Goal: Task Accomplishment & Management: Manage account settings

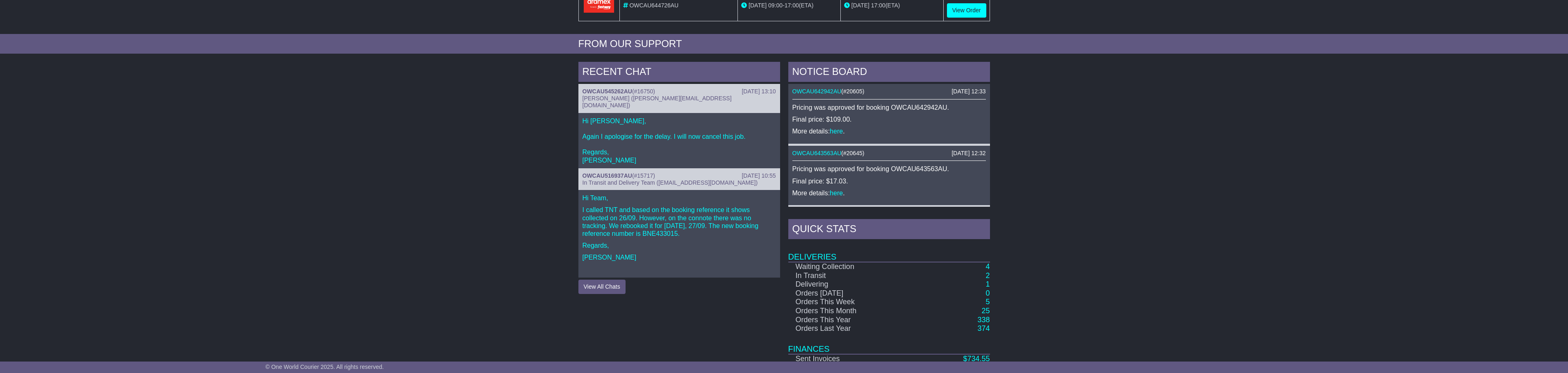
scroll to position [328, 0]
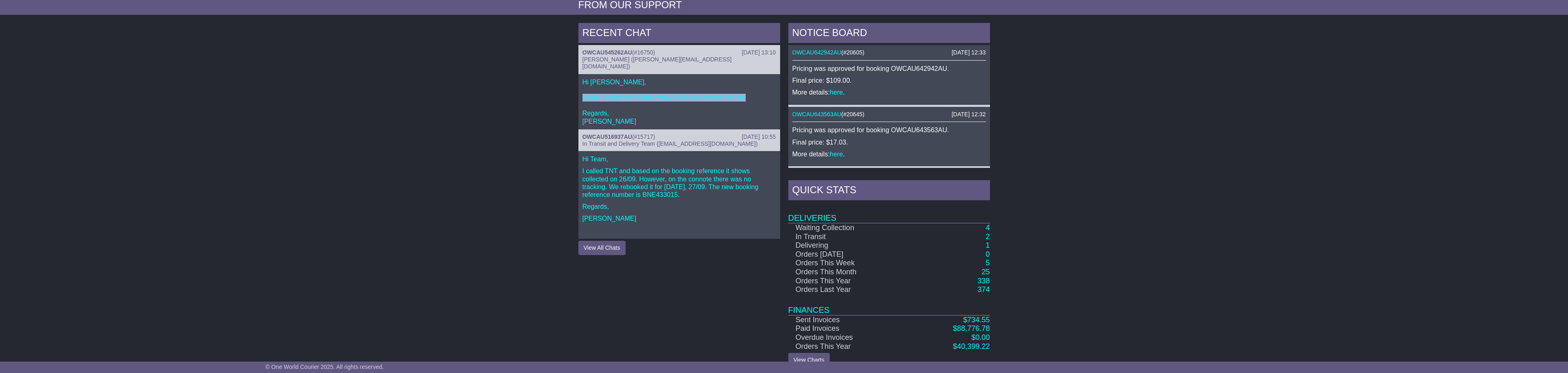
drag, startPoint x: 765, startPoint y: 92, endPoint x: 577, endPoint y: 89, distance: 188.0
click at [577, 89] on div "RECENT CHAT 12 Dec 2024 13:10 OWCAU545262AU ( #16750 ) Cristina Santos (cristin…" at bounding box center [678, 195] width 210 height 344
click at [656, 89] on p "Hi Vince, Again I apologise for the delay. I will now cancel this job. Regards,…" at bounding box center [679, 102] width 194 height 47
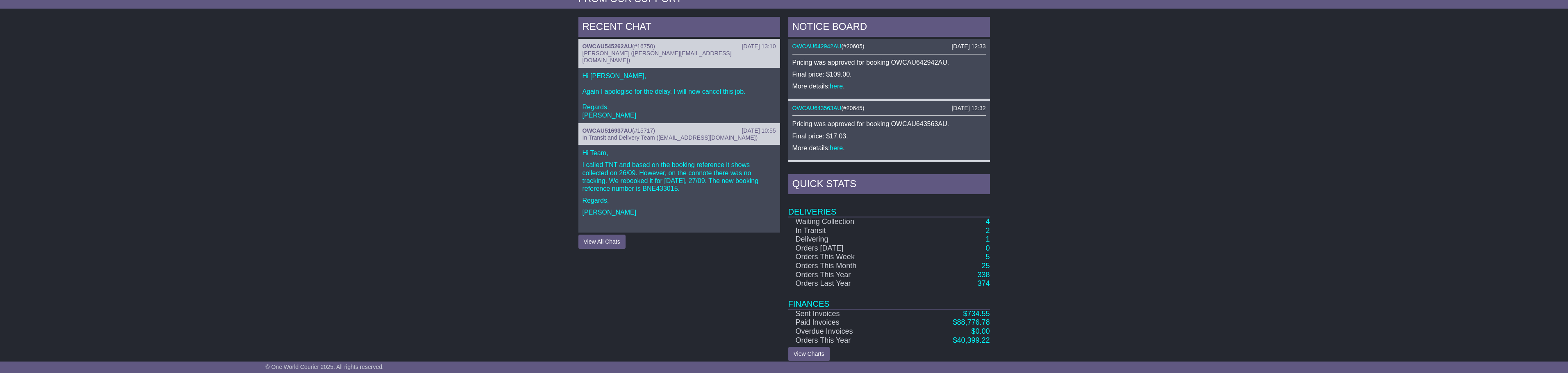
scroll to position [342, 0]
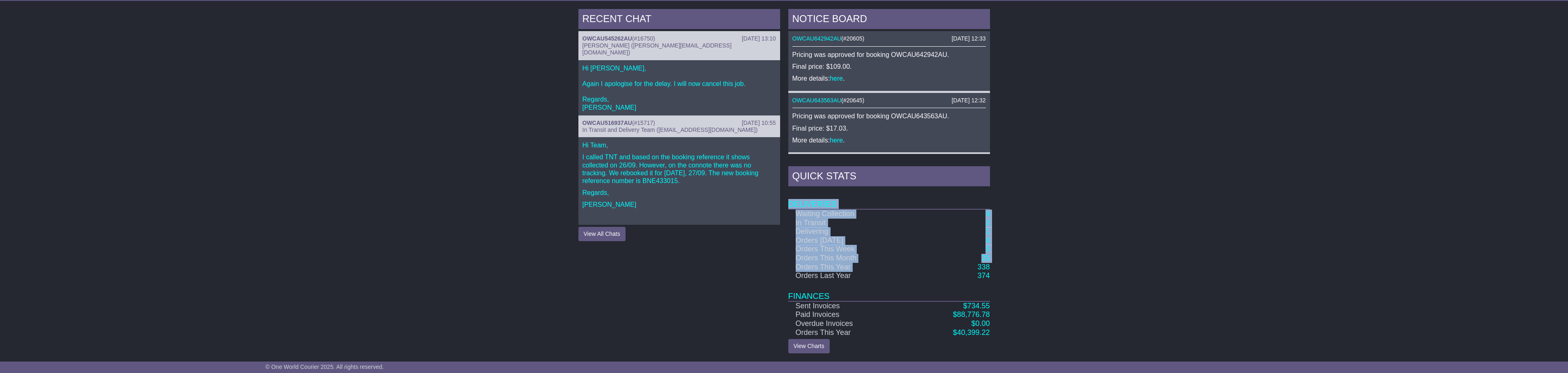
drag, startPoint x: 1010, startPoint y: 263, endPoint x: 961, endPoint y: 263, distance: 49.0
click at [961, 263] on div "RECENT CHAT 12 Dec 2024 13:10 OWCAU545262AU ( #16750 ) Cristina Santos (cristin…" at bounding box center [784, 182] width 1568 height 353
click at [961, 263] on td "338" at bounding box center [950, 268] width 79 height 9
drag, startPoint x: 974, startPoint y: 248, endPoint x: 993, endPoint y: 249, distance: 19.0
click at [993, 249] on div "NOTICE BOARD 15 Sep 2025 12:33 OWCAU642942AU ( #20605 ) Pricing was approved fo…" at bounding box center [889, 181] width 210 height 344
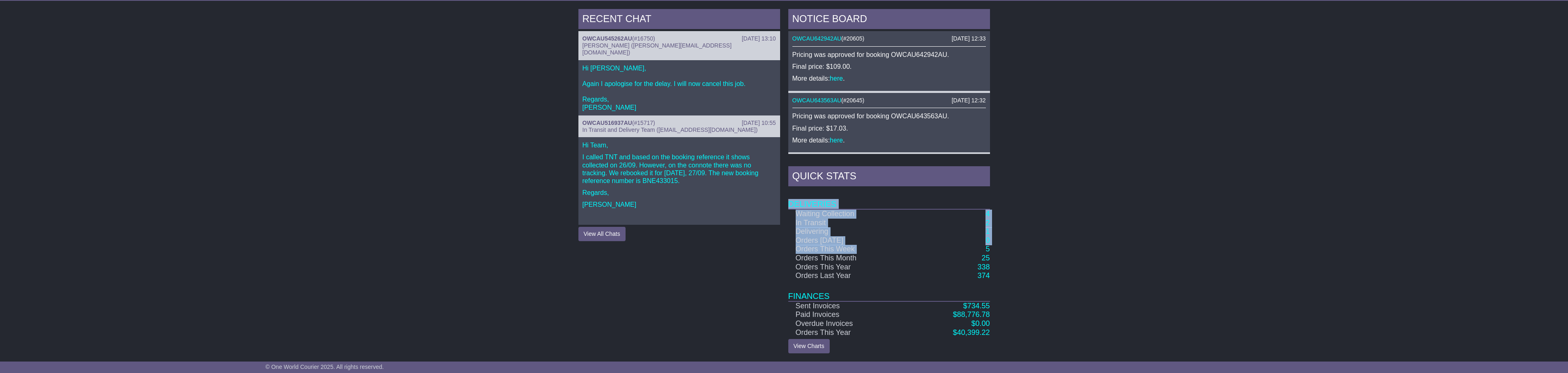
click at [962, 261] on td "25" at bounding box center [950, 258] width 79 height 9
click at [973, 271] on td "374" at bounding box center [950, 276] width 79 height 9
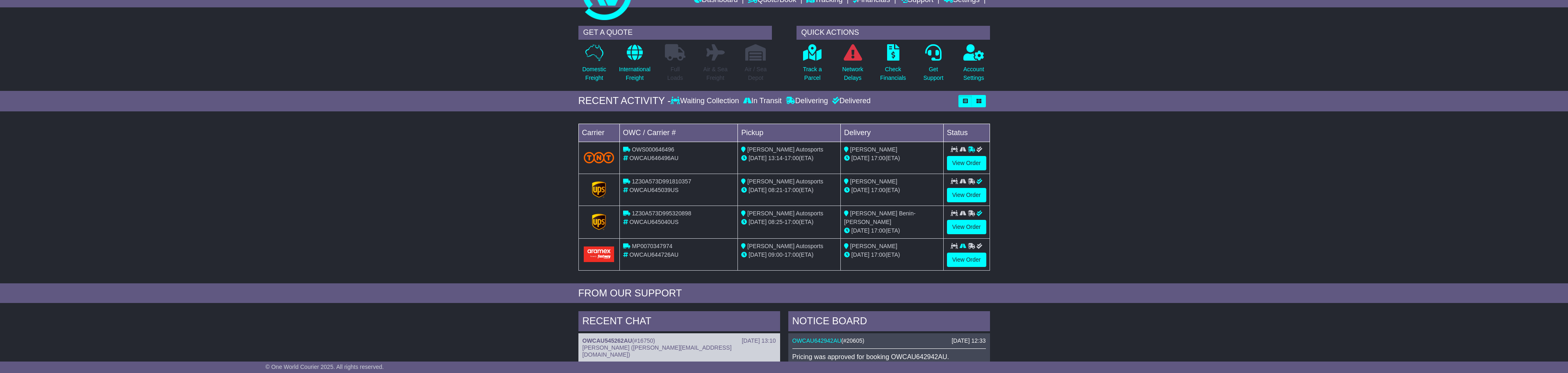
scroll to position [0, 0]
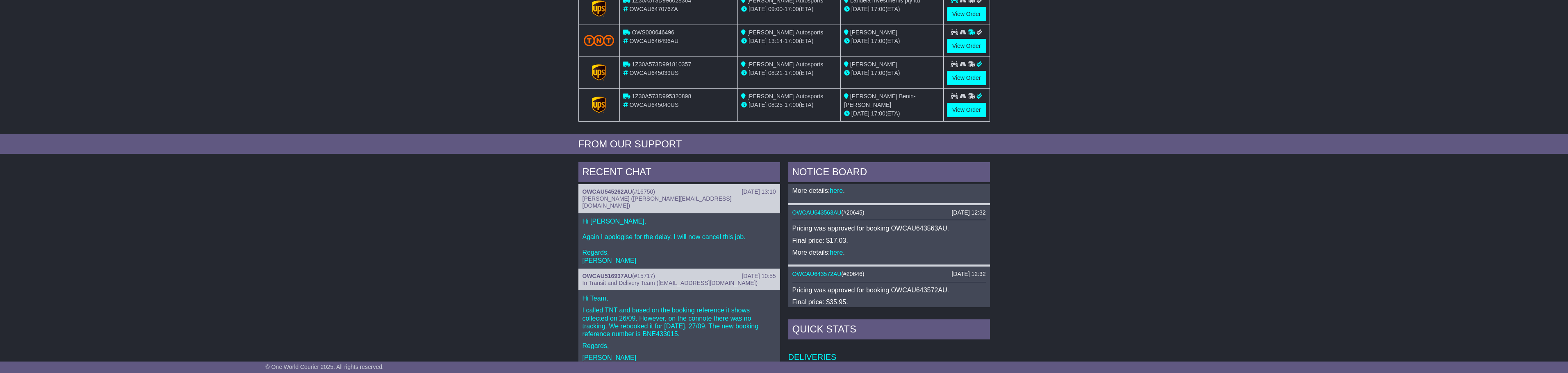
scroll to position [219, 0]
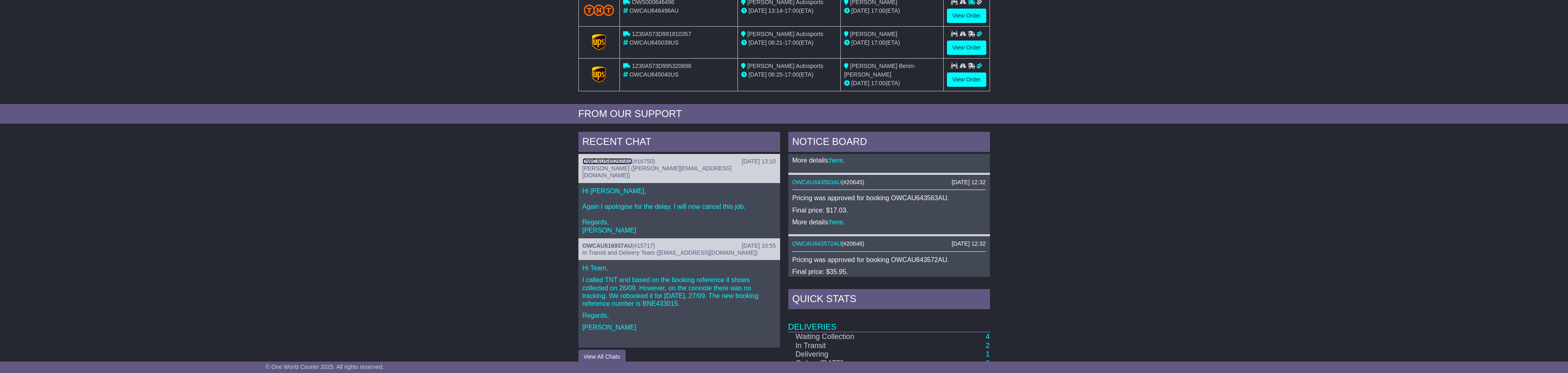
click at [616, 160] on link "OWCAU545262AU" at bounding box center [607, 161] width 49 height 7
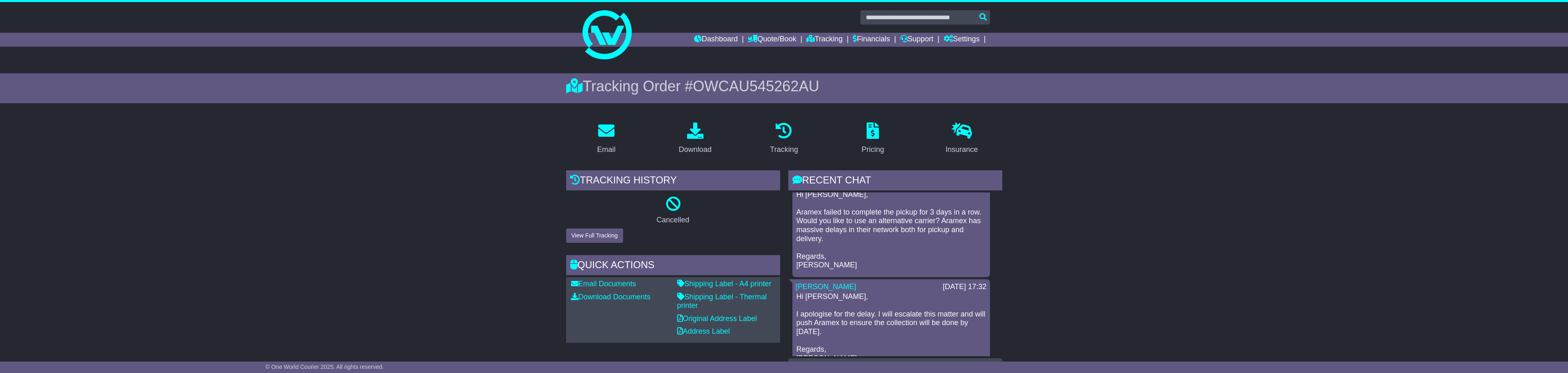
scroll to position [205, 0]
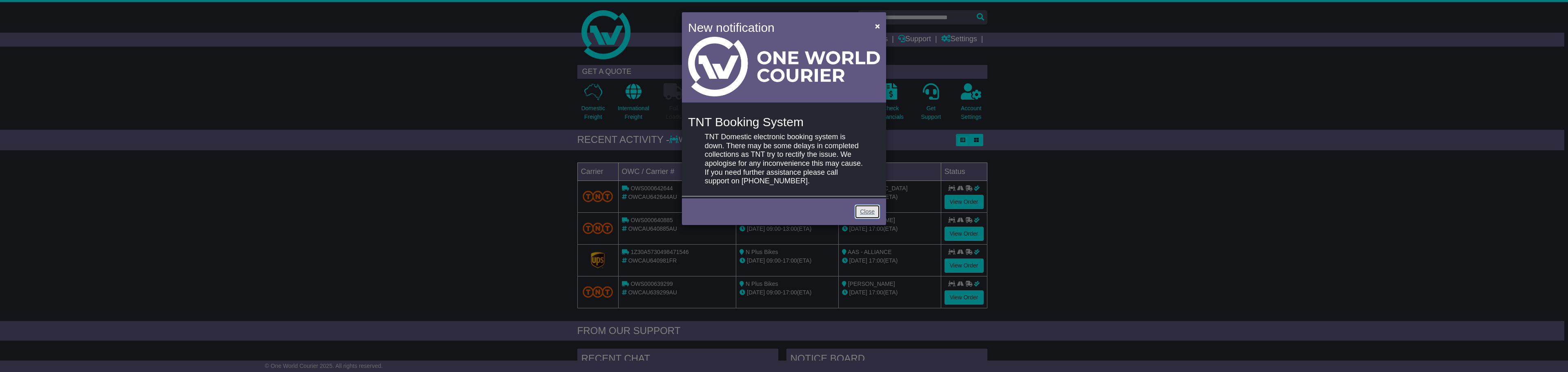
click at [871, 211] on link "Close" at bounding box center [867, 211] width 26 height 14
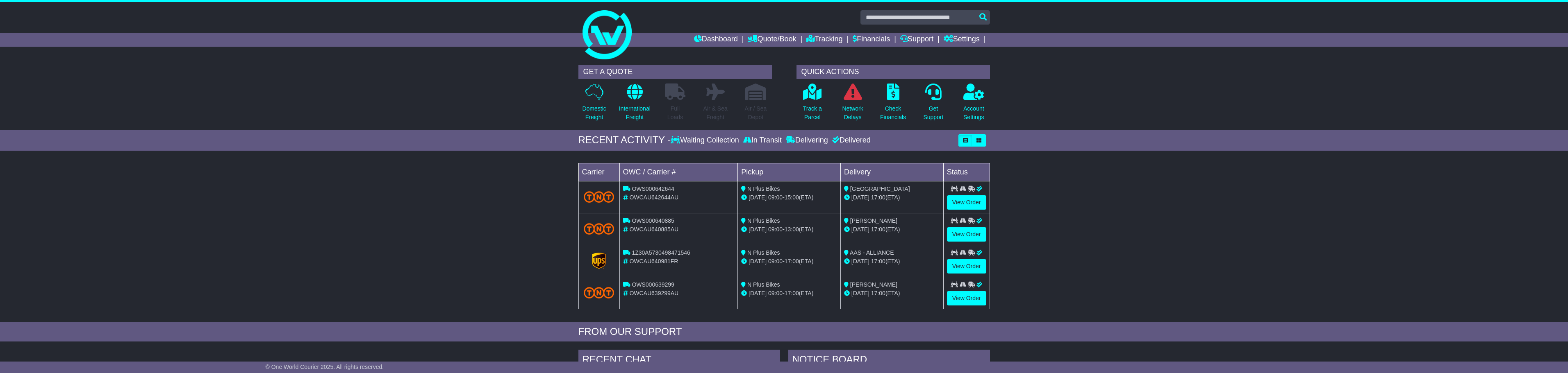
click at [447, 226] on div "Loading... No bookings found Carrier OWC / Carrier # Pickup Delivery Status OWS…" at bounding box center [784, 238] width 1568 height 167
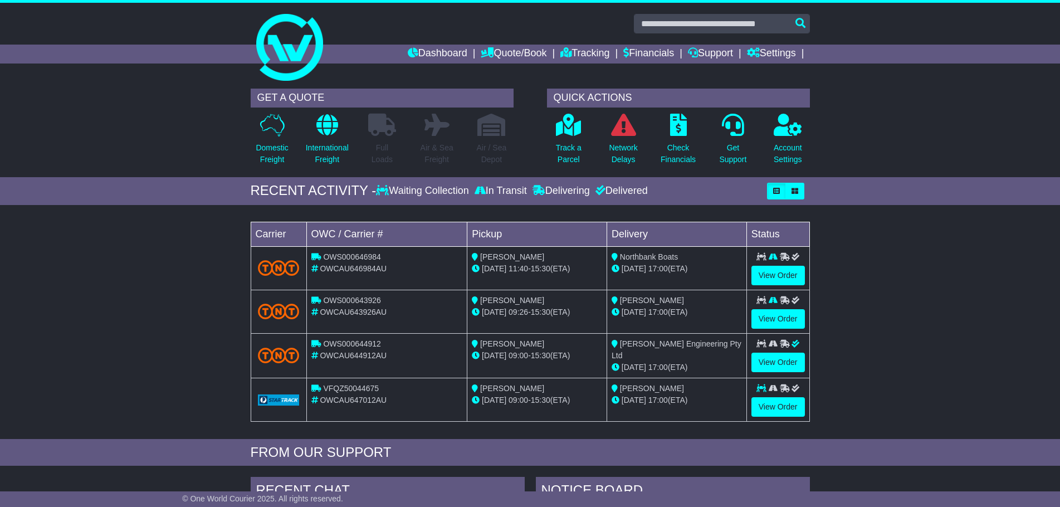
click at [904, 277] on div "Loading... No bookings found Carrier OWC / Carrier # Pickup Delivery Status OWS…" at bounding box center [530, 325] width 1060 height 228
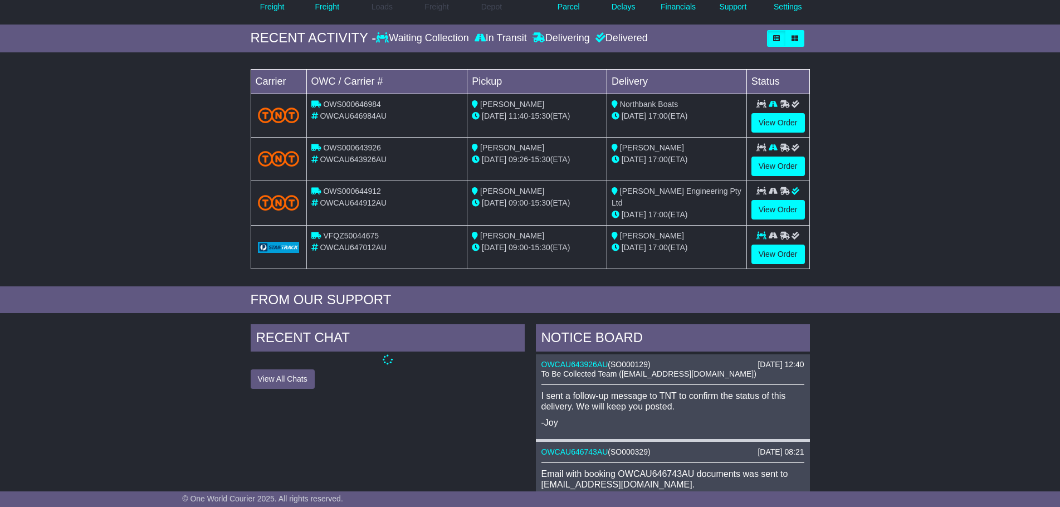
scroll to position [167, 0]
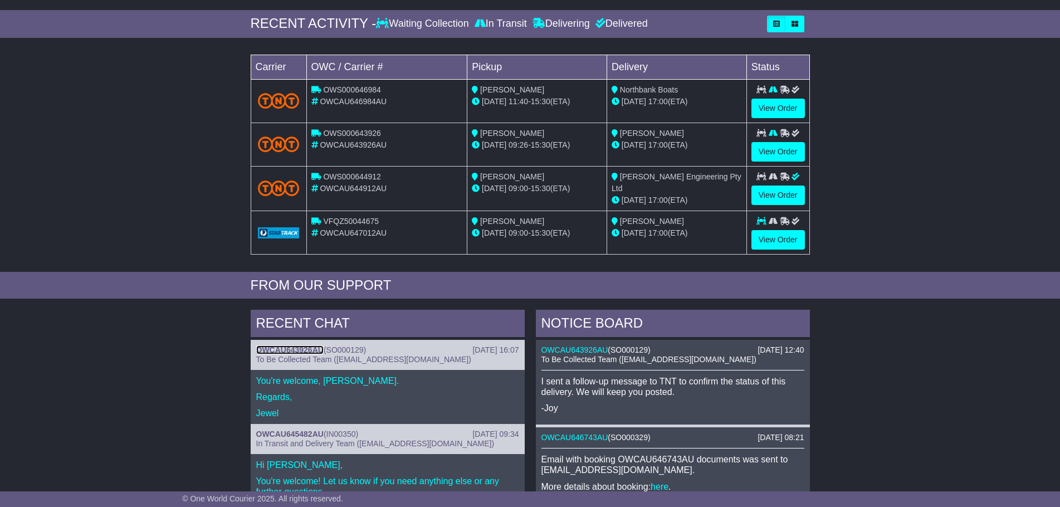
click at [290, 347] on link "OWCAU643926AU" at bounding box center [289, 349] width 67 height 9
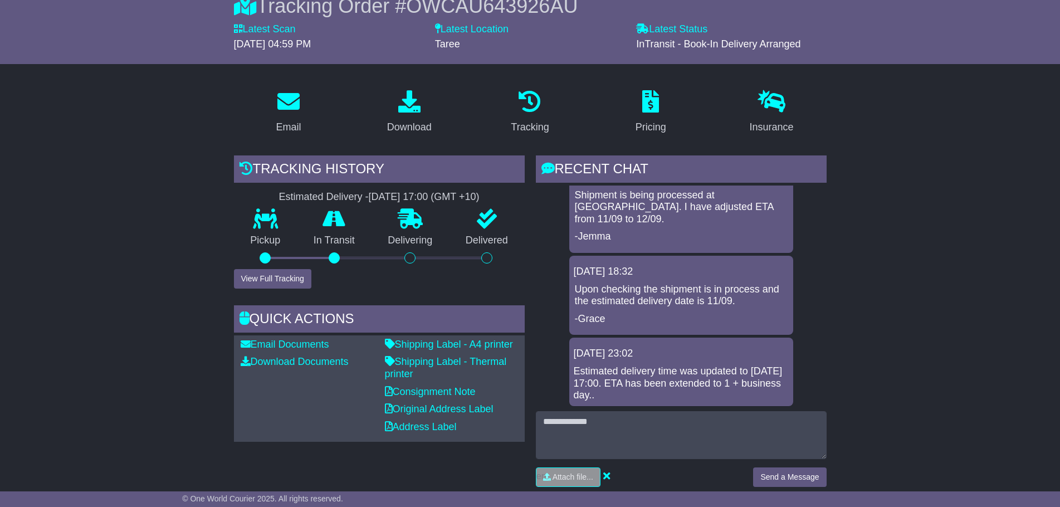
scroll to position [567, 0]
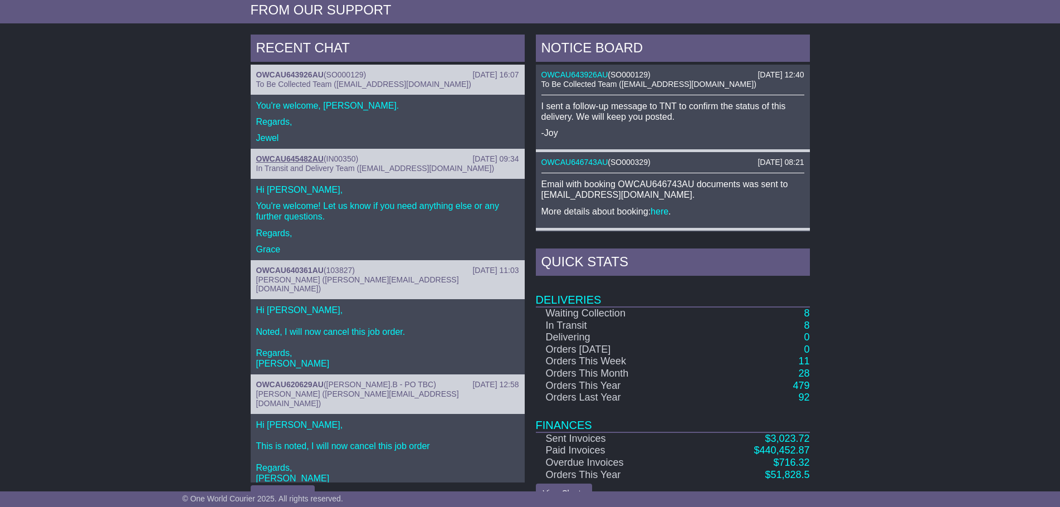
scroll to position [446, 0]
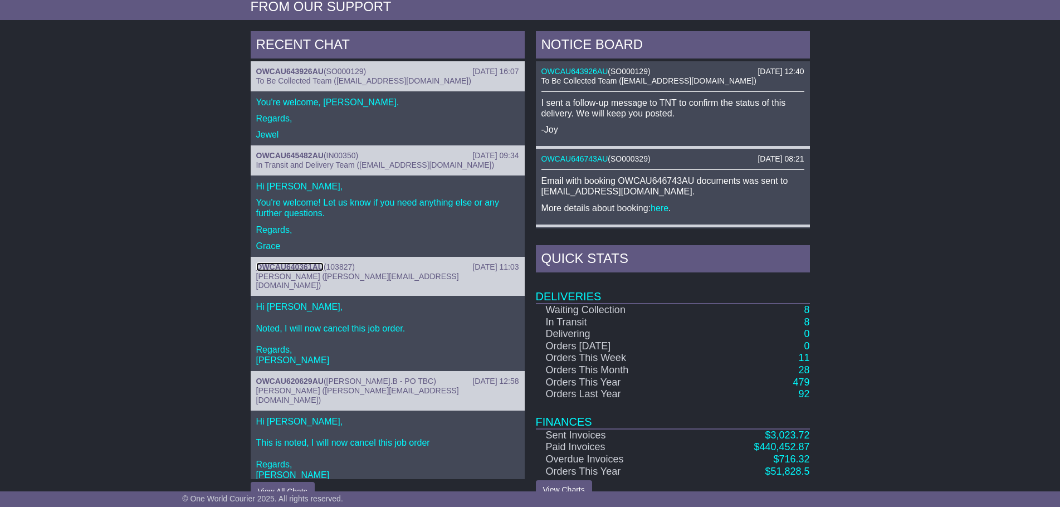
click at [297, 264] on link "OWCAU640361AU" at bounding box center [289, 266] width 67 height 9
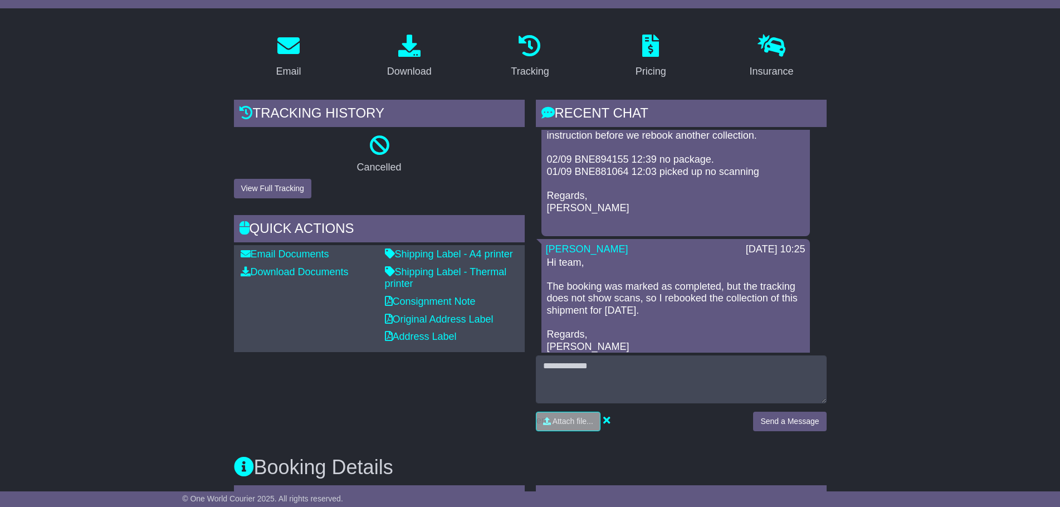
scroll to position [964, 0]
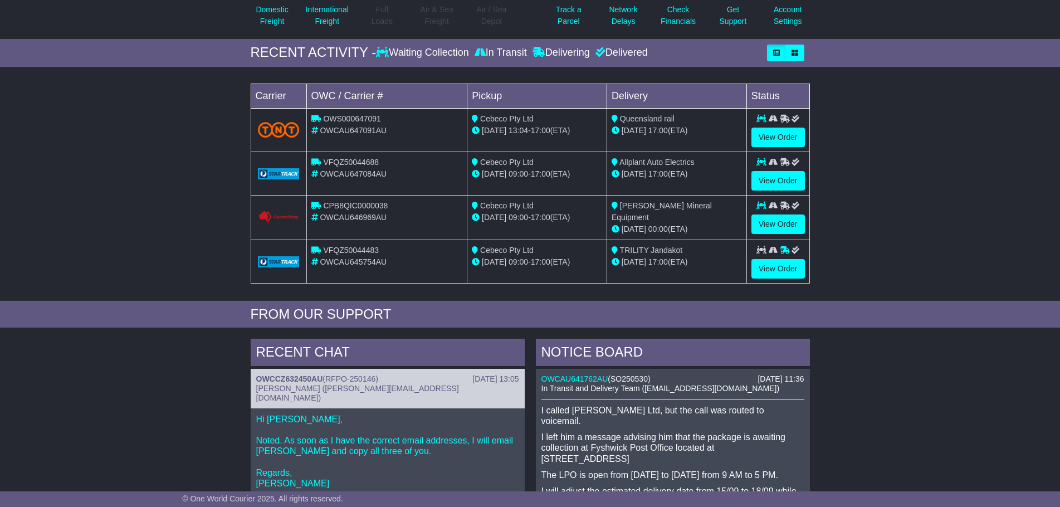
scroll to position [111, 0]
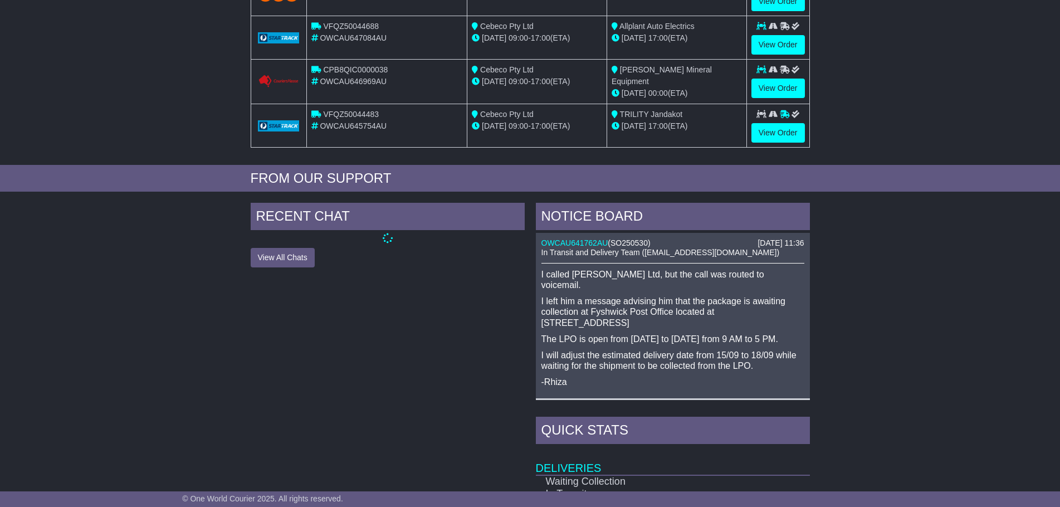
scroll to position [279, 0]
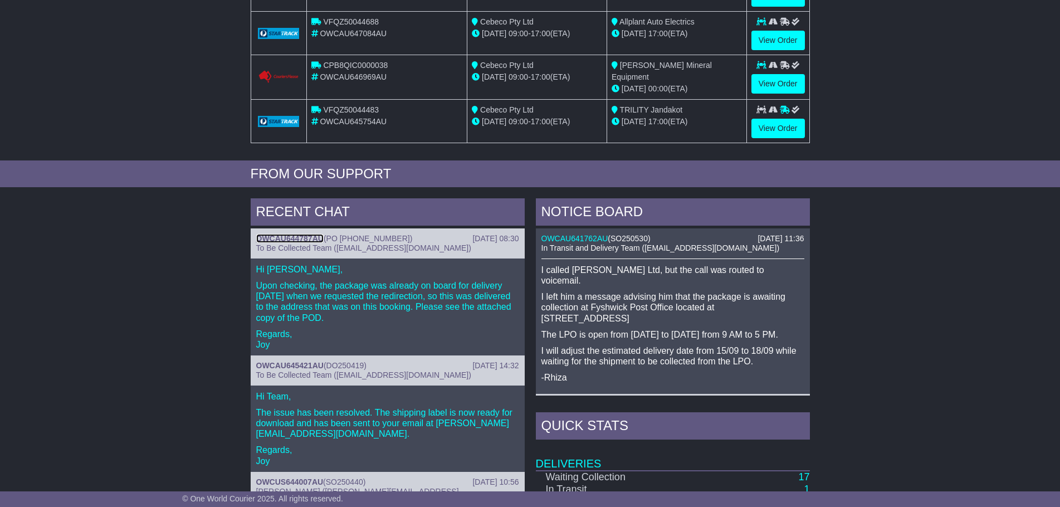
click at [282, 237] on link "OWCAU644787AU" at bounding box center [289, 238] width 67 height 9
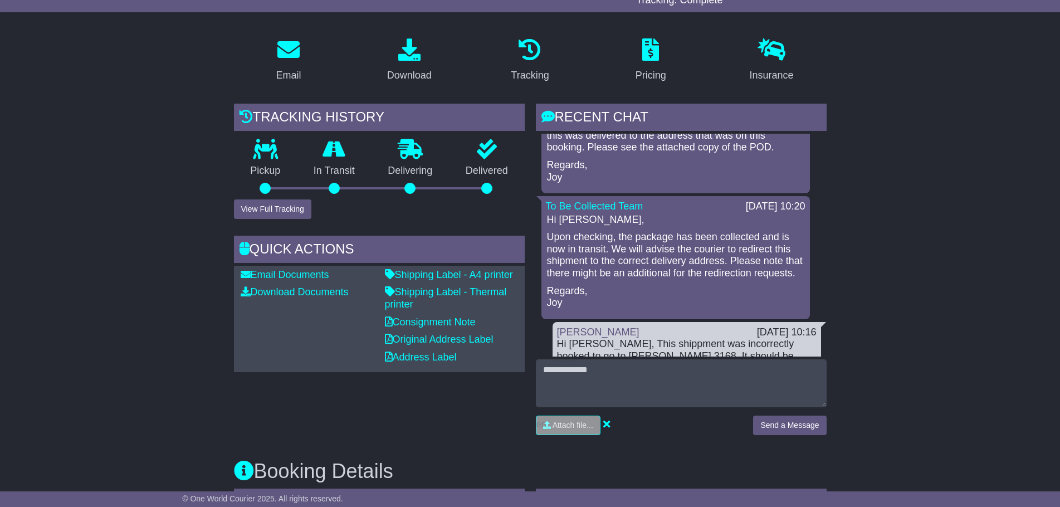
scroll to position [115, 0]
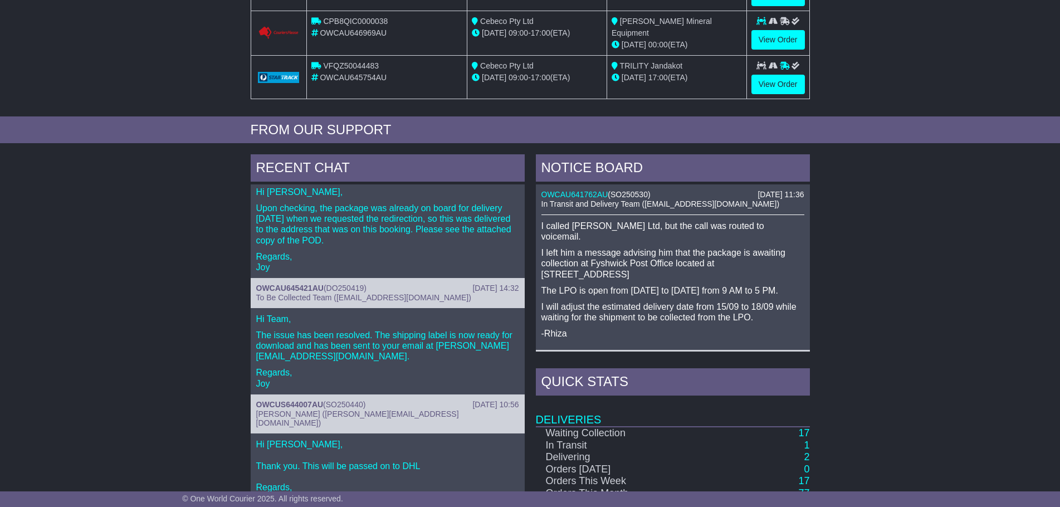
scroll to position [36, 0]
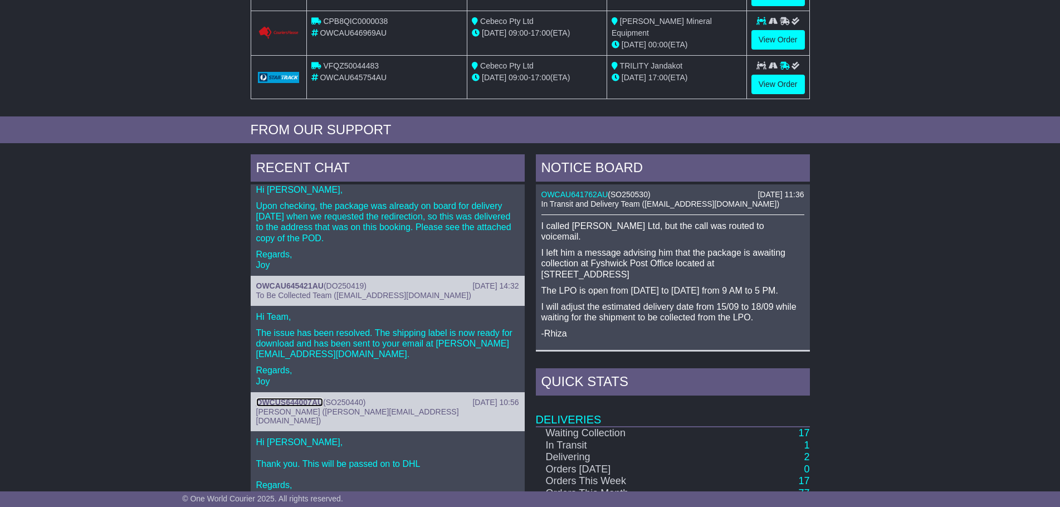
click at [279, 400] on link "OWCUS644007AU" at bounding box center [289, 402] width 67 height 9
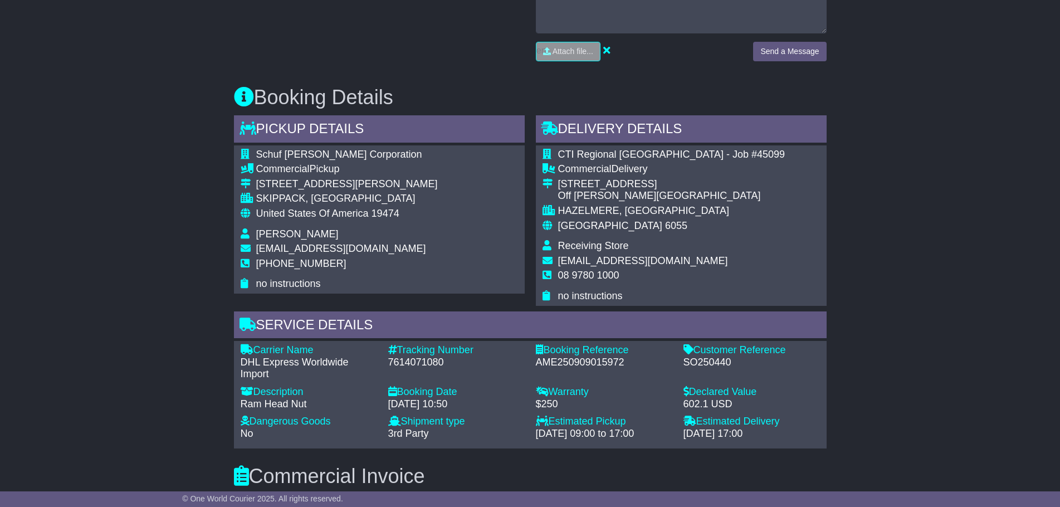
scroll to position [557, 0]
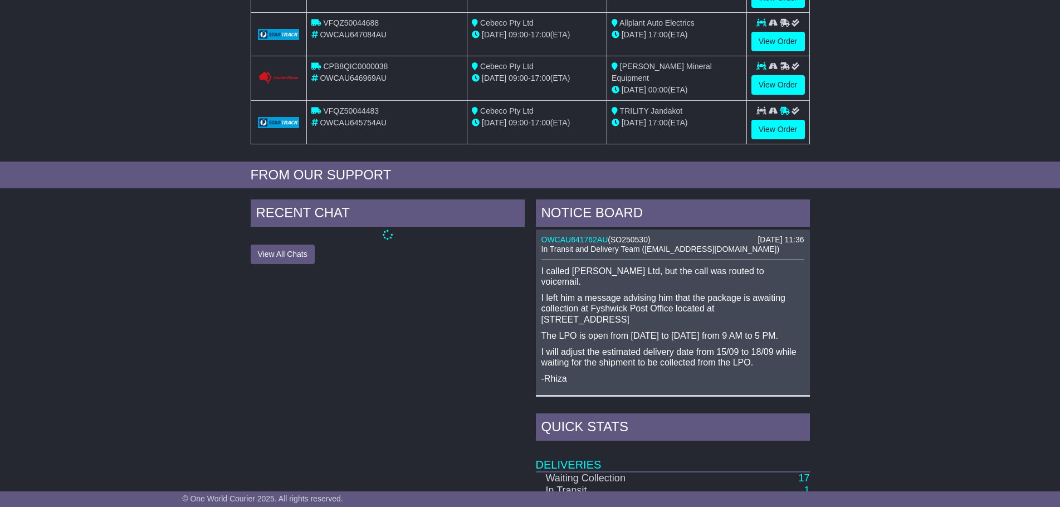
scroll to position [434, 0]
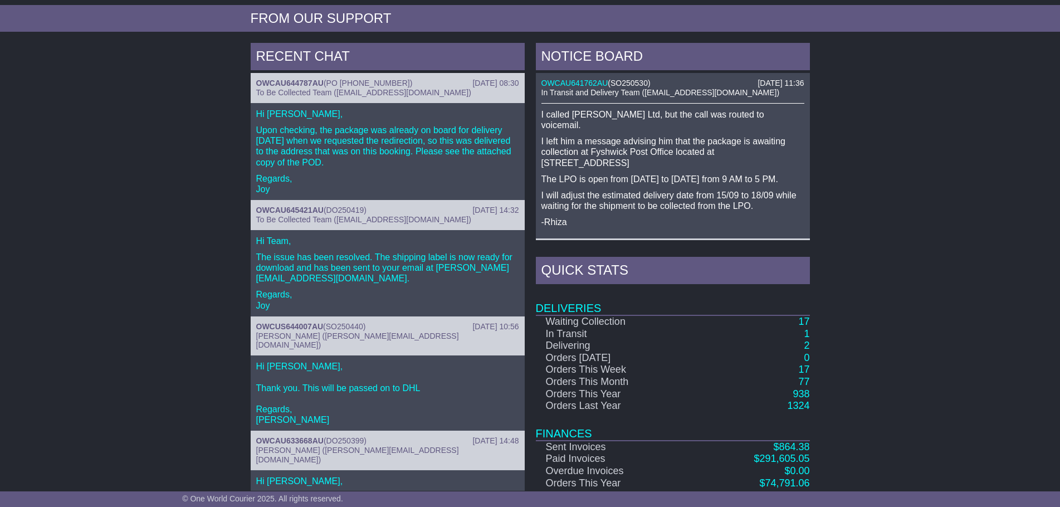
click at [1049, 240] on div "RECENT CHAT 12 Sep 2025 08:30 OWCAU644787AU ( PO 376-112351-0 ) To Be Collected…" at bounding box center [530, 277] width 1060 height 481
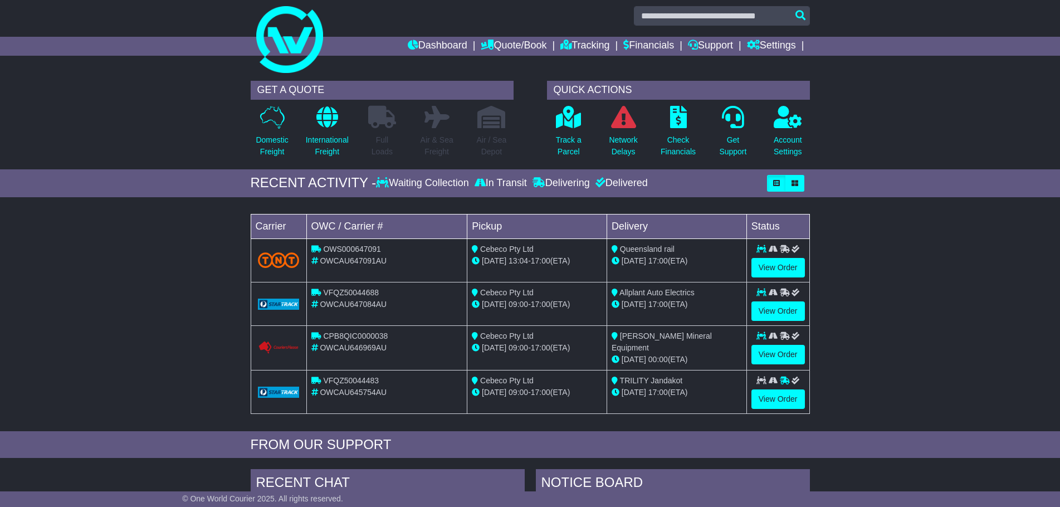
scroll to position [0, 0]
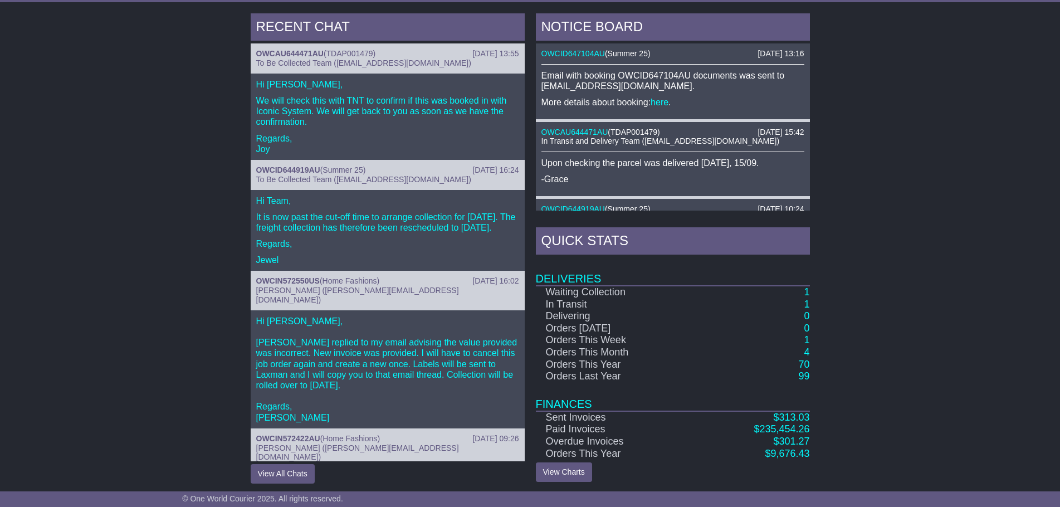
scroll to position [355, 0]
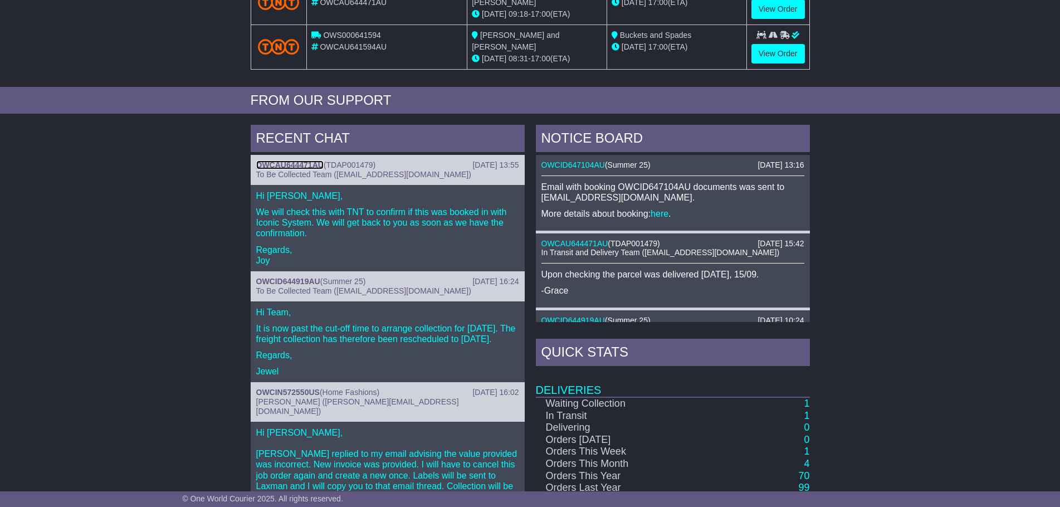
click at [303, 160] on link "OWCAU644471AU" at bounding box center [289, 164] width 67 height 9
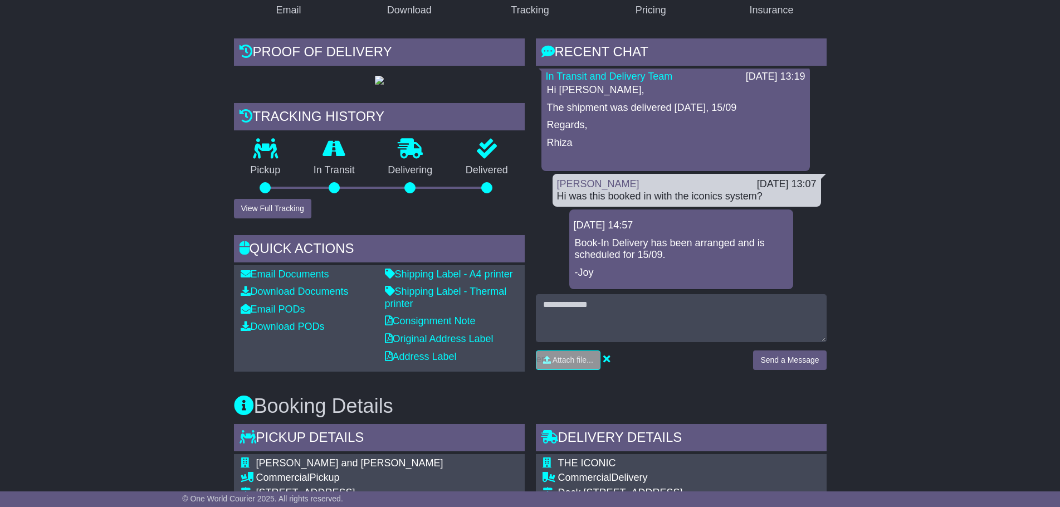
scroll to position [446, 0]
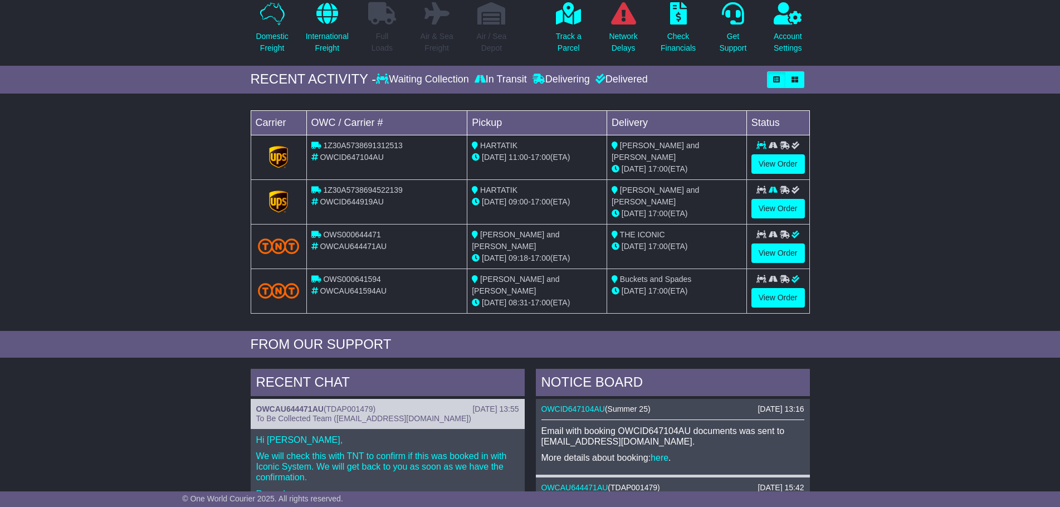
scroll to position [111, 0]
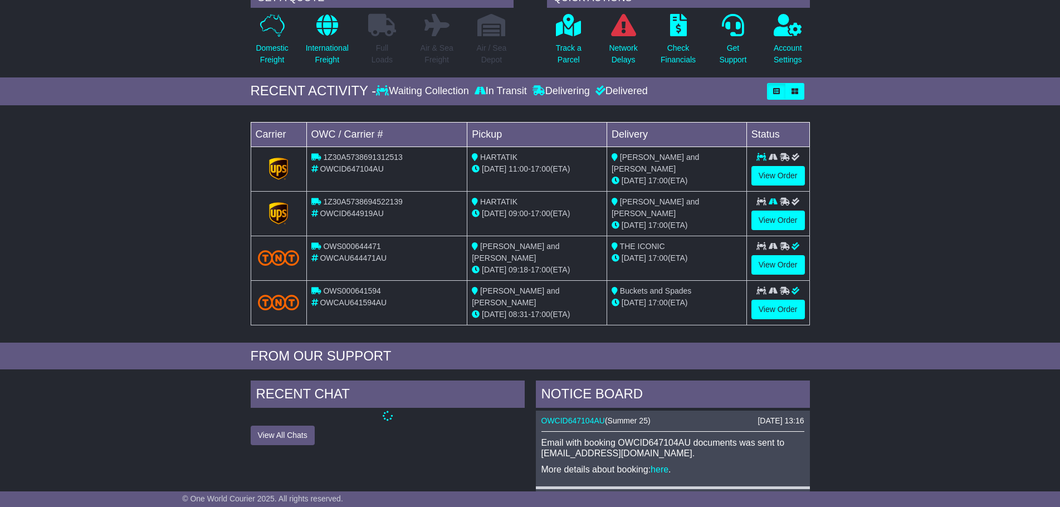
scroll to position [355, 0]
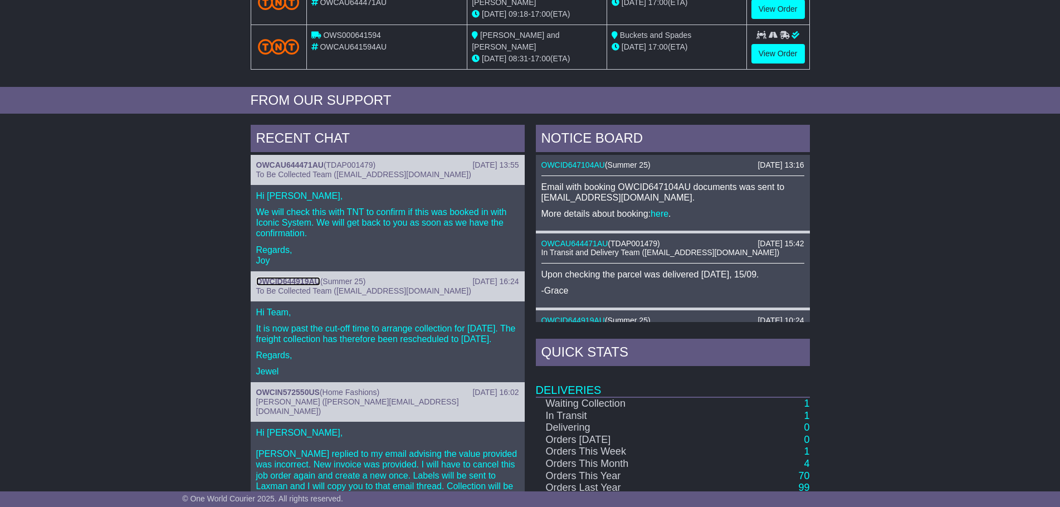
click at [297, 277] on link "OWCID644919AU" at bounding box center [288, 281] width 64 height 9
click at [288, 280] on link "OWCID644919AU" at bounding box center [288, 281] width 64 height 9
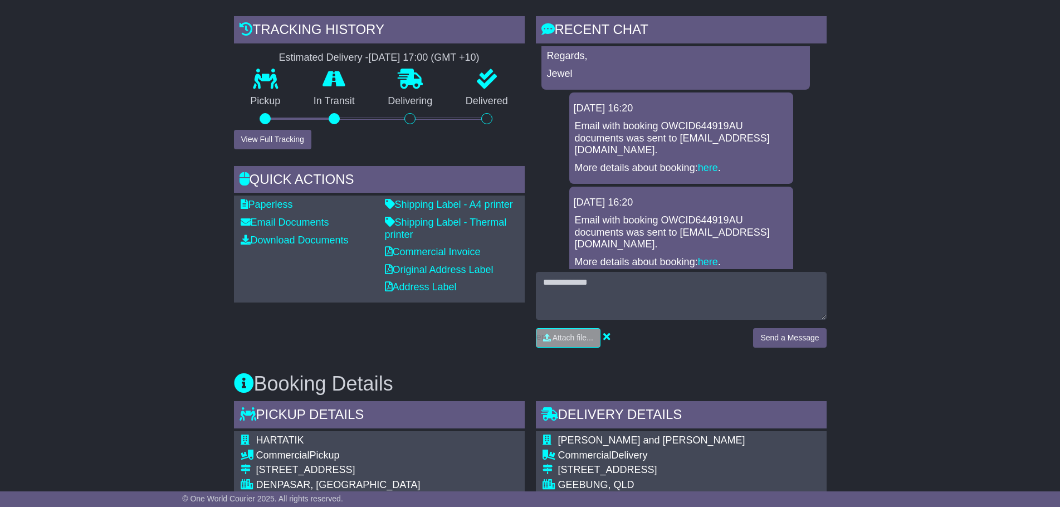
scroll to position [446, 0]
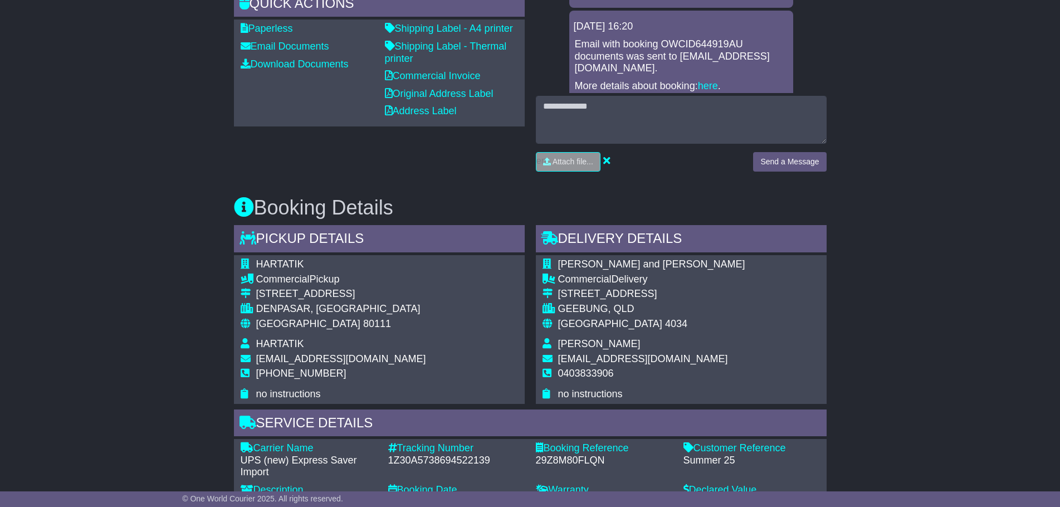
click at [344, 261] on td "HARTATIK" at bounding box center [341, 265] width 170 height 15
click at [341, 261] on td "HARTATIK" at bounding box center [341, 265] width 170 height 15
click at [284, 262] on span "HARTATIK" at bounding box center [280, 263] width 48 height 11
click at [371, 275] on div "HARTATIK Commercial Pickup Jl.Pulau yoni Gg.2 no.5 DENPASAR, Bali Indonesia 801…" at bounding box center [379, 329] width 291 height 148
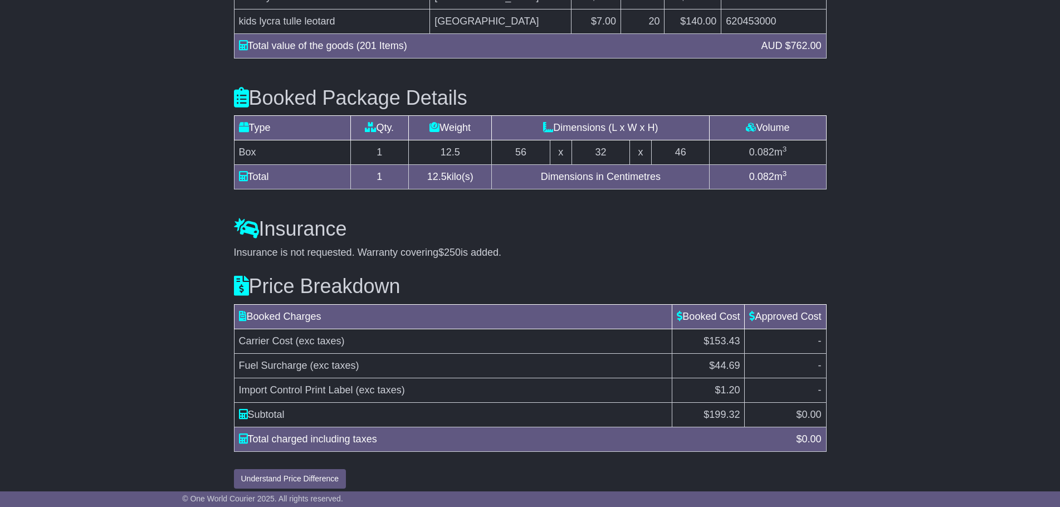
scroll to position [1179, 0]
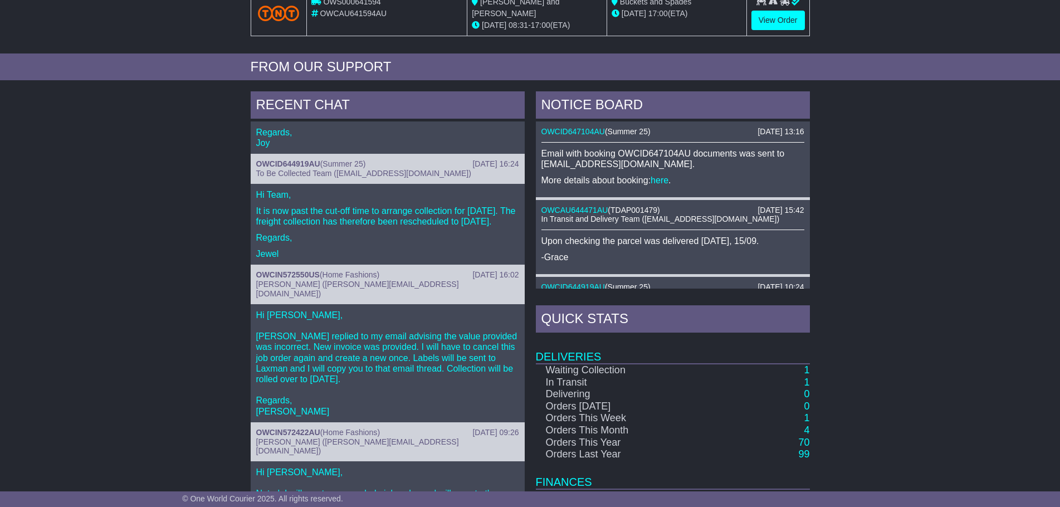
scroll to position [446, 0]
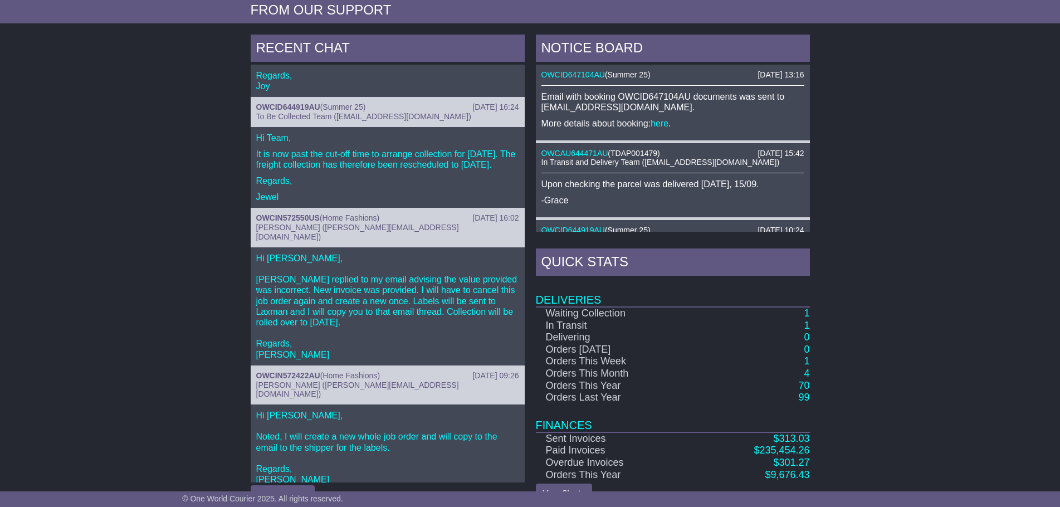
click at [598, 344] on td "Orders [DATE]" at bounding box center [616, 350] width 160 height 12
click at [609, 356] on td "Orders This Week" at bounding box center [616, 361] width 160 height 12
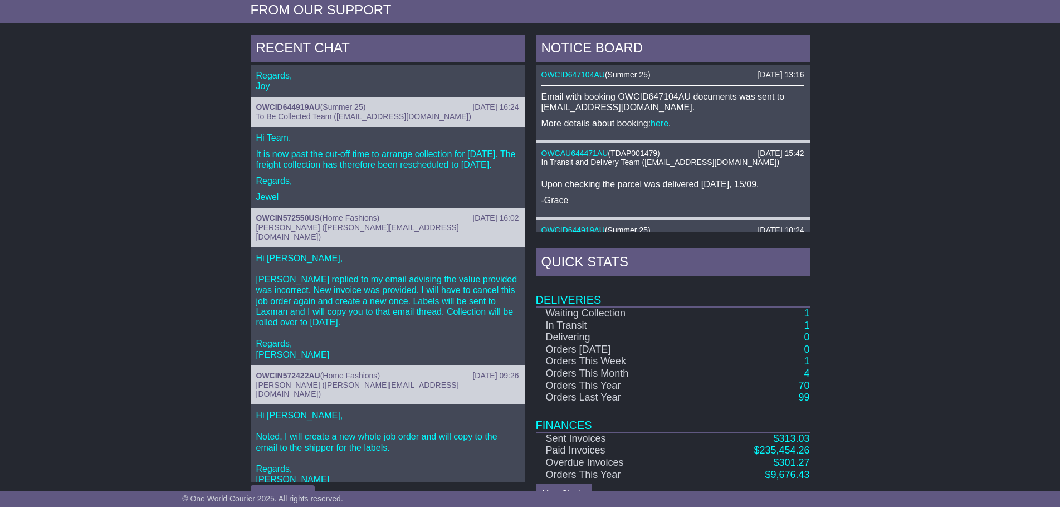
click at [617, 368] on td "Orders This Month" at bounding box center [616, 374] width 160 height 12
click at [927, 344] on div "RECENT CHAT 15 Sep 2025 13:55 OWCAU644471AU ( TDAP001479 ) To Be Collected Team…" at bounding box center [530, 269] width 1060 height 481
click at [288, 220] on link "OWCIN572550US" at bounding box center [288, 217] width 64 height 9
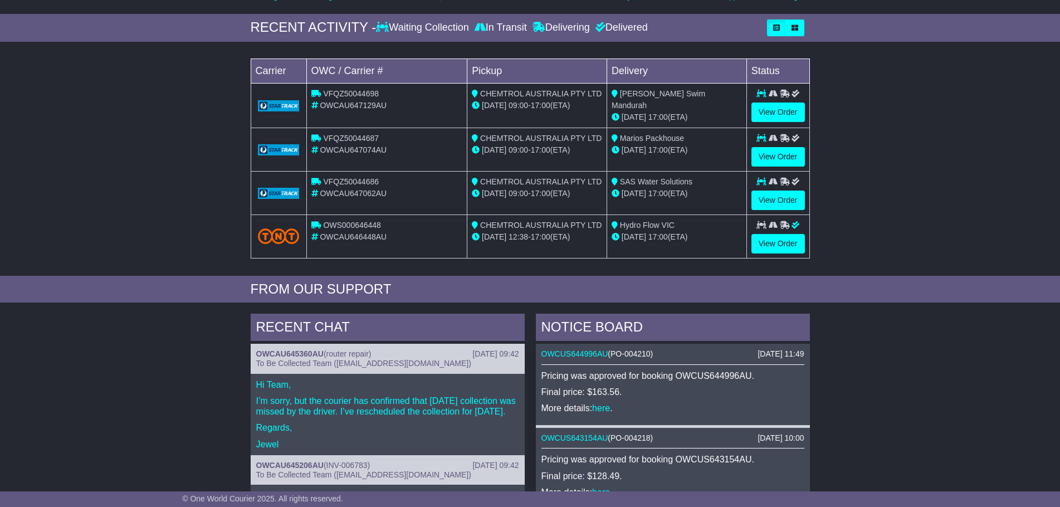
scroll to position [167, 0]
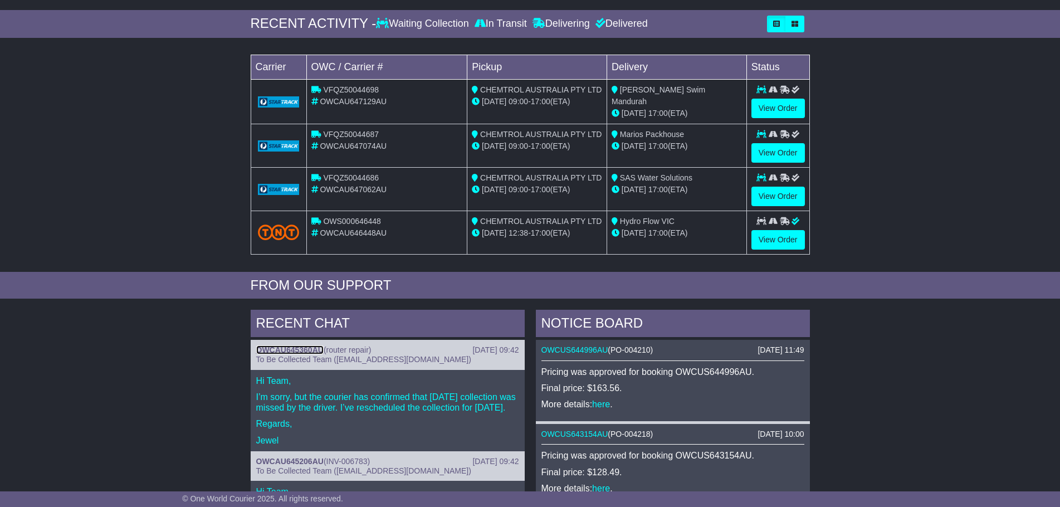
click at [305, 351] on link "OWCAU645360AU" at bounding box center [289, 349] width 67 height 9
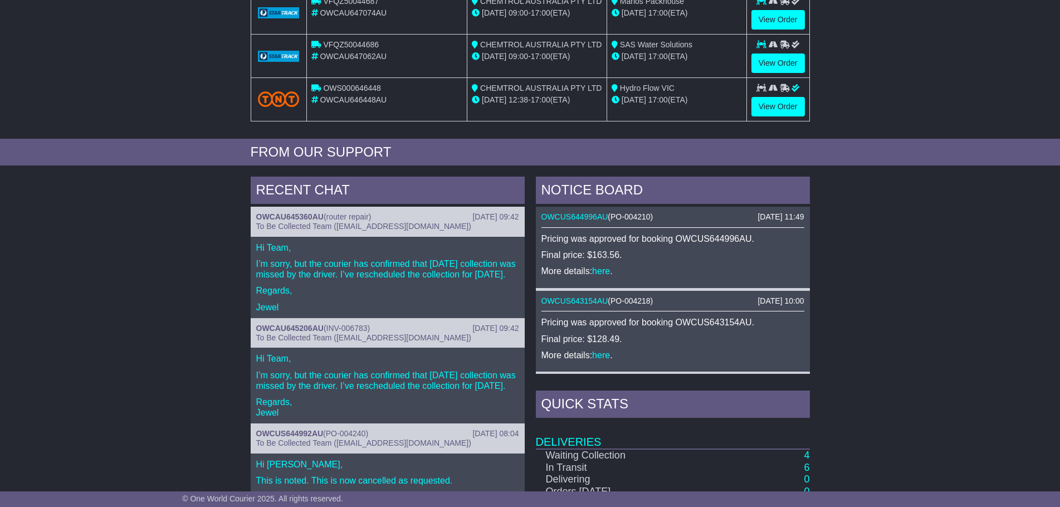
scroll to position [334, 0]
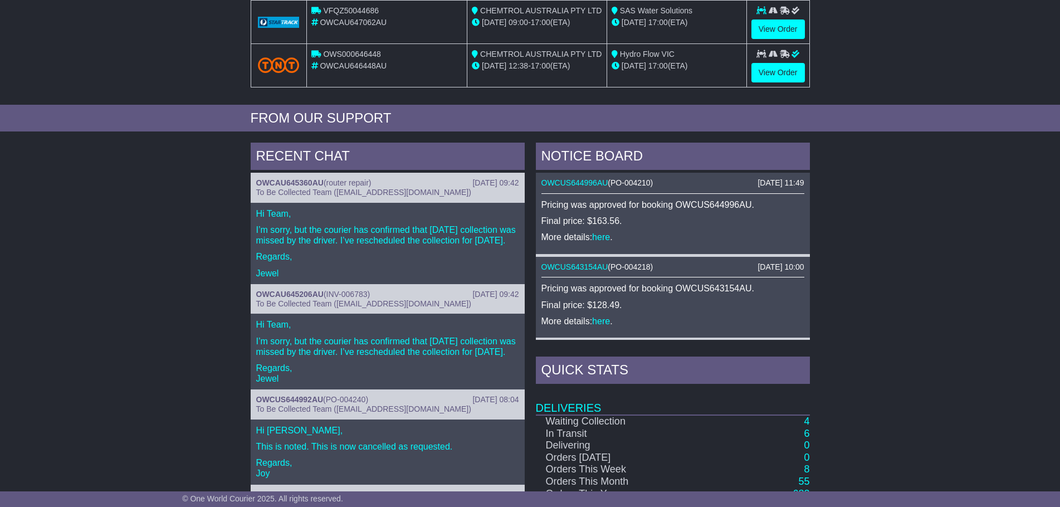
click at [300, 296] on div "[DATE] 09:42 OWCAU645206AU ( INV-006783 ) To Be Collected Team ([EMAIL_ADDRESS]…" at bounding box center [388, 299] width 274 height 30
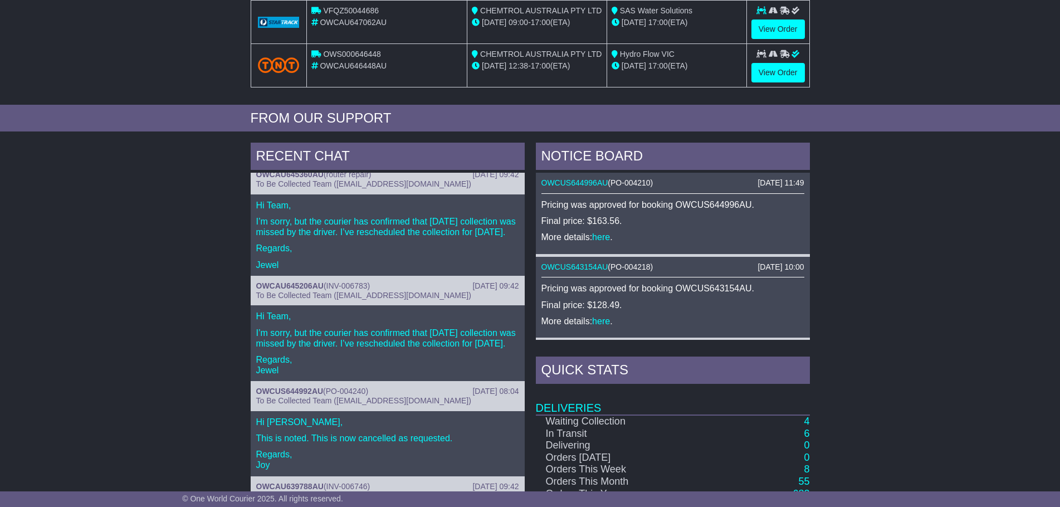
scroll to position [21, 0]
click at [282, 396] on link "OWCUS644992AU" at bounding box center [289, 391] width 67 height 9
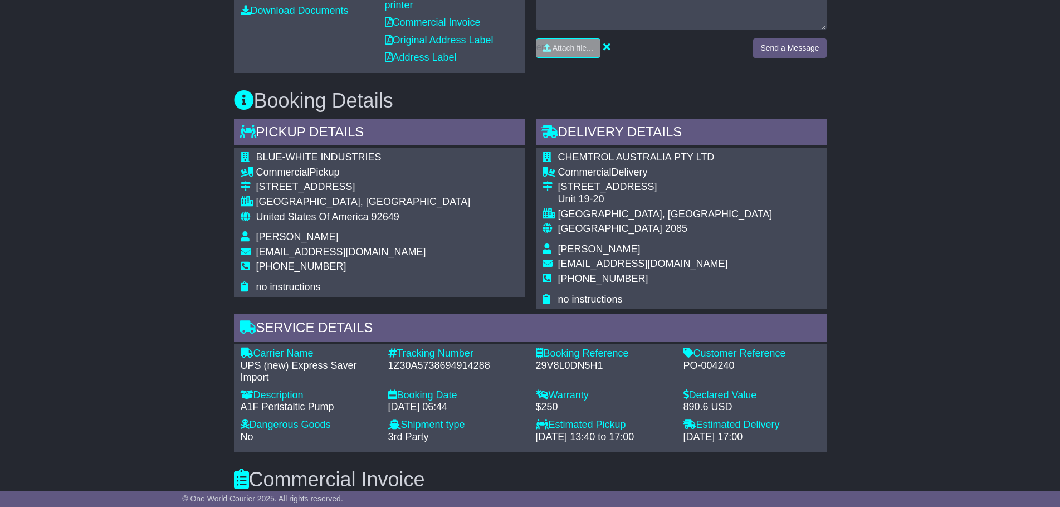
scroll to position [501, 0]
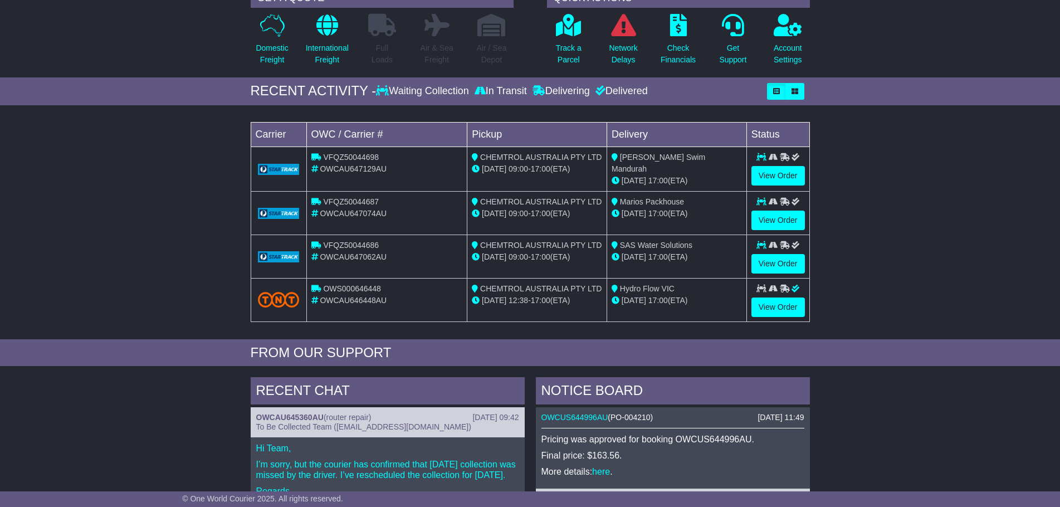
scroll to position [334, 0]
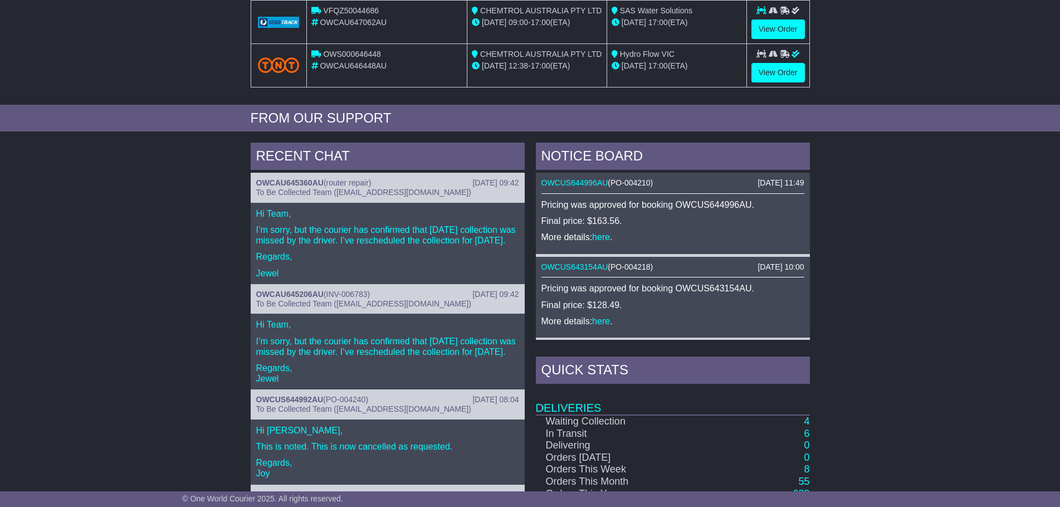
click at [861, 334] on div "RECENT CHAT 12 Sep 2025 09:42 OWCAU645360AU ( router repair ) To Be Collected T…" at bounding box center [530, 377] width 1060 height 481
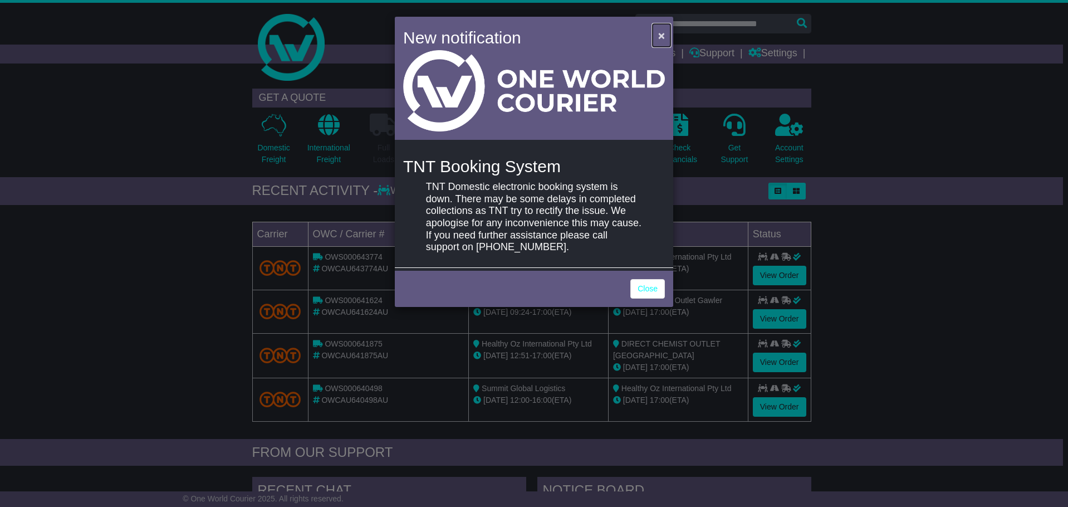
click at [663, 42] on button "×" at bounding box center [662, 35] width 18 height 23
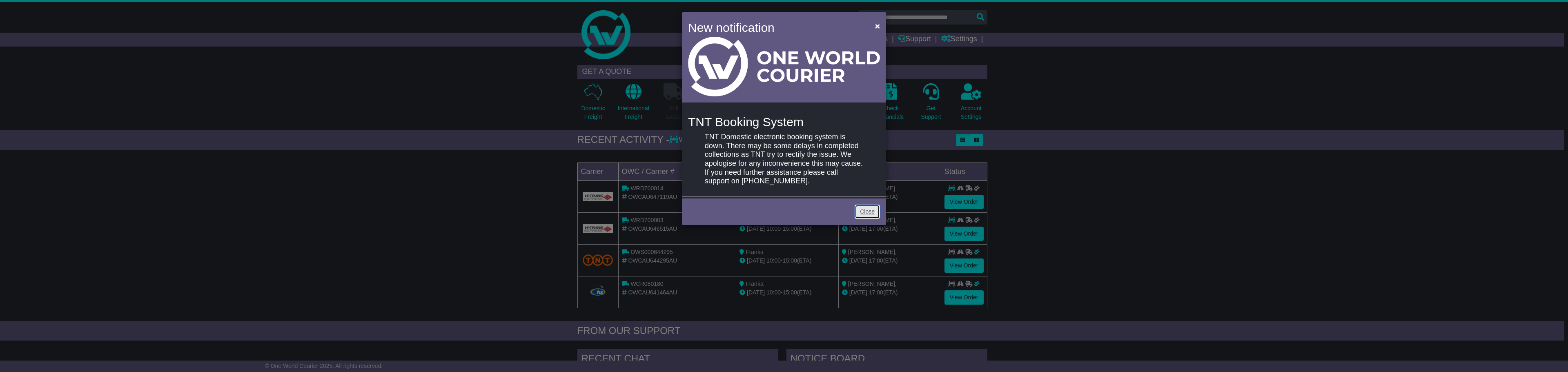
click at [862, 212] on link "Close" at bounding box center [867, 211] width 26 height 14
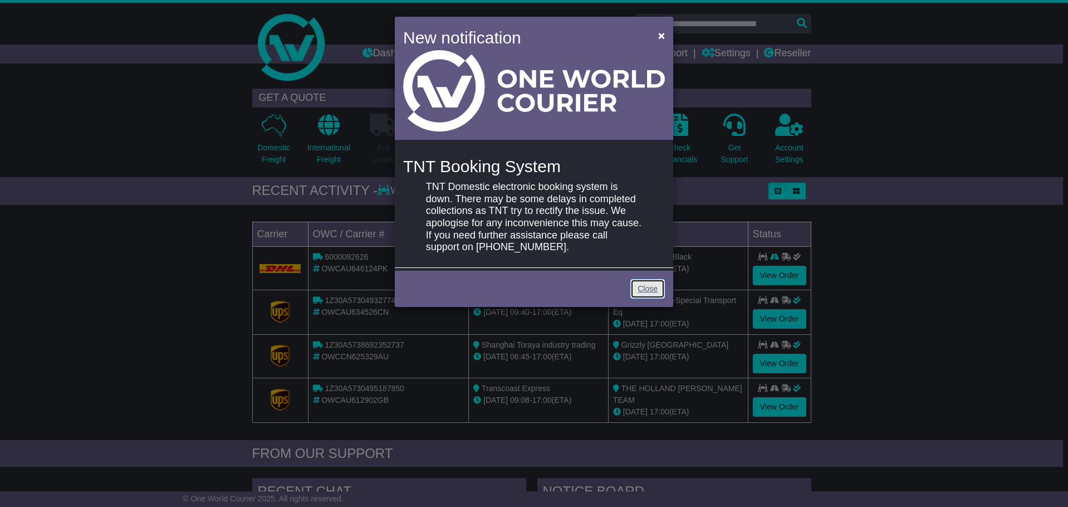
click at [662, 293] on link "Close" at bounding box center [648, 288] width 35 height 19
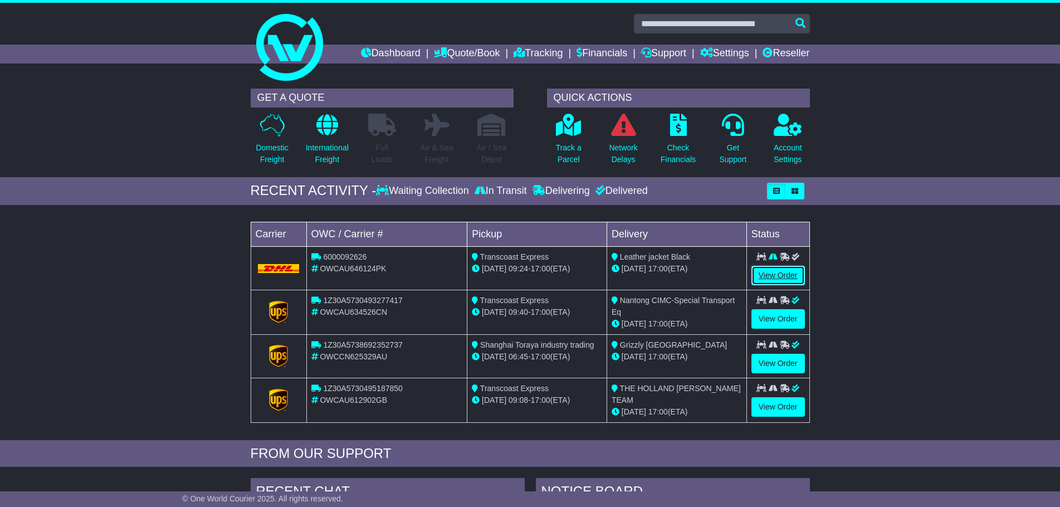
click at [764, 267] on link "View Order" at bounding box center [777, 275] width 53 height 19
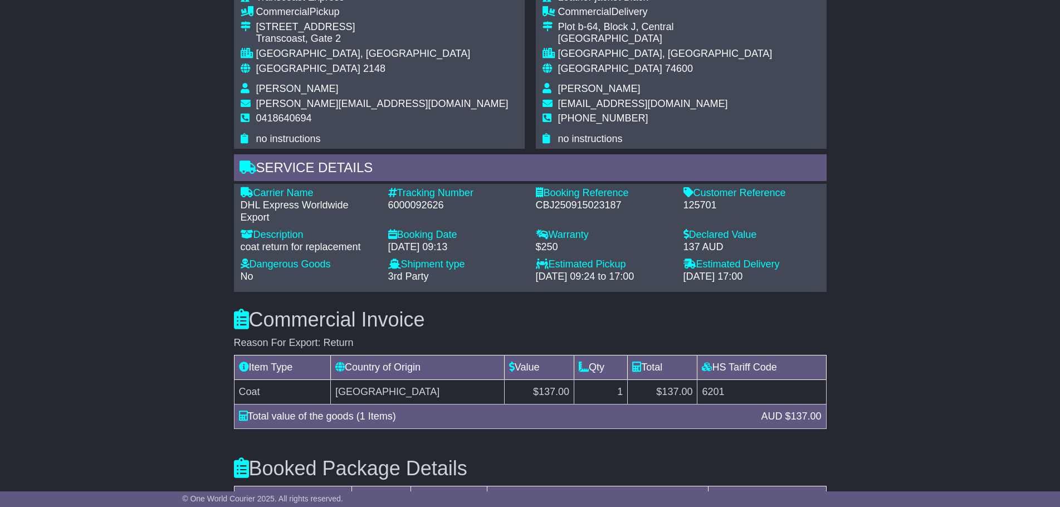
scroll to position [597, 0]
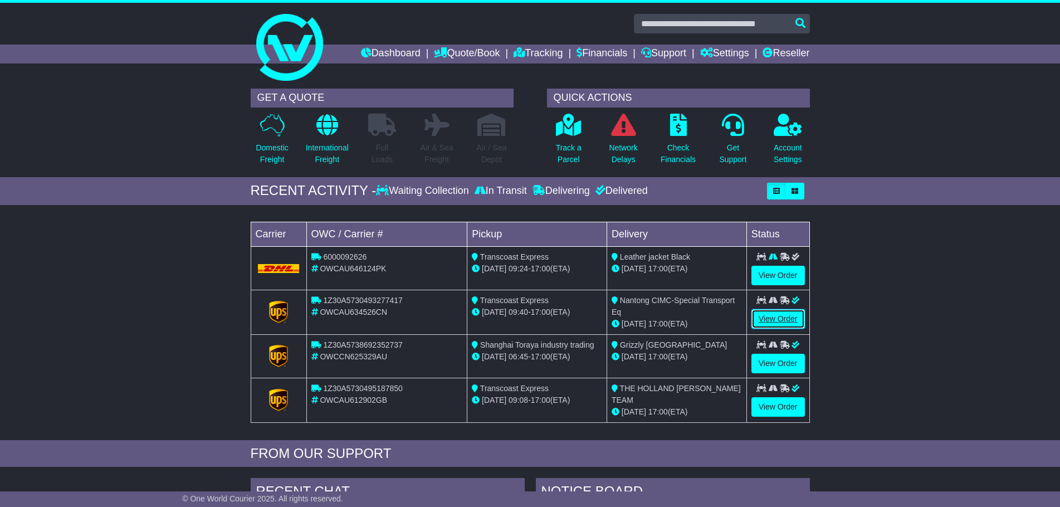
click at [780, 314] on link "View Order" at bounding box center [777, 318] width 53 height 19
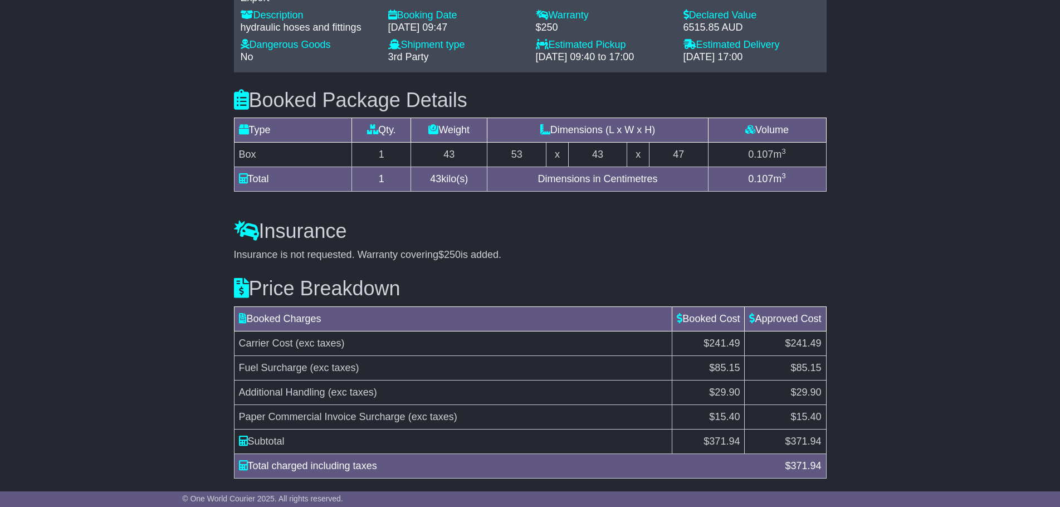
scroll to position [947, 0]
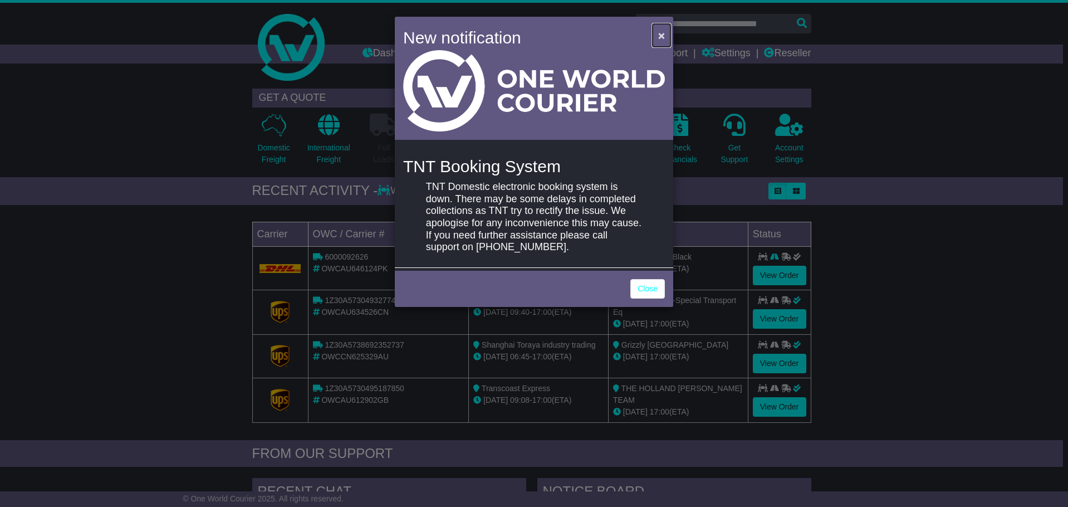
click at [660, 36] on span "×" at bounding box center [661, 35] width 7 height 13
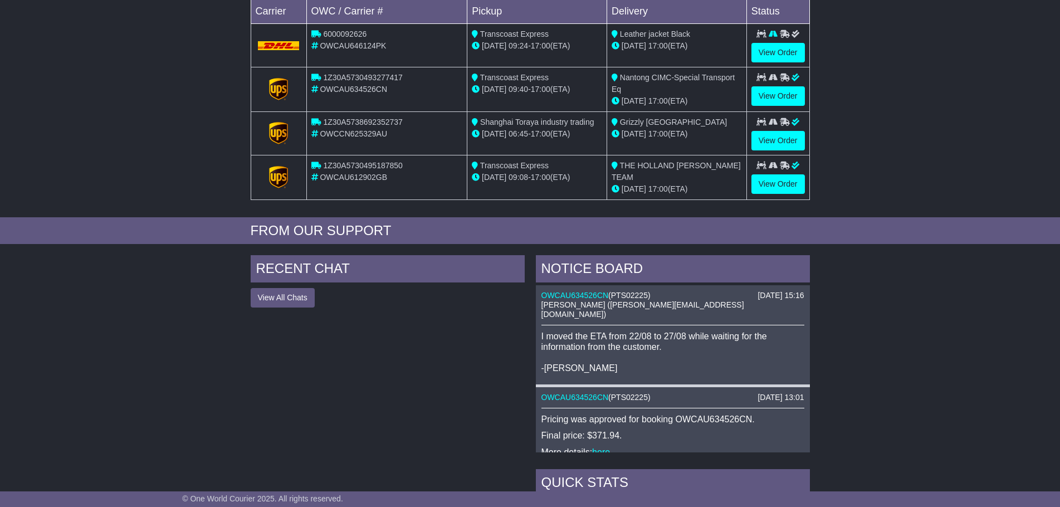
scroll to position [466, 0]
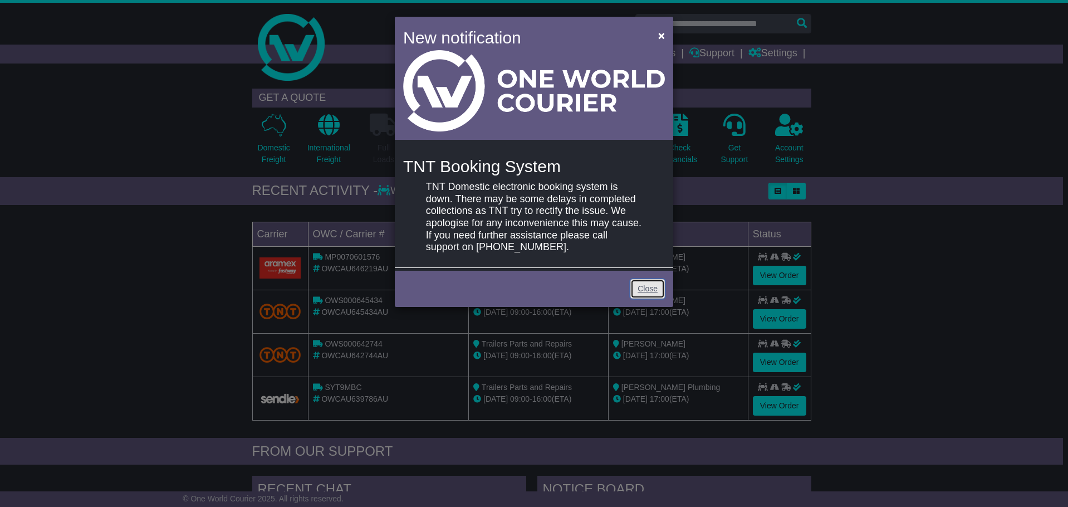
click at [646, 295] on link "Close" at bounding box center [648, 288] width 35 height 19
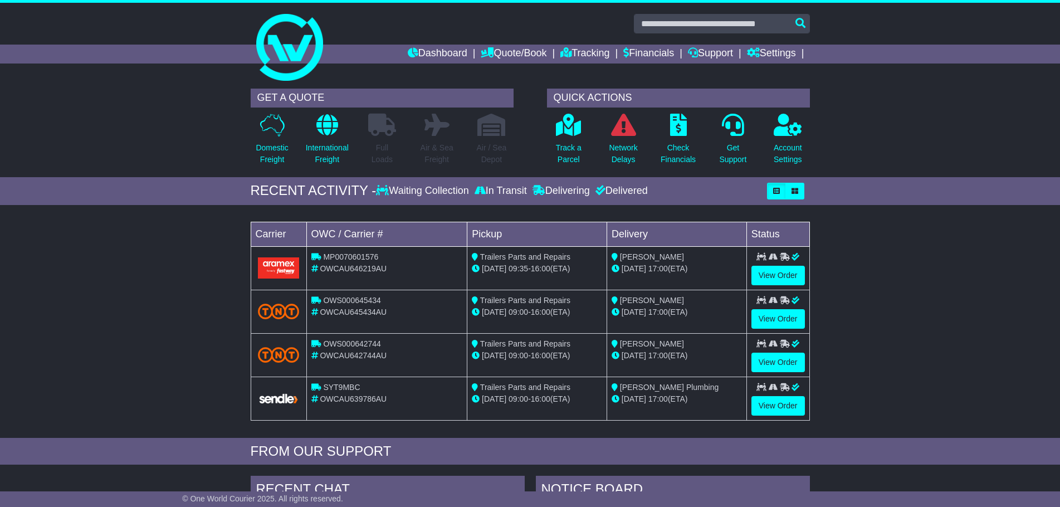
click at [637, 275] on td "Paul Dixon 19 Sep 17:00 (ETA)" at bounding box center [677, 267] width 140 height 43
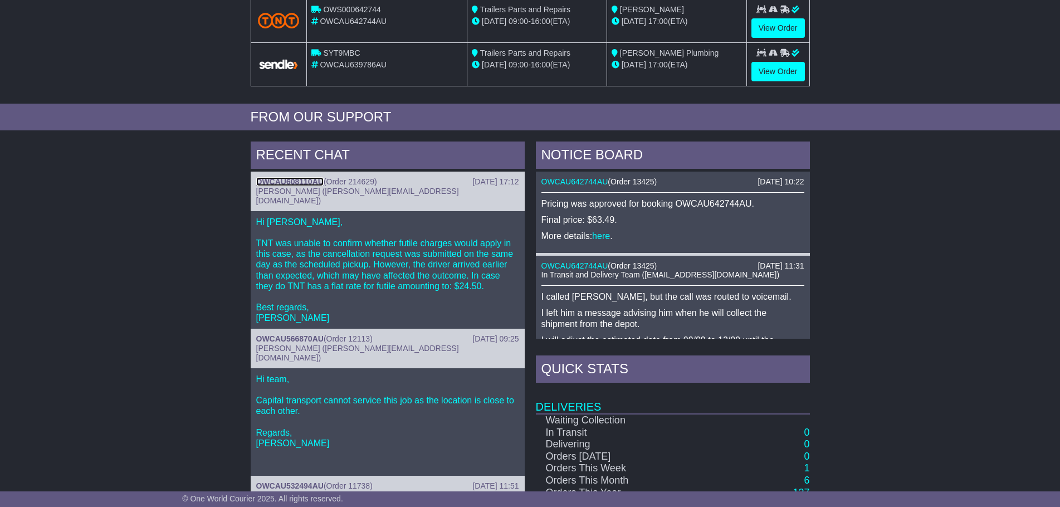
click at [296, 181] on link "OWCAU608110AU" at bounding box center [289, 181] width 67 height 9
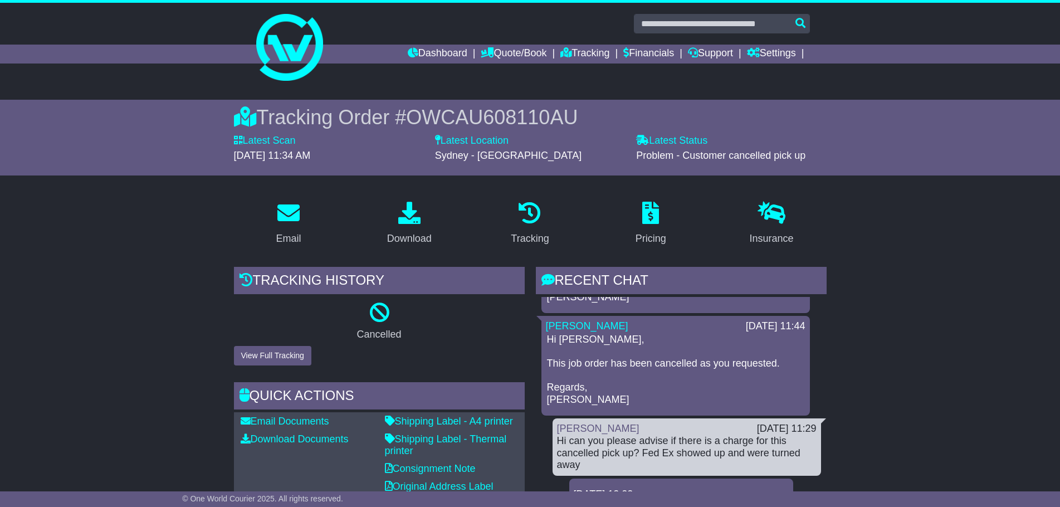
scroll to position [167, 0]
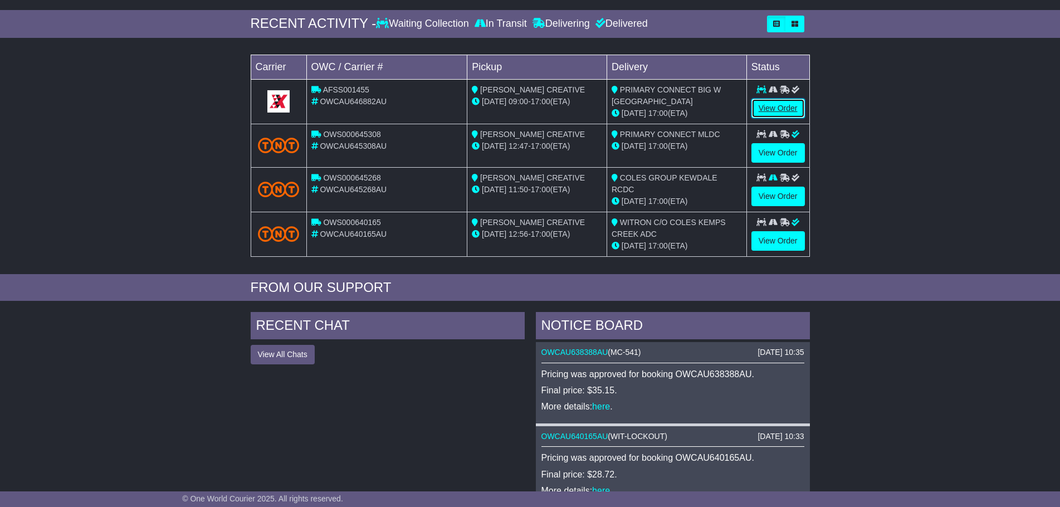
click at [777, 108] on link "View Order" at bounding box center [777, 108] width 53 height 19
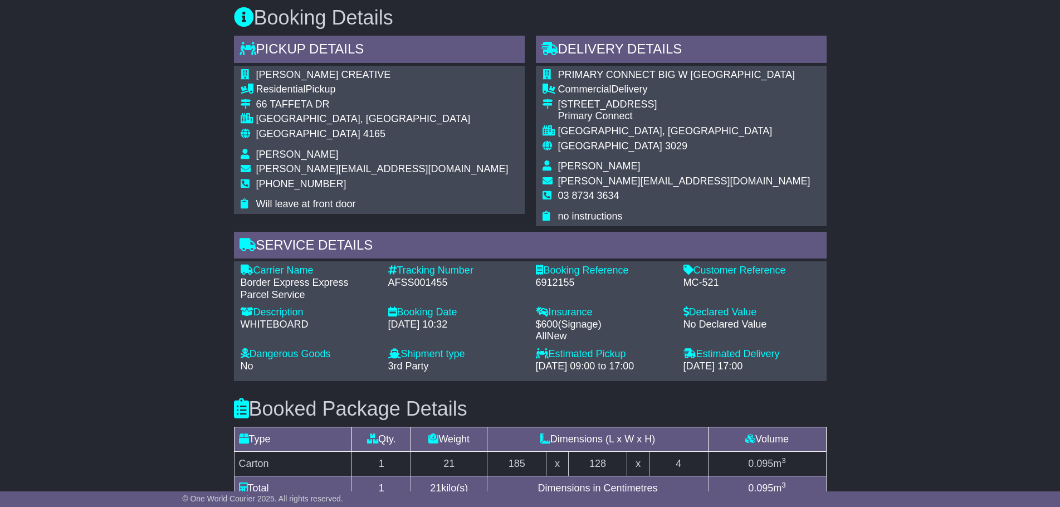
scroll to position [724, 0]
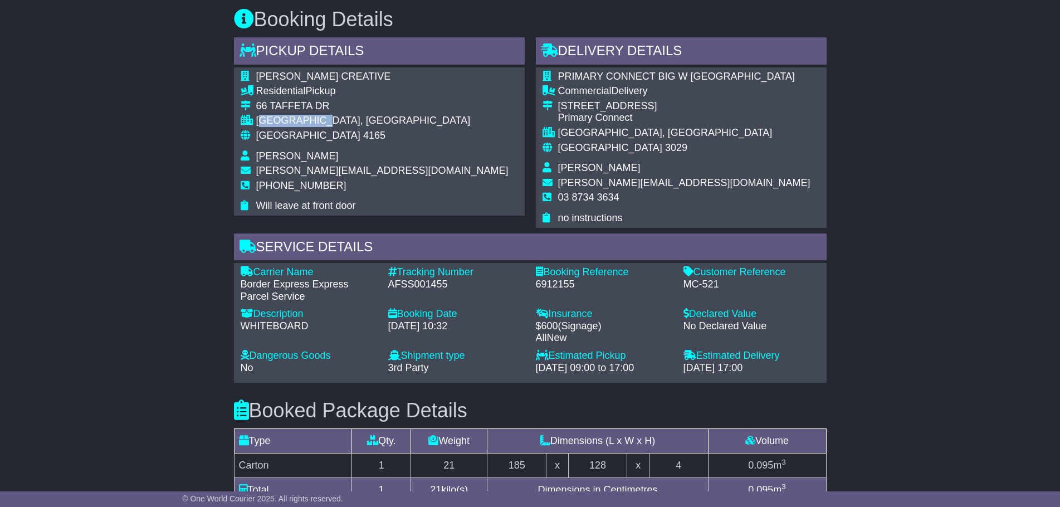
drag, startPoint x: 338, startPoint y: 108, endPoint x: 261, endPoint y: 106, distance: 76.9
click at [261, 115] on div "[GEOGRAPHIC_DATA], [GEOGRAPHIC_DATA]" at bounding box center [382, 121] width 252 height 12
click at [271, 115] on div "[GEOGRAPHIC_DATA], [GEOGRAPHIC_DATA]" at bounding box center [382, 121] width 252 height 12
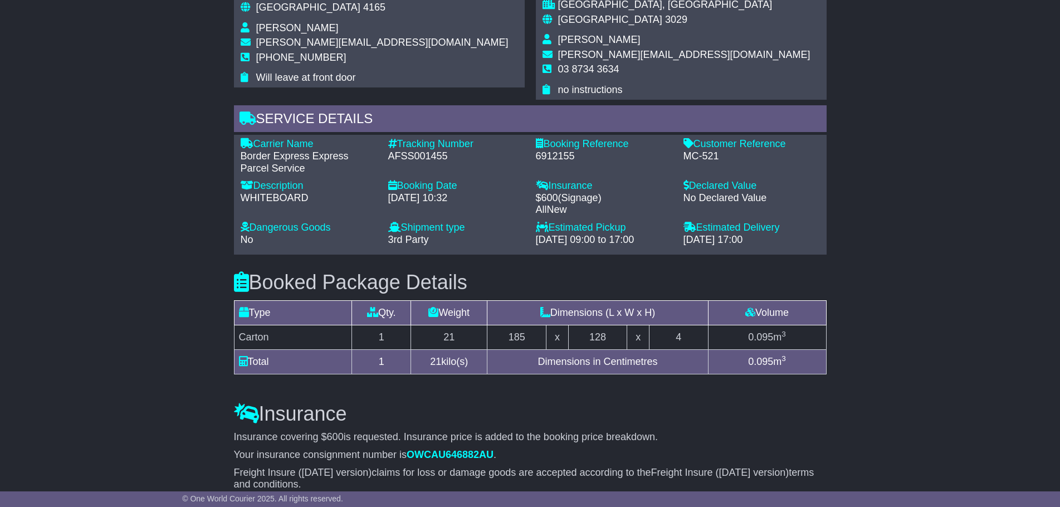
scroll to position [1003, 0]
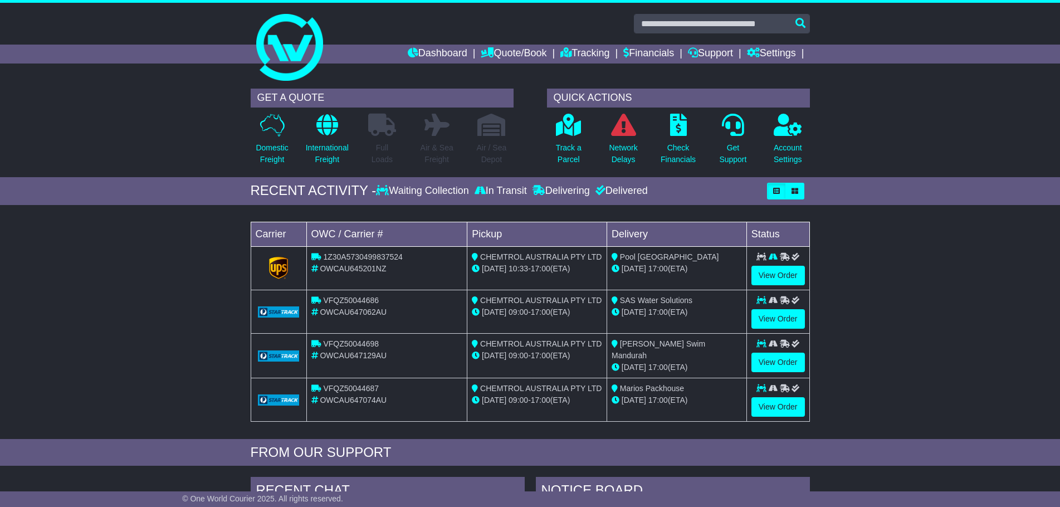
scroll to position [279, 0]
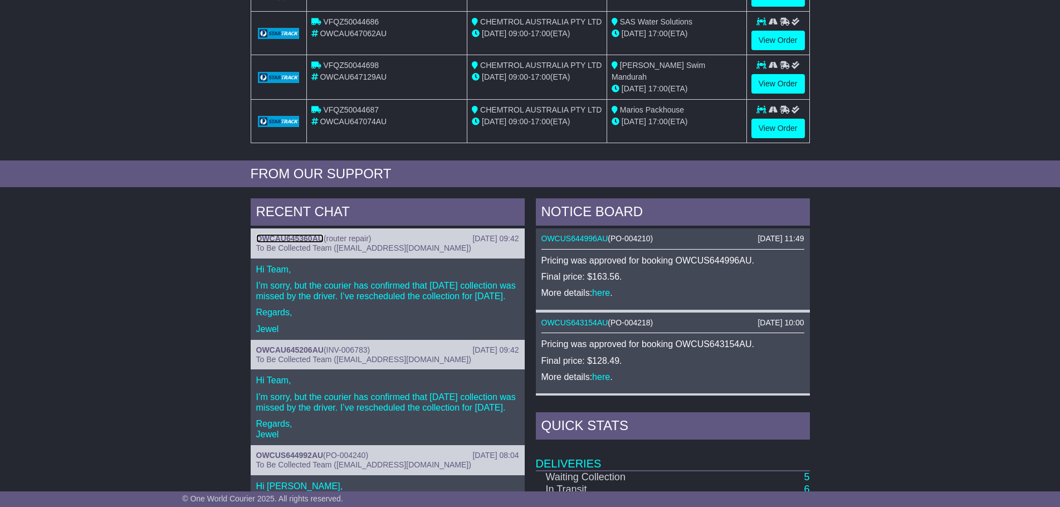
click at [286, 234] on link "OWCAU645360AU" at bounding box center [289, 238] width 67 height 9
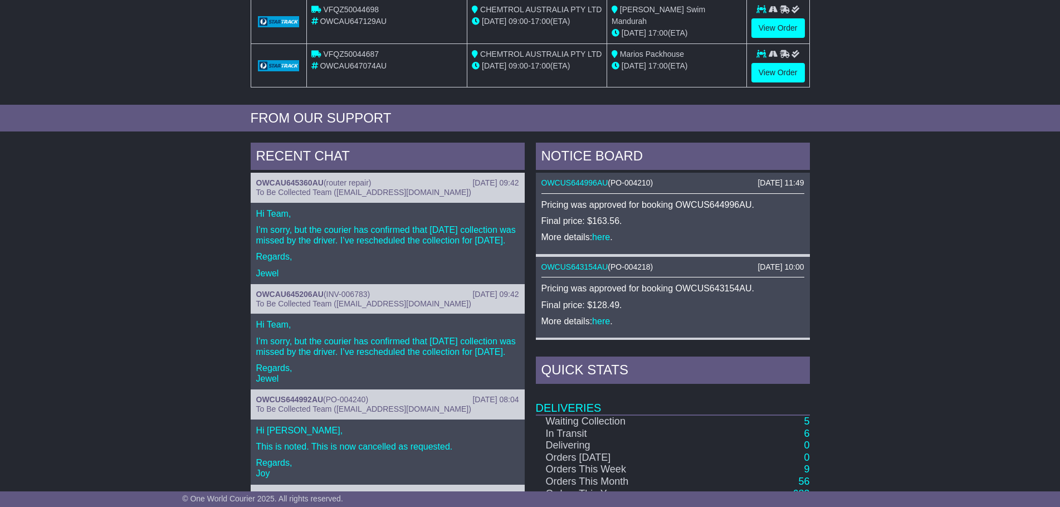
scroll to position [334, 0]
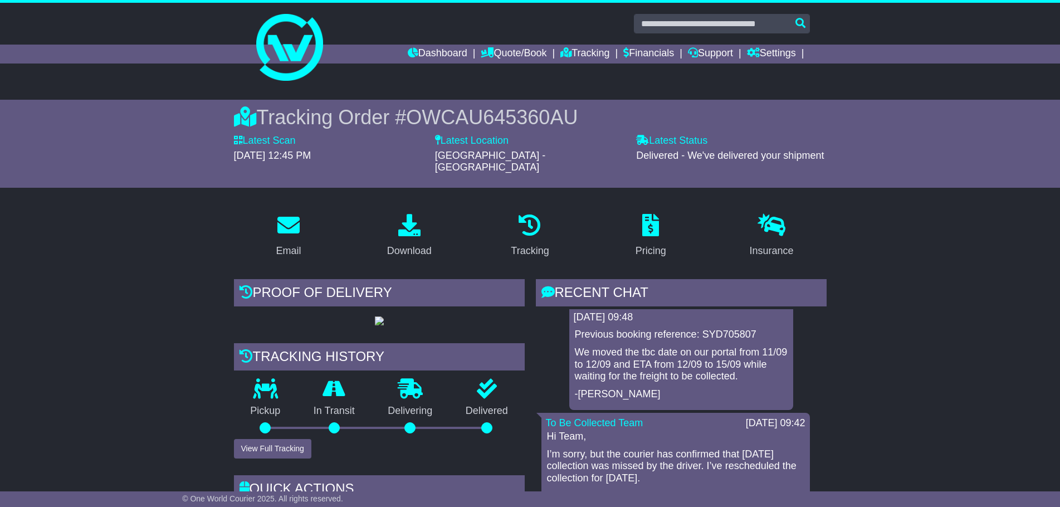
scroll to position [11, 0]
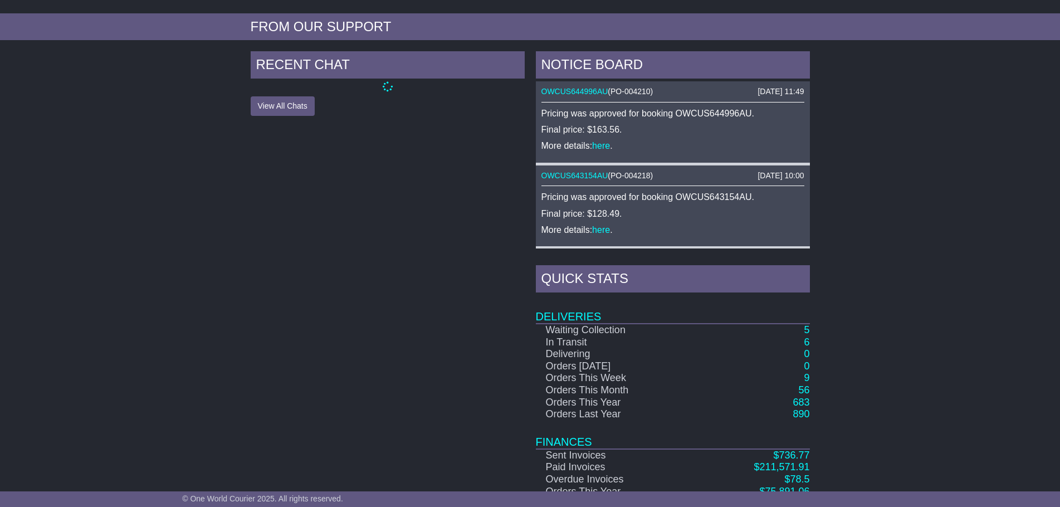
scroll to position [446, 0]
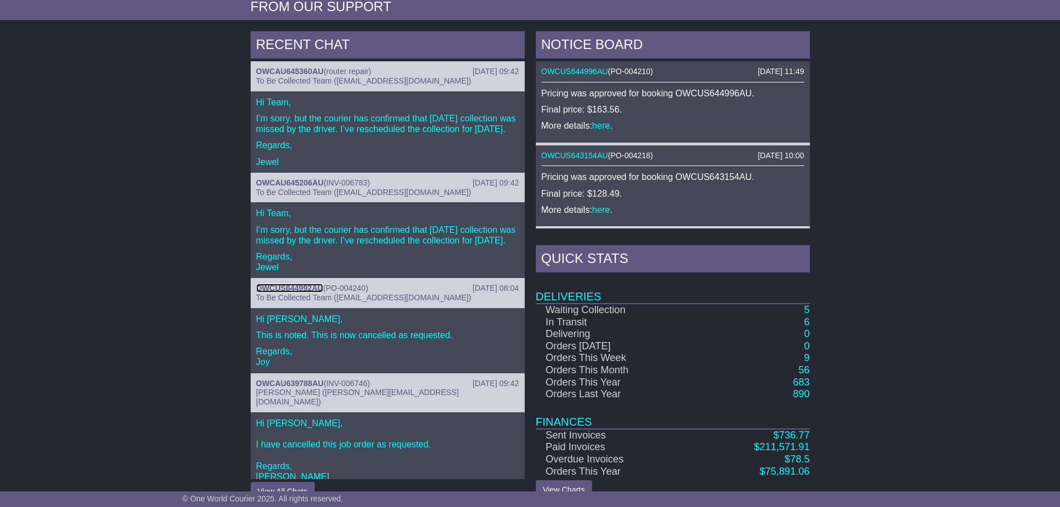
click at [304, 292] on link "OWCUS644992AU" at bounding box center [289, 288] width 67 height 9
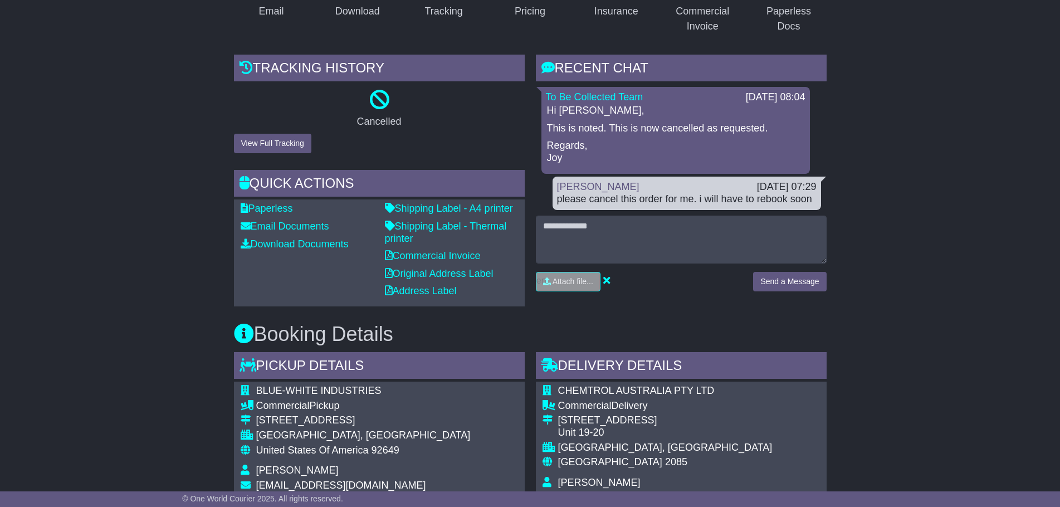
scroll to position [223, 0]
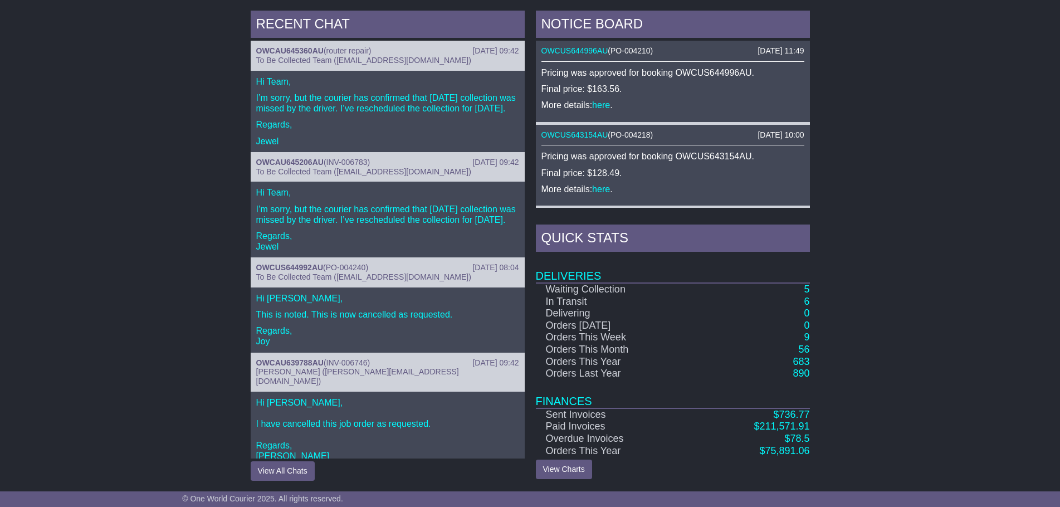
scroll to position [467, 0]
click at [273, 166] on link "OWCAU645206AU" at bounding box center [289, 161] width 67 height 9
click at [274, 166] on link "OWCAU645206AU" at bounding box center [289, 161] width 67 height 9
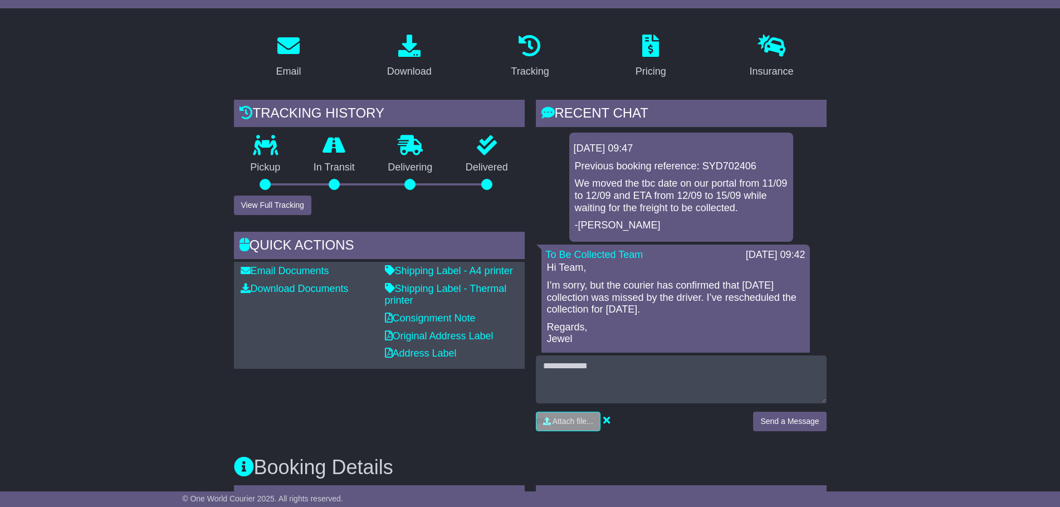
scroll to position [6, 0]
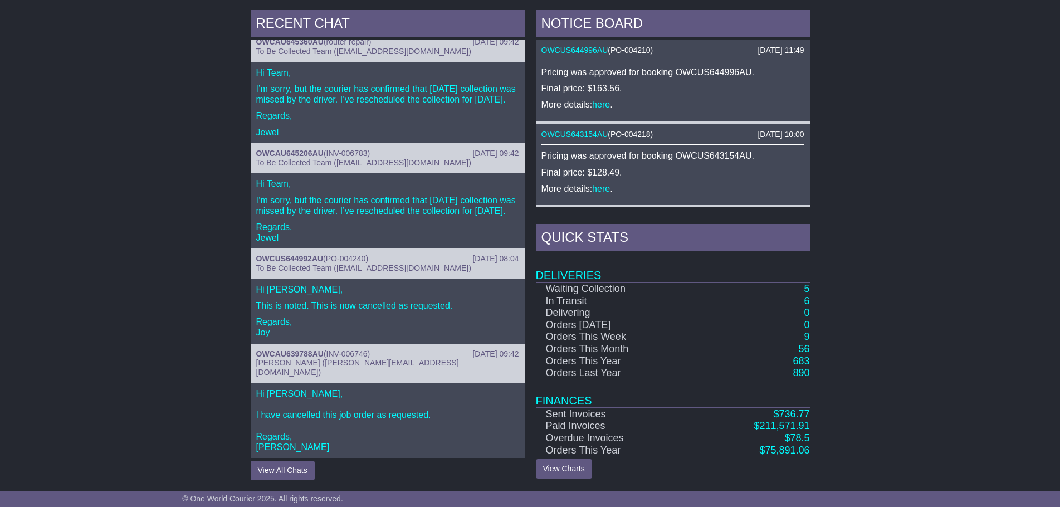
scroll to position [21, 0]
click at [309, 358] on link "OWCAU639788AU" at bounding box center [289, 353] width 67 height 9
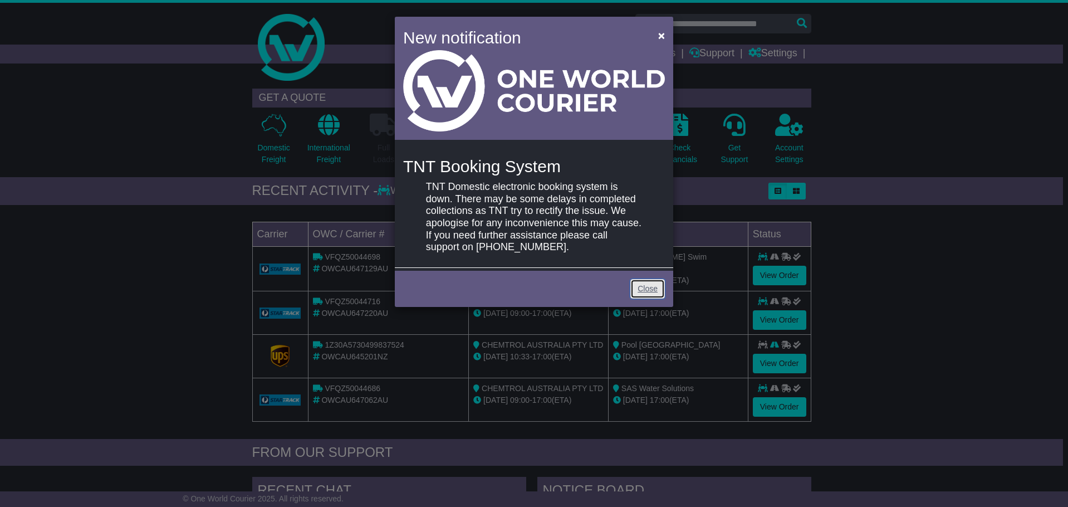
click at [656, 291] on link "Close" at bounding box center [648, 288] width 35 height 19
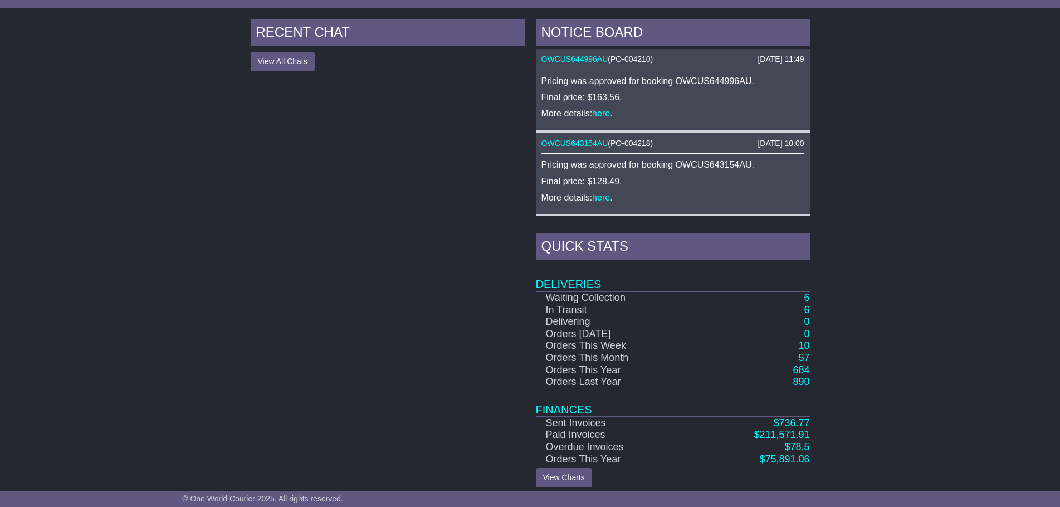
scroll to position [465, 0]
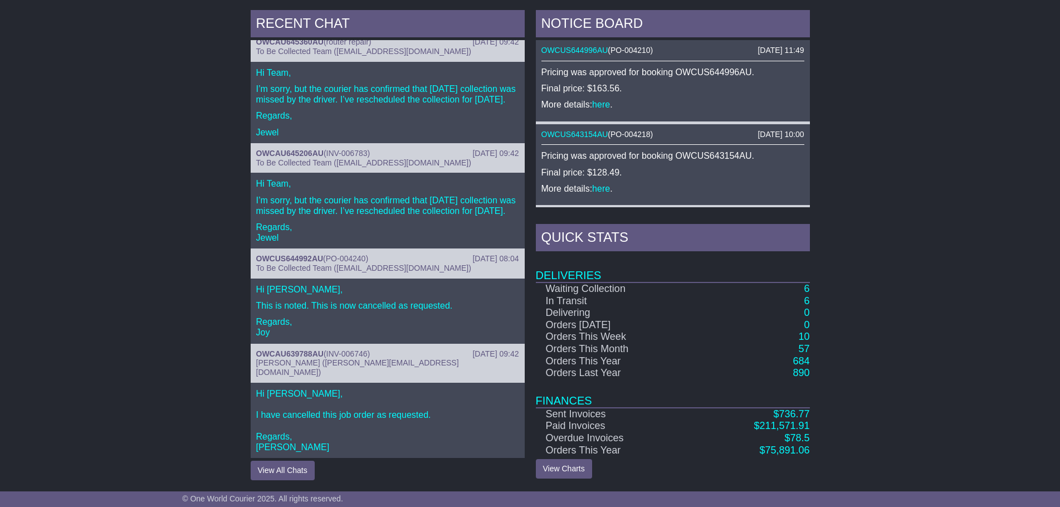
scroll to position [21, 0]
click at [276, 475] on button "View All Chats" at bounding box center [283, 470] width 64 height 19
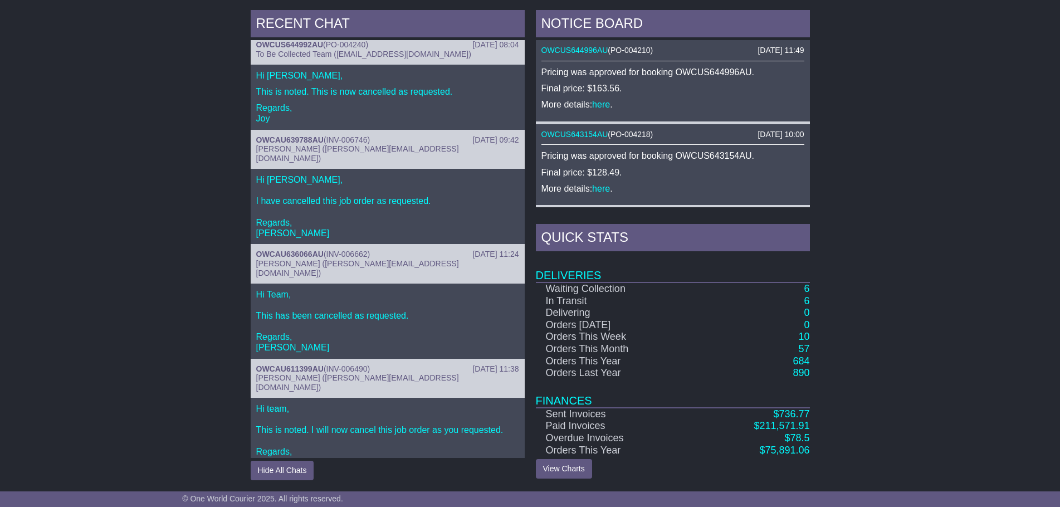
scroll to position [223, 0]
click at [305, 373] on link "OWCAU611399AU" at bounding box center [289, 368] width 67 height 9
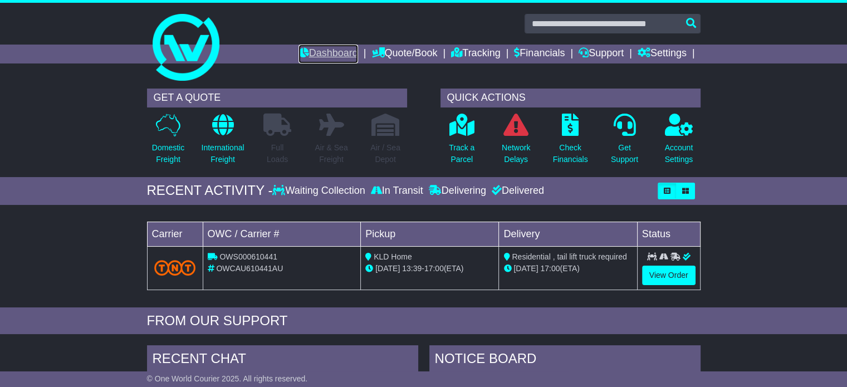
click at [328, 45] on link "Dashboard" at bounding box center [329, 54] width 60 height 19
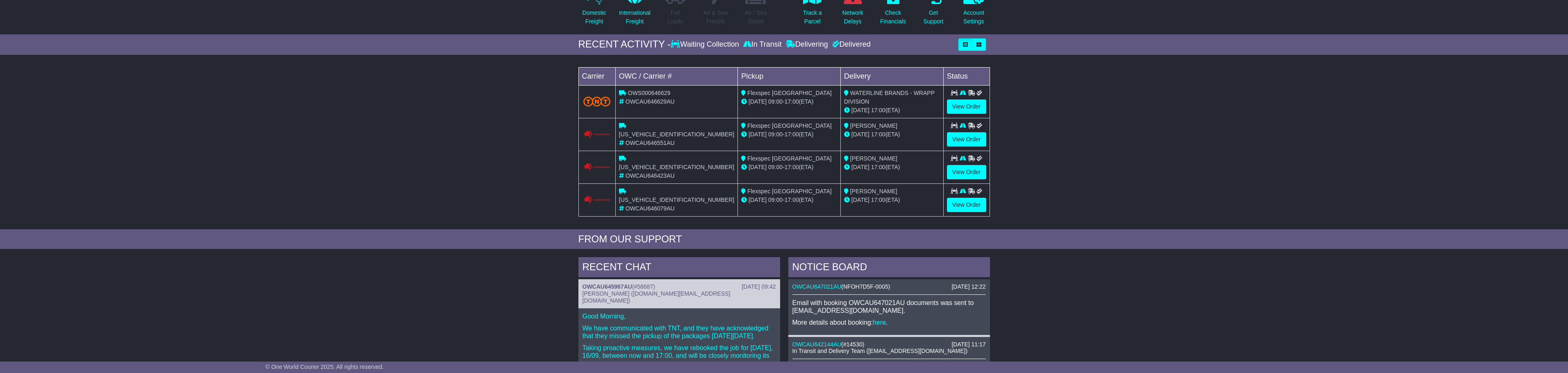
scroll to position [123, 0]
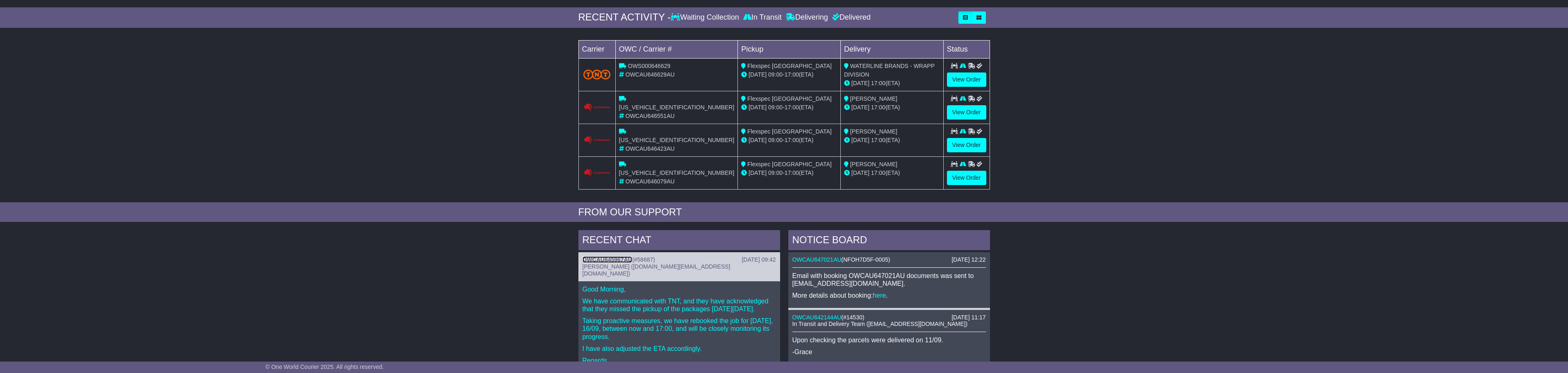
click at [615, 257] on link "OWCAU645967AU" at bounding box center [607, 260] width 49 height 7
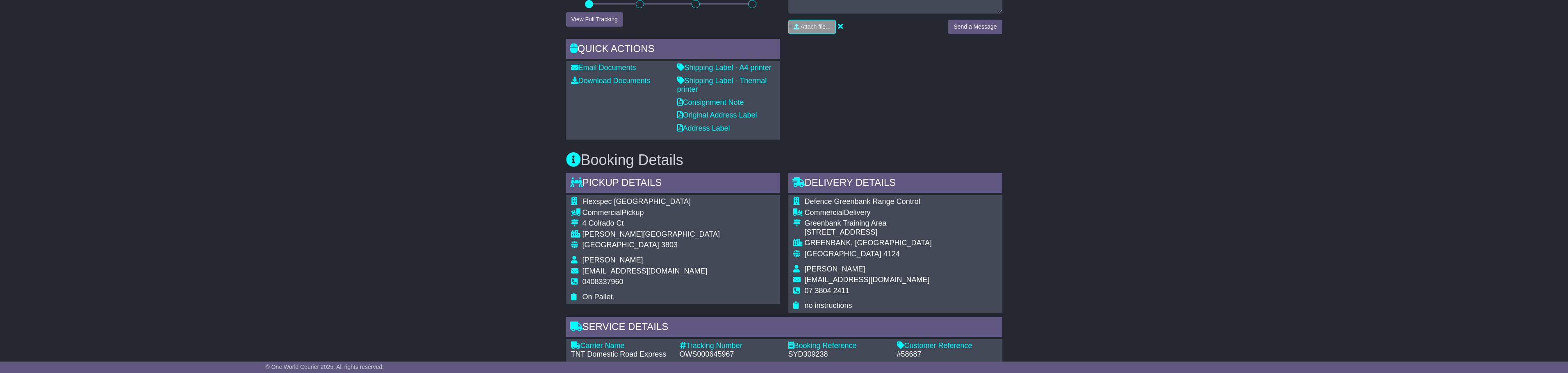
scroll to position [410, 0]
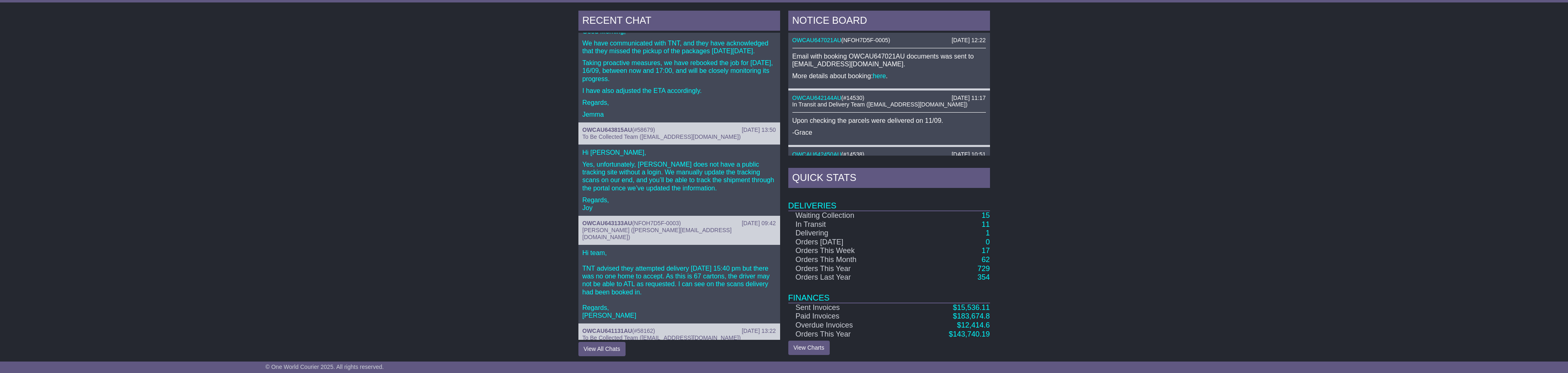
scroll to position [41, 0]
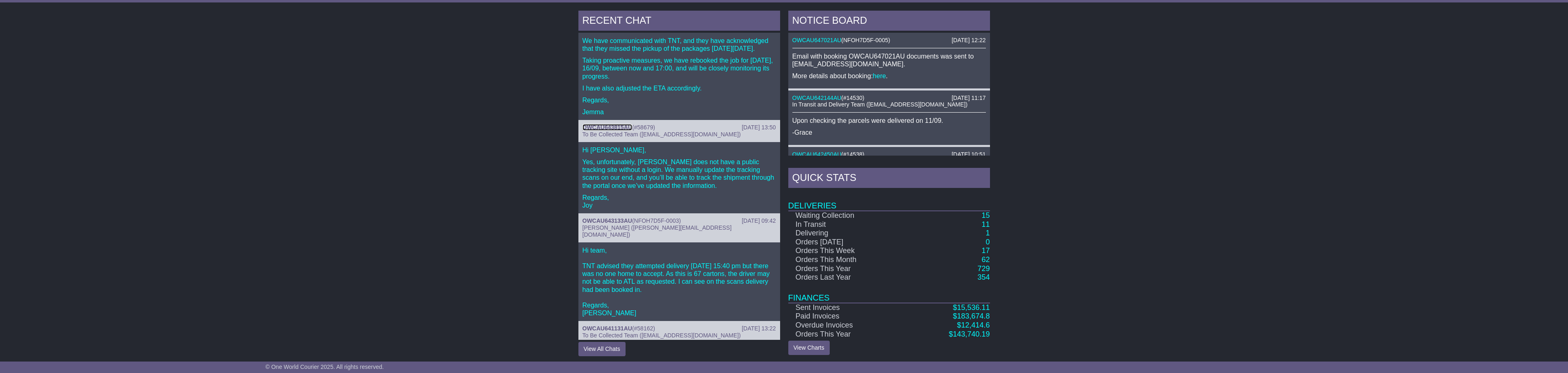
click at [597, 124] on link "OWCAU643815AU" at bounding box center [607, 127] width 49 height 7
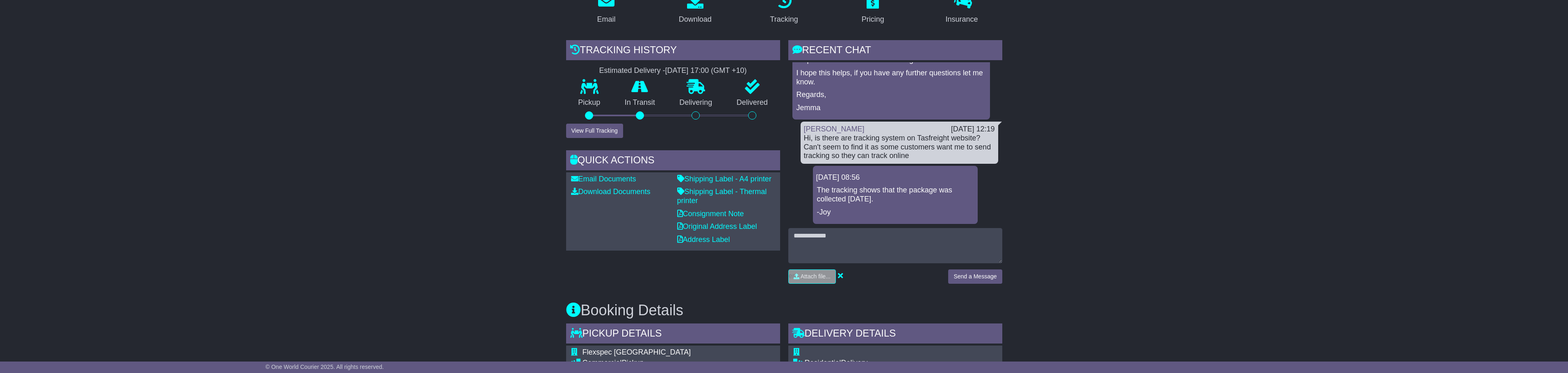
scroll to position [164, 0]
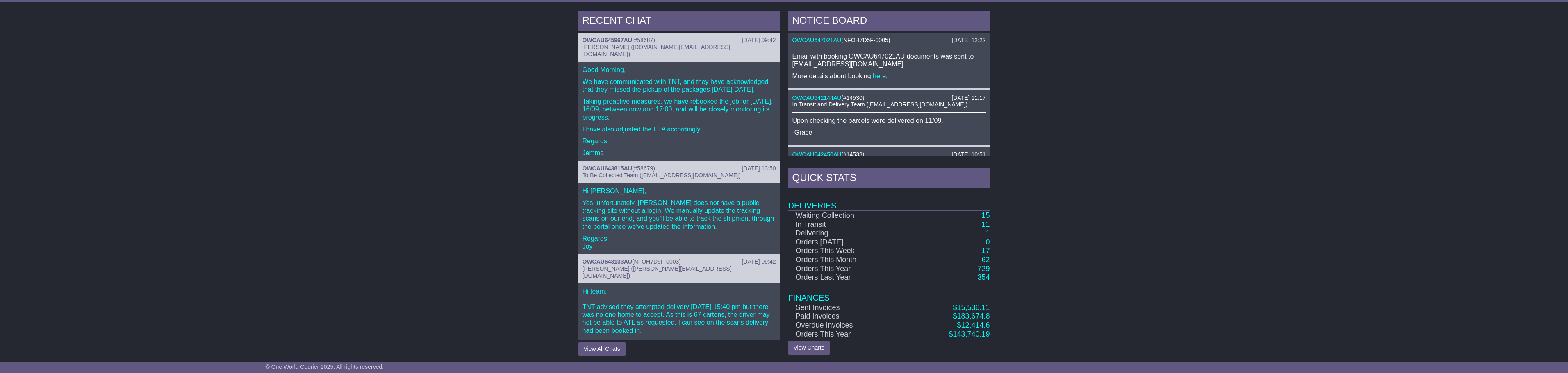
scroll to position [102, 0]
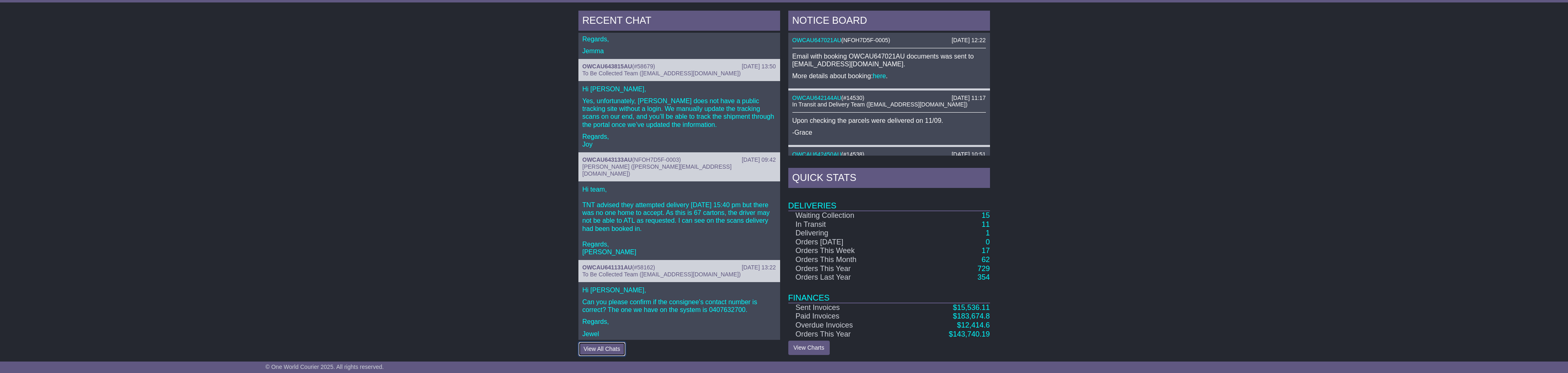
click at [602, 347] on button "View All Chats" at bounding box center [602, 349] width 47 height 14
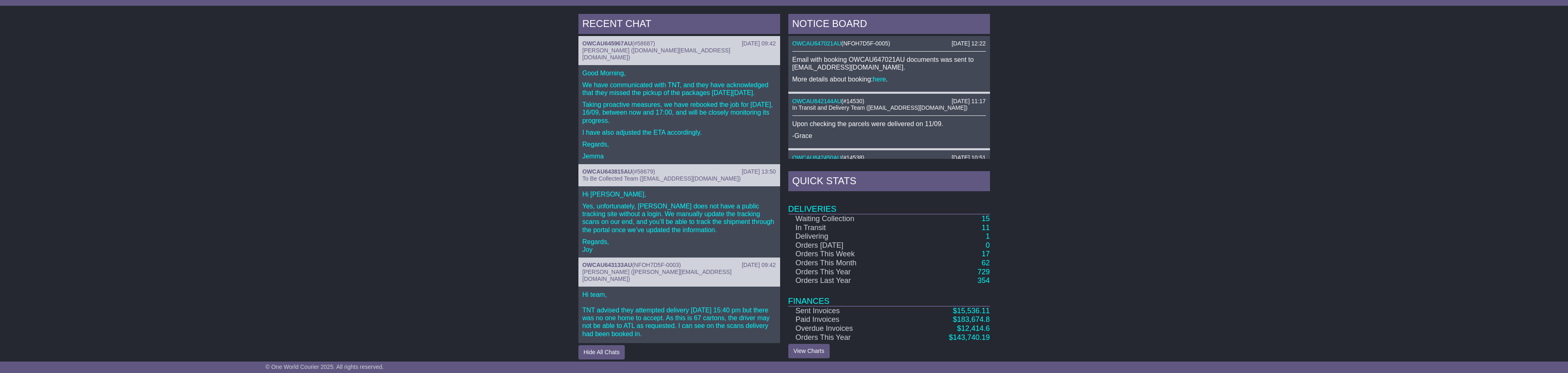
scroll to position [343, 0]
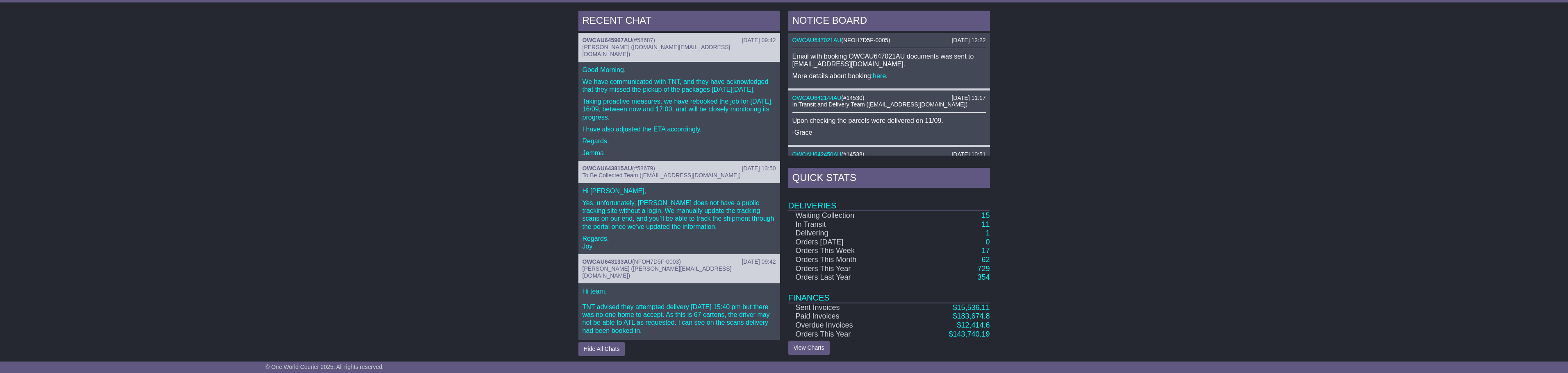
click at [637, 288] on p "Hi team, TNT advised they attempted delivery [DATE] 15:40 pm but there was no o…" at bounding box center [679, 323] width 194 height 71
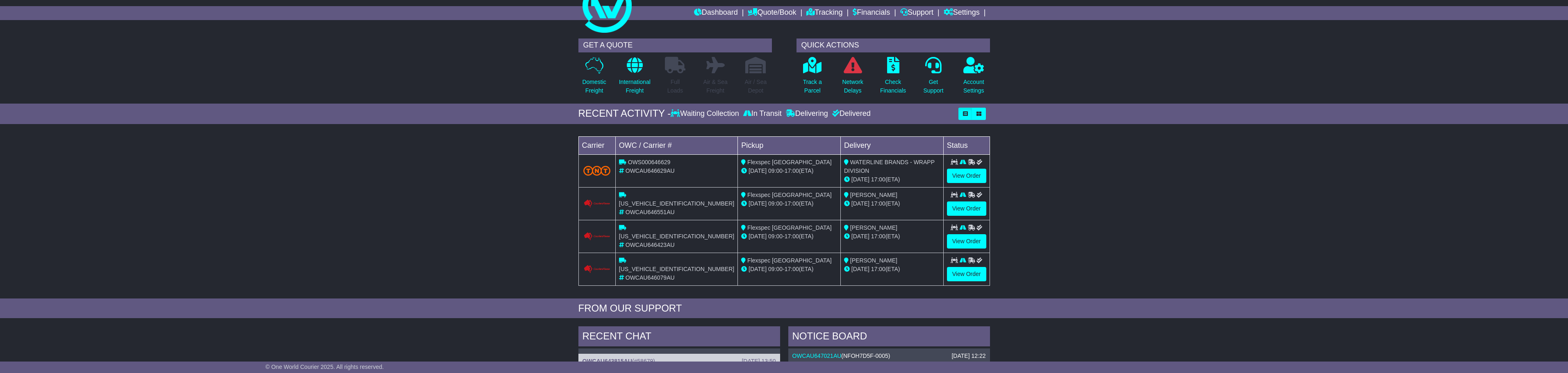
scroll to position [0, 0]
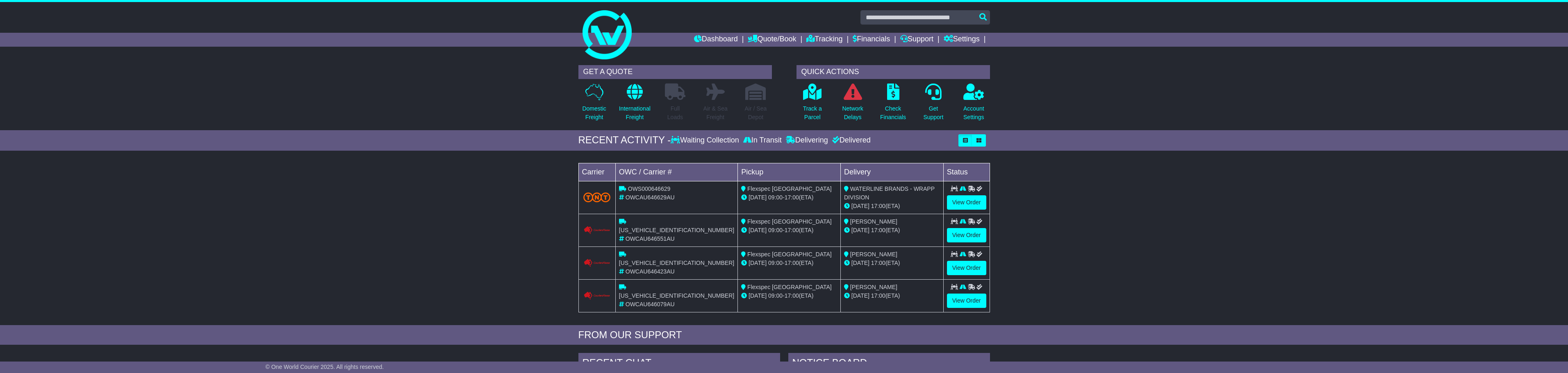
click at [157, 73] on div "GET A QUOTE Domestic Freight International Freight Full Loads Air & Sea Freight…" at bounding box center [784, 96] width 1568 height 69
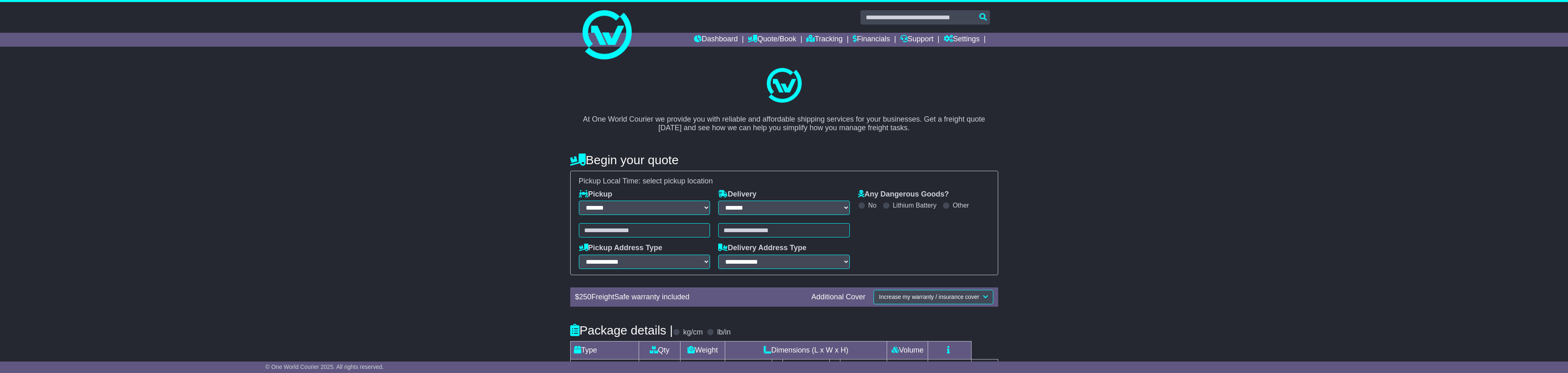
select select "**"
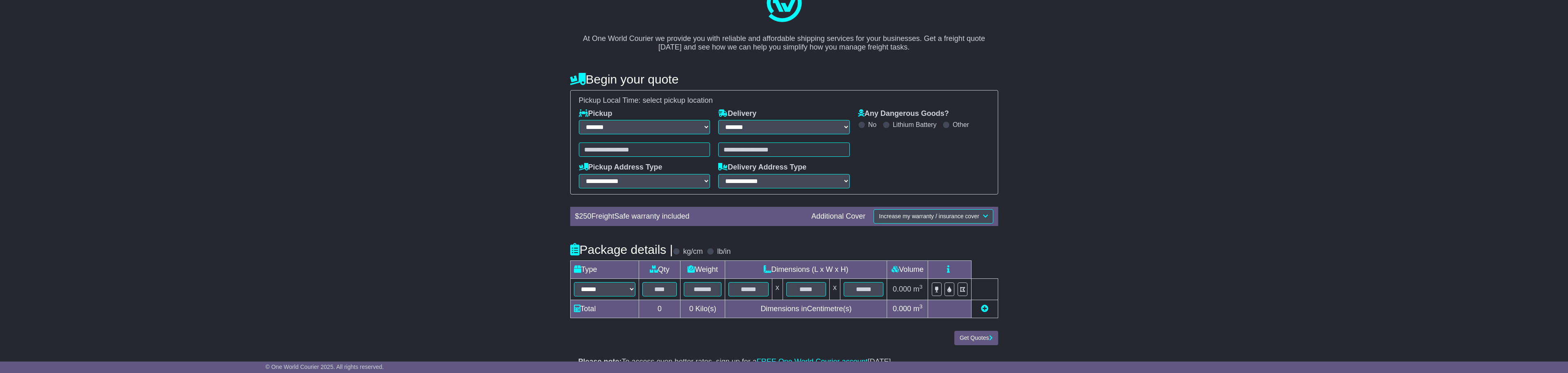
scroll to position [99, 0]
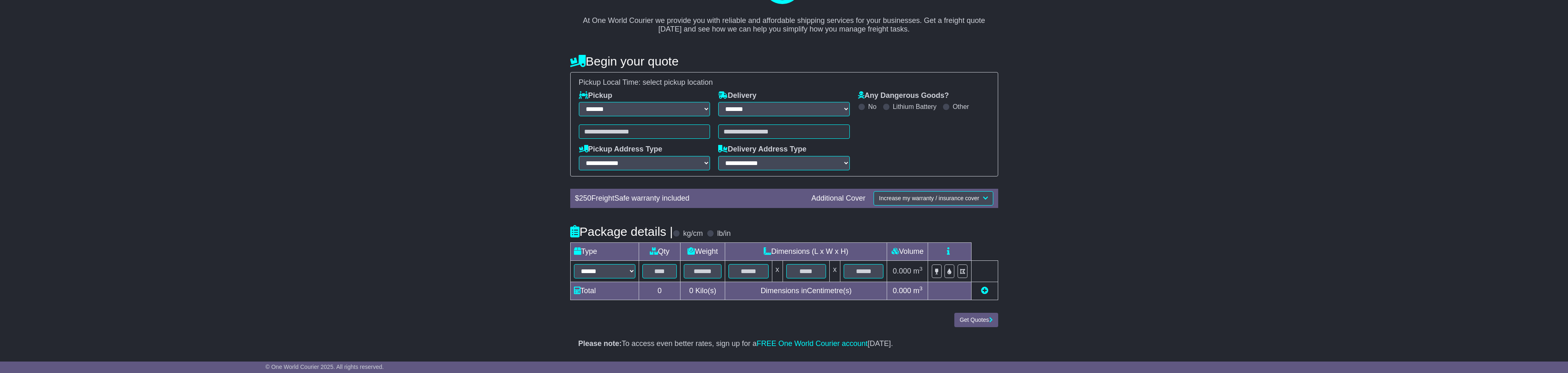
click at [612, 283] on td "Total" at bounding box center [604, 291] width 68 height 18
click at [620, 277] on select "****** ******* *** ****** **** **** ***** ******** *** ****** ****" at bounding box center [605, 271] width 62 height 14
select select "******"
click at [574, 264] on select "****** ******* *** ****** **** **** ***** ******** *** ****** ****" at bounding box center [605, 271] width 62 height 14
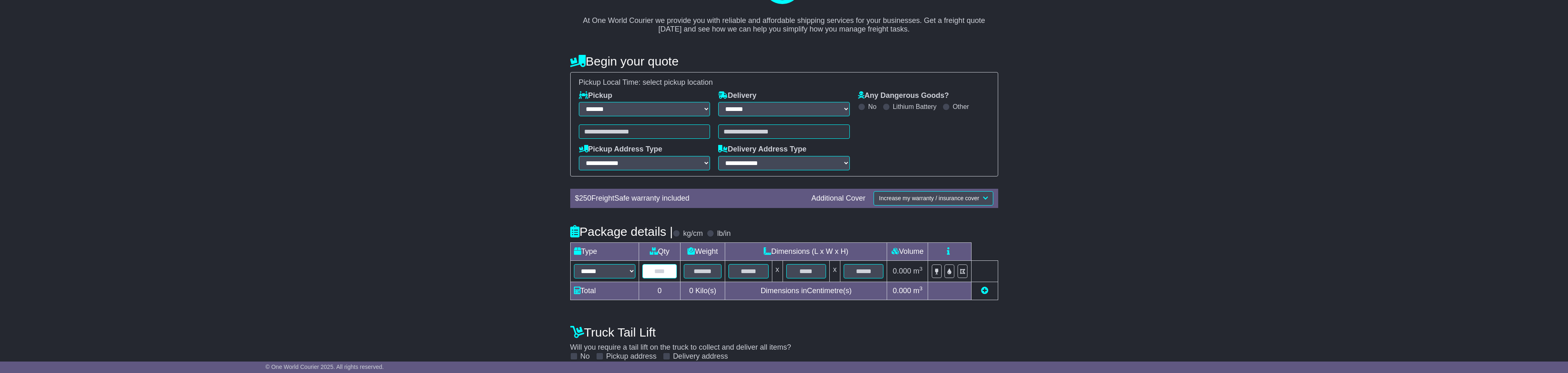
click at [655, 275] on input "text" at bounding box center [659, 271] width 35 height 14
type input "*"
type input "***"
type input "*"
click at [700, 275] on input "***" at bounding box center [703, 271] width 41 height 14
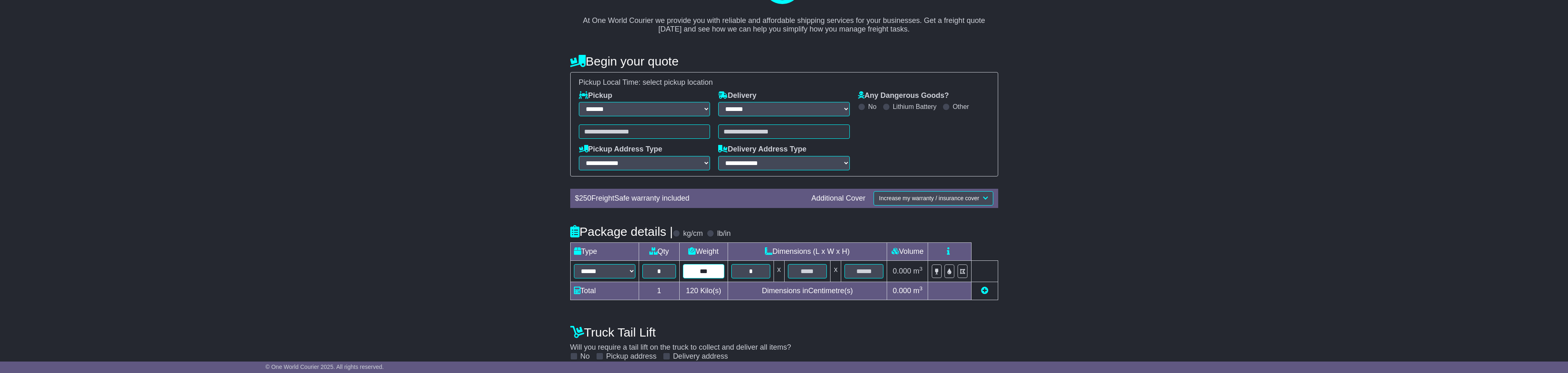
click at [716, 271] on input "***" at bounding box center [703, 271] width 41 height 14
type input "***"
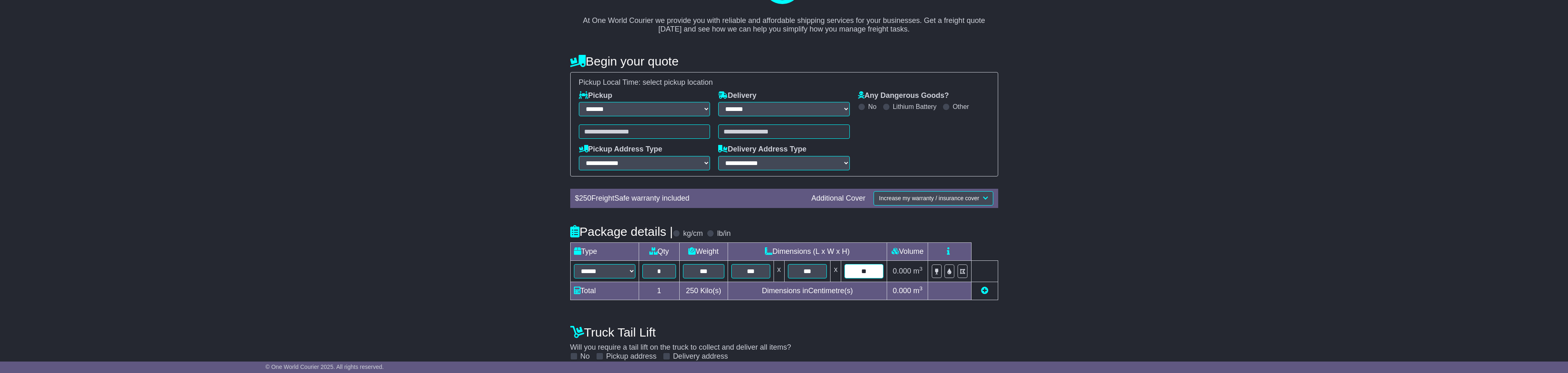
type input "**"
click at [497, 241] on div "**********" at bounding box center [784, 216] width 1568 height 507
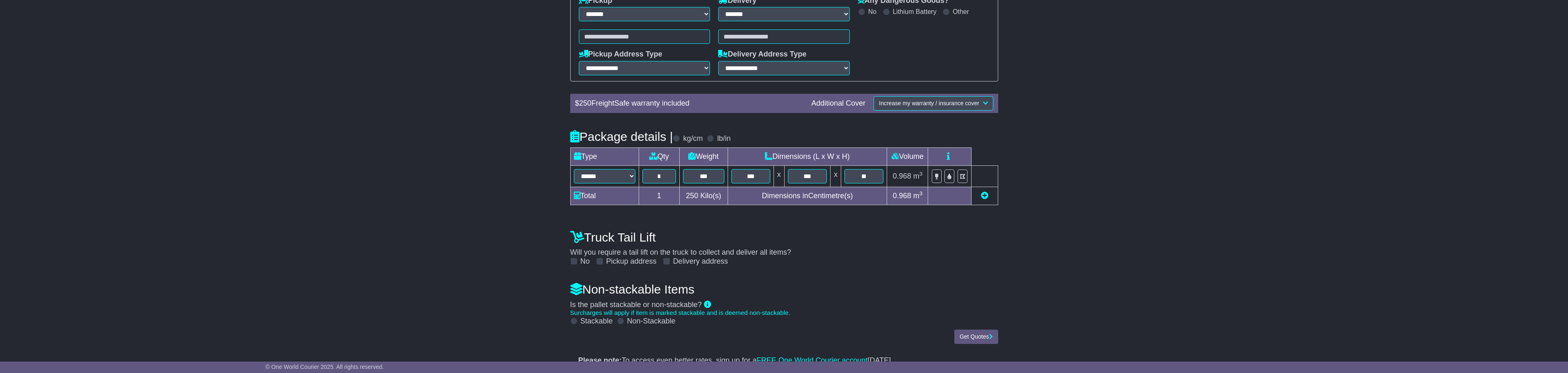
scroll to position [210, 0]
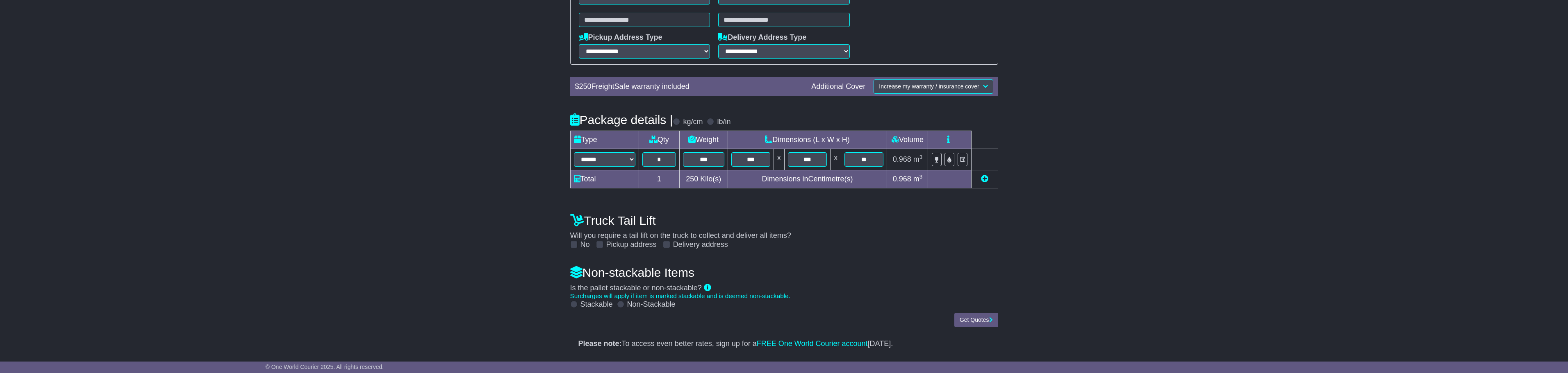
click at [678, 249] on div "**********" at bounding box center [784, 118] width 436 height 383
click at [676, 246] on label "Delivery address" at bounding box center [700, 245] width 55 height 9
click at [686, 247] on label "Delivery address" at bounding box center [700, 245] width 55 height 9
click at [644, 247] on label "Pickup address" at bounding box center [631, 245] width 51 height 9
click at [635, 245] on label "Pickup address" at bounding box center [631, 245] width 51 height 9
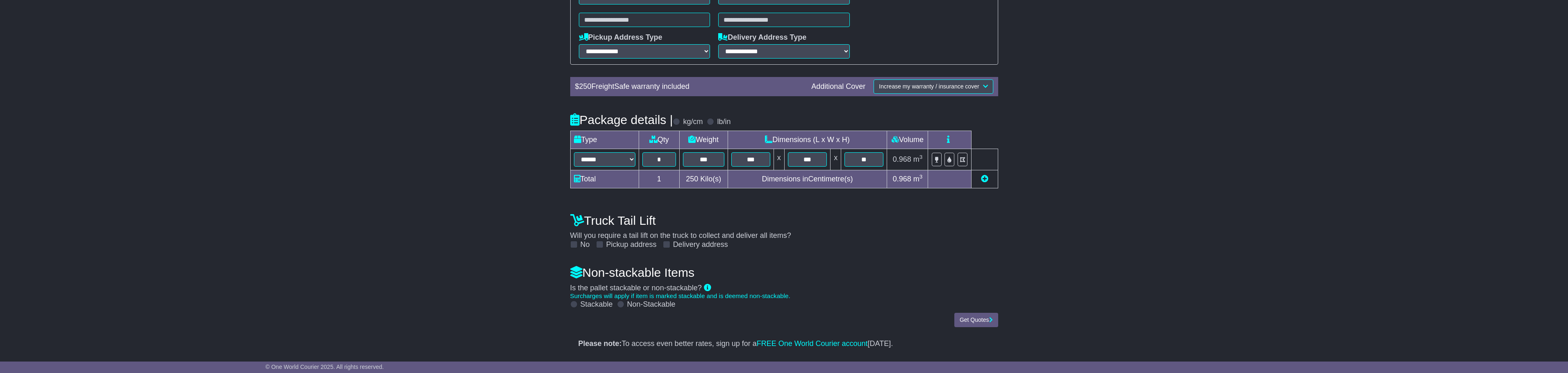
click at [656, 305] on label "Non-Stackable" at bounding box center [651, 305] width 49 height 9
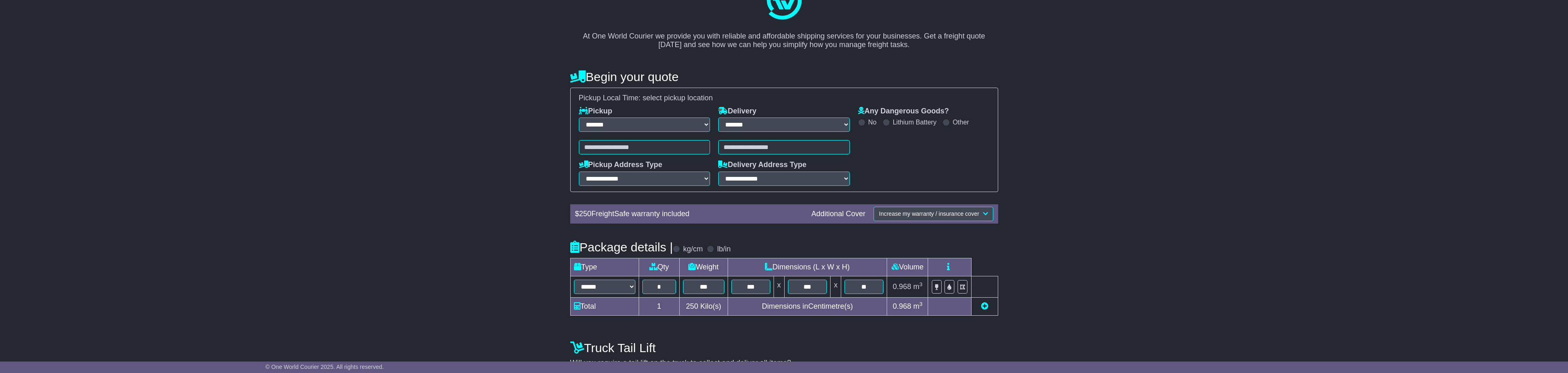
scroll to position [80, 0]
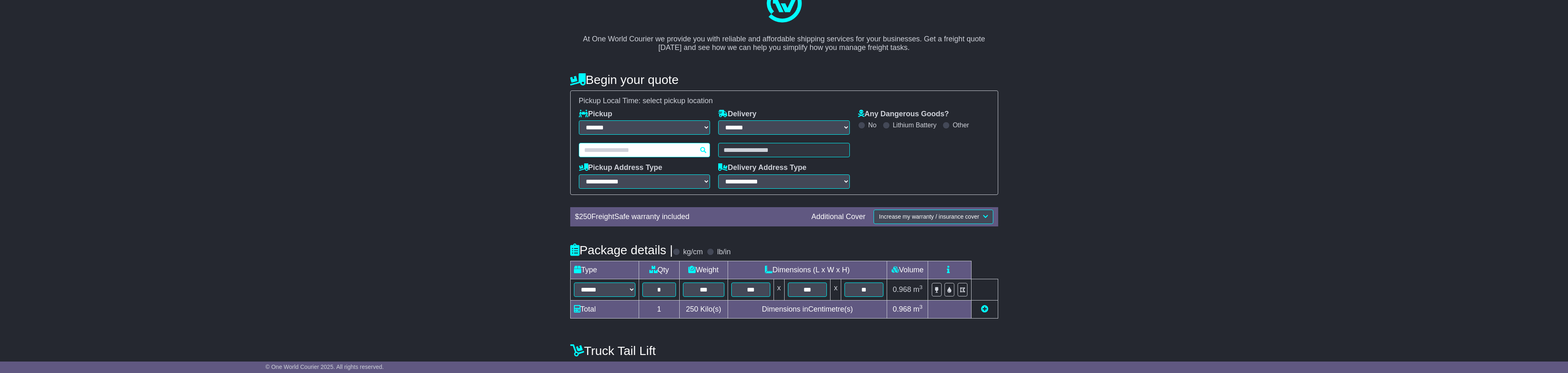
click at [664, 149] on location-typeahead-v2 at bounding box center [645, 149] width 132 height 14
type input "****"
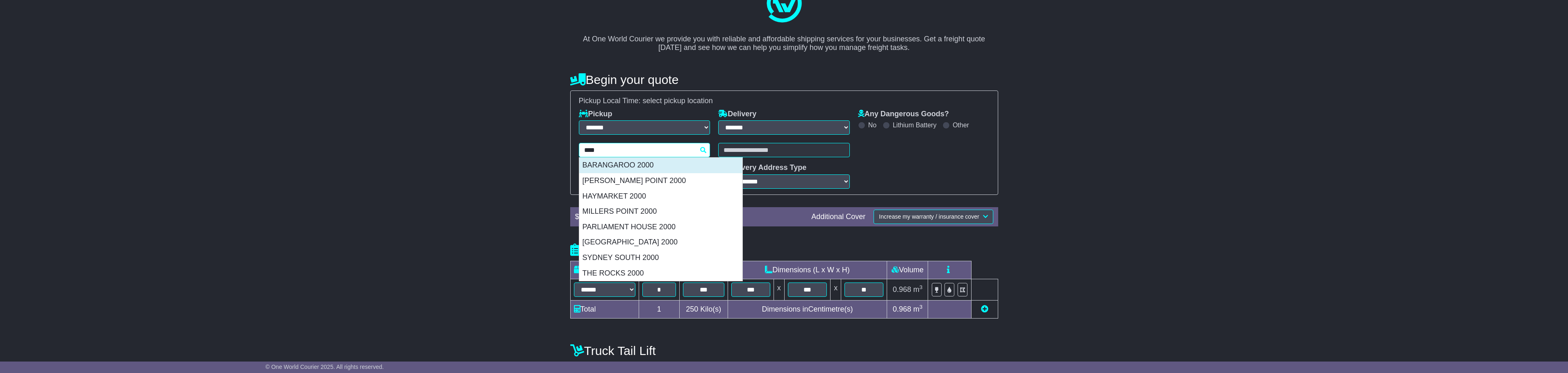
click at [645, 166] on div "BARANGAROO 2000" at bounding box center [661, 165] width 163 height 15
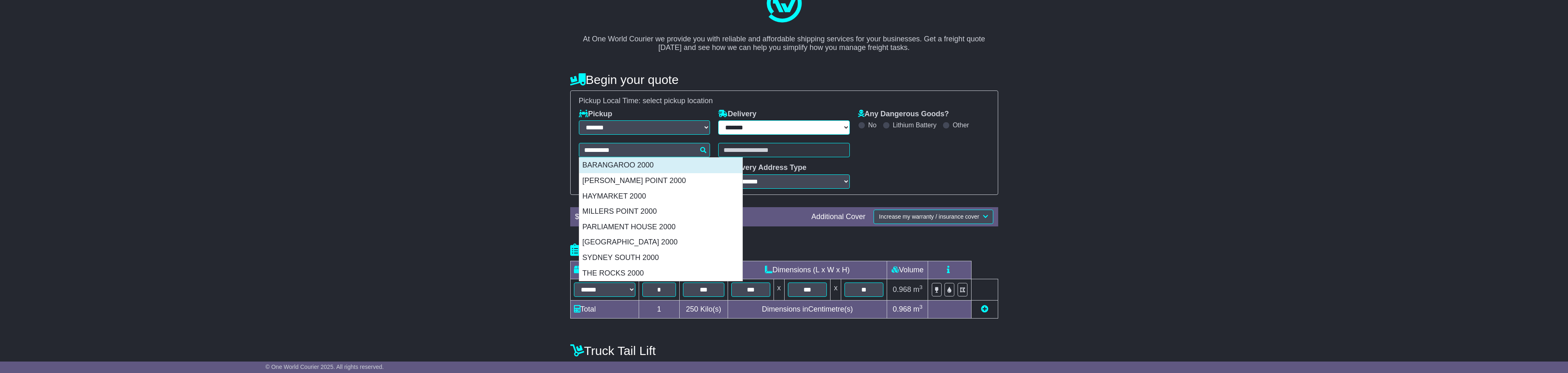
type input "**********"
select select
type input "**********"
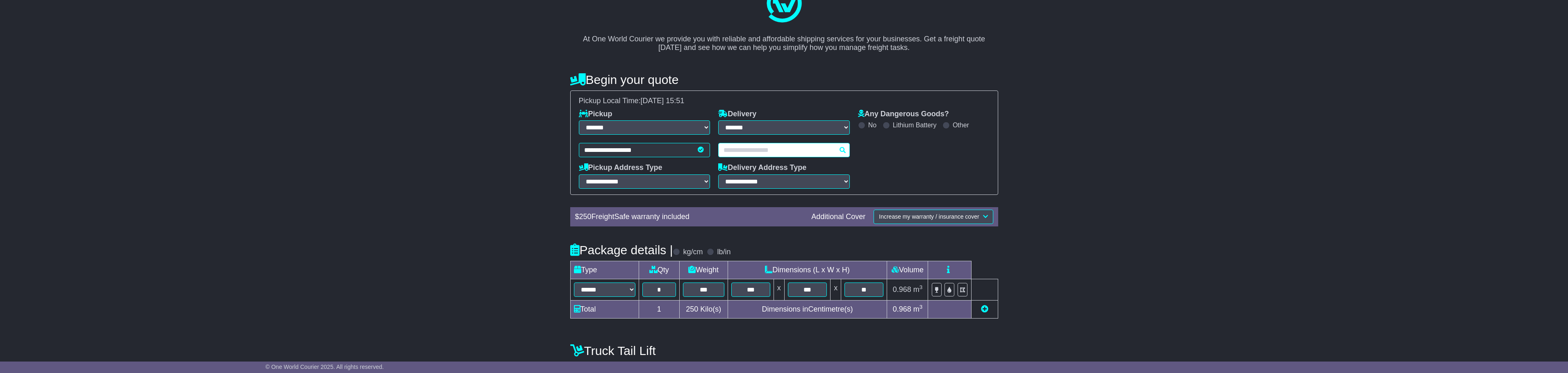
click at [750, 149] on location-typeahead-v2 at bounding box center [784, 149] width 132 height 14
type input "****"
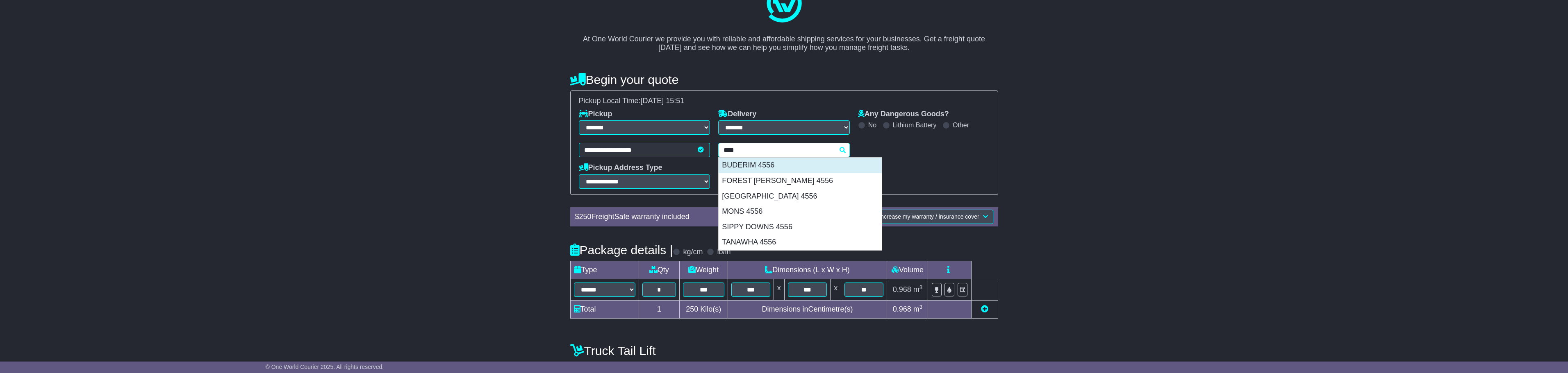
click at [801, 168] on div "BUDERIM 4556" at bounding box center [801, 165] width 163 height 15
type input "**********"
select select
type input "**********"
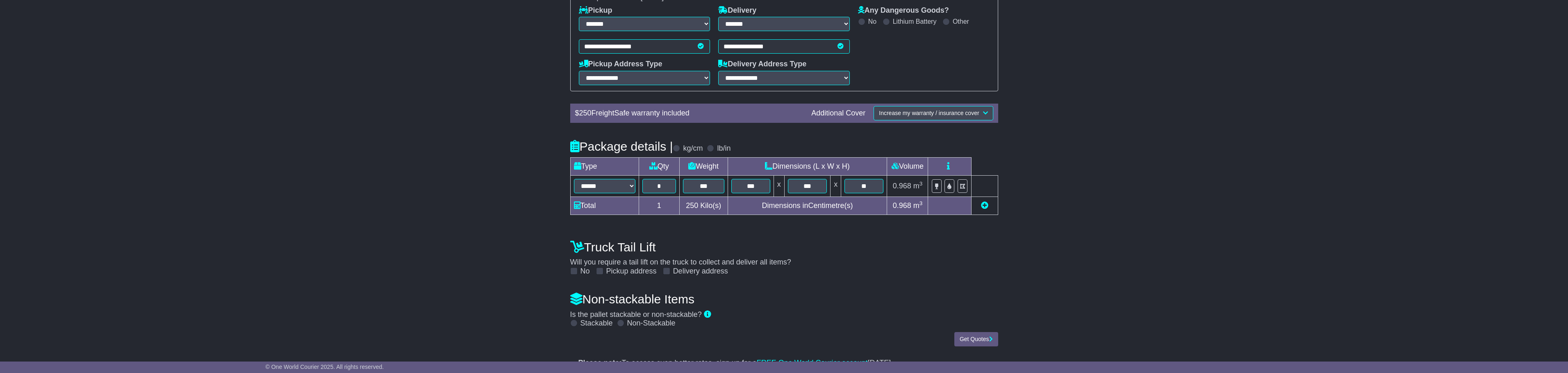
scroll to position [203, 0]
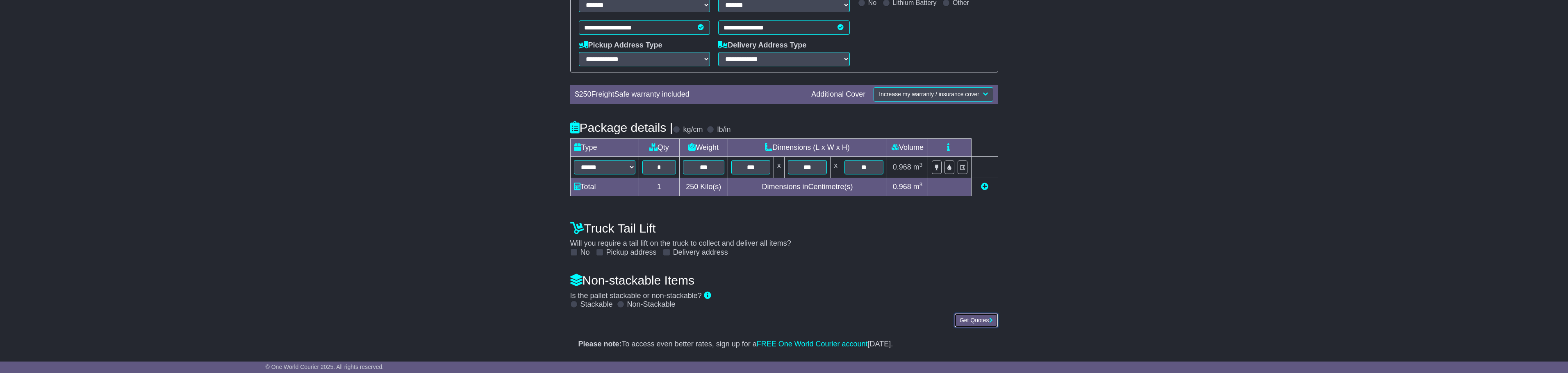
click at [987, 317] on button "Get Quotes" at bounding box center [976, 320] width 44 height 14
click at [667, 55] on select "**********" at bounding box center [645, 59] width 132 height 14
select select "**********"
click at [579, 52] on select "**********" at bounding box center [645, 59] width 132 height 14
click at [760, 58] on select "**********" at bounding box center [784, 59] width 132 height 14
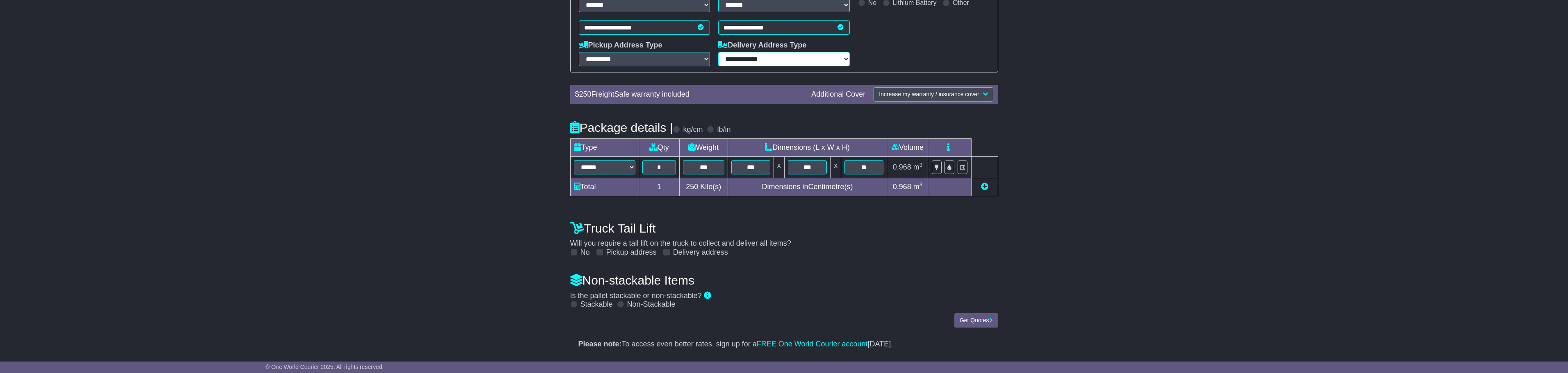
select select "**********"
click at [718, 52] on select "**********" at bounding box center [784, 59] width 132 height 14
drag, startPoint x: 1165, startPoint y: 110, endPoint x: 1071, endPoint y: 238, distance: 158.8
click at [1165, 110] on div "**********" at bounding box center [784, 107] width 1568 height 499
click at [990, 318] on icon "button" at bounding box center [990, 321] width 4 height 6
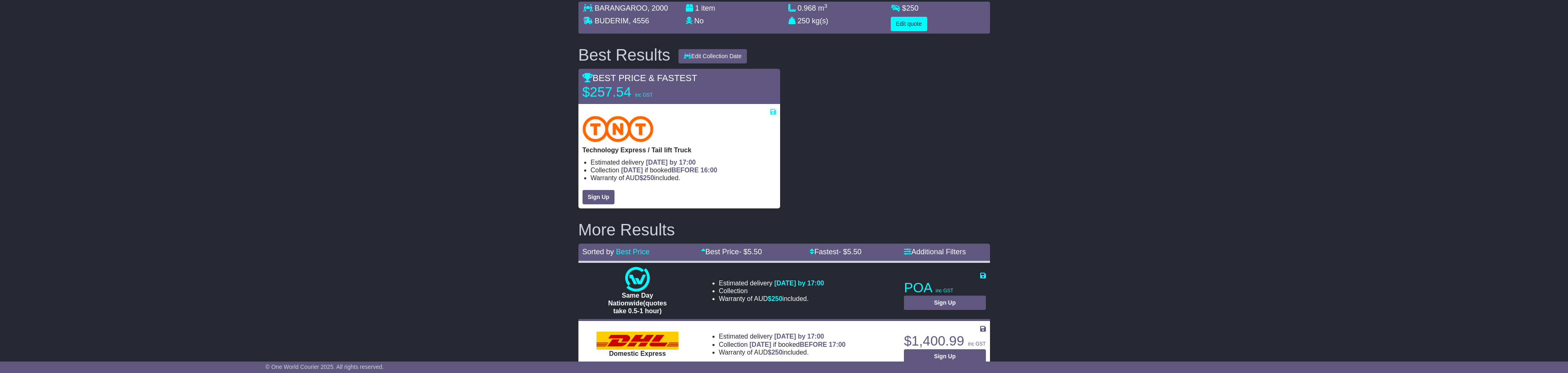
scroll to position [106, 0]
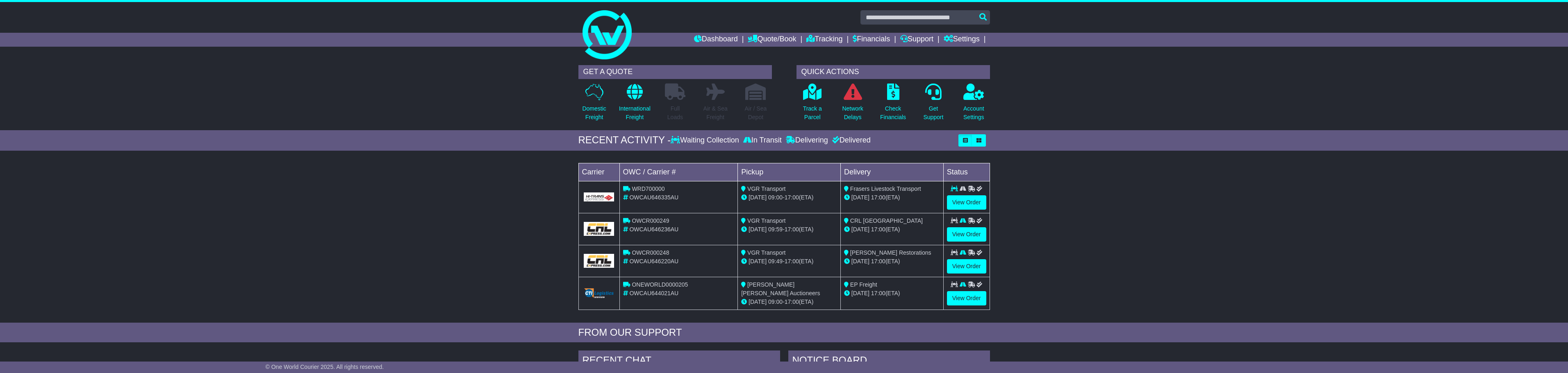
click at [295, 337] on div "FROM OUR SUPPORT" at bounding box center [784, 333] width 1568 height 20
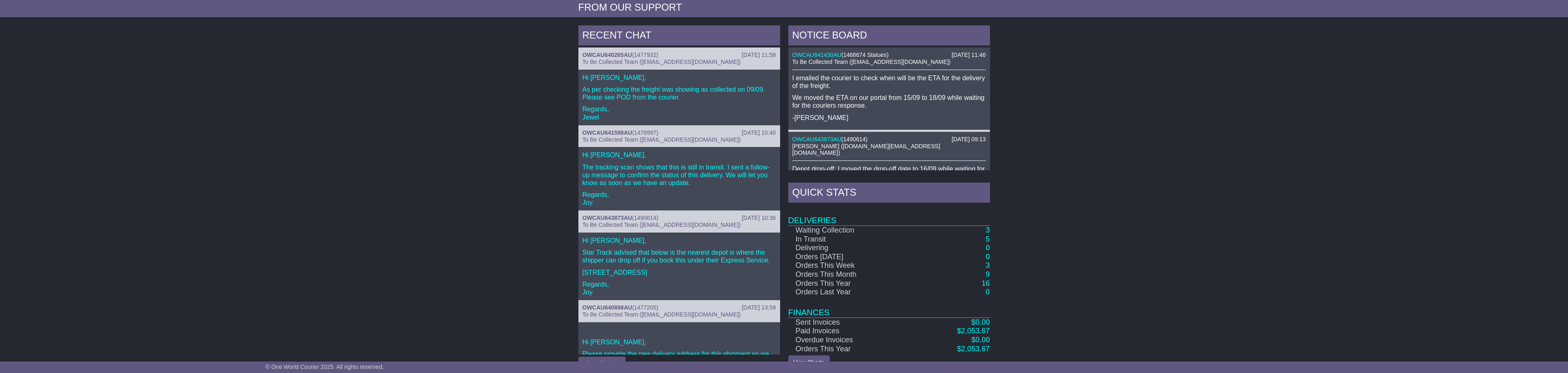
scroll to position [343, 0]
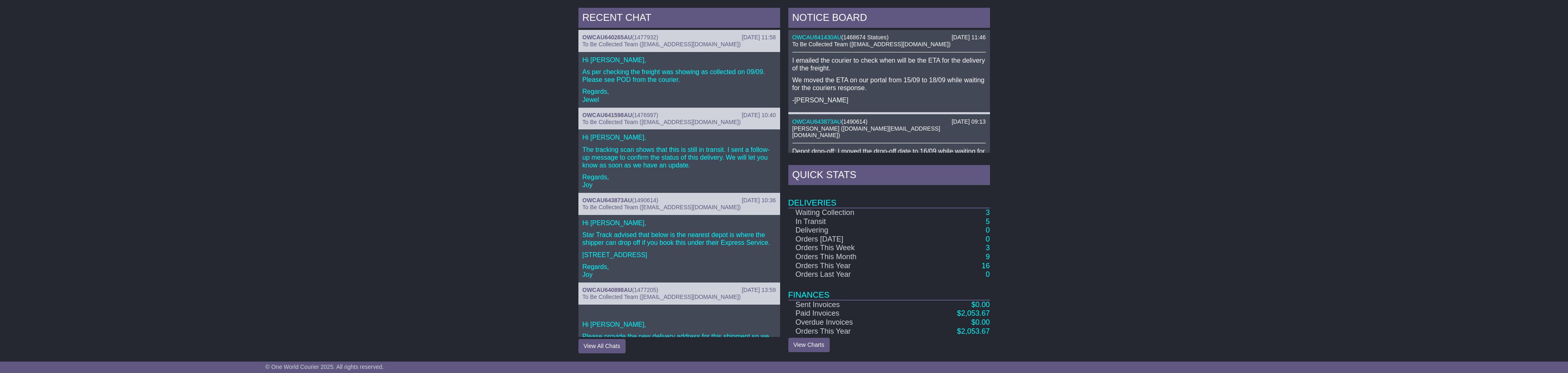
click at [617, 41] on span "To Be Collected Team ([EMAIL_ADDRESS][DOMAIN_NAME])" at bounding box center [661, 44] width 158 height 7
click at [615, 31] on div "15 Sep 2025 11:58 OWCAU640265AU ( 1477932 ) To Be Collected Team (pickup@onewor…" at bounding box center [679, 41] width 202 height 22
click at [611, 35] on link "OWCAU640265AU" at bounding box center [607, 37] width 49 height 7
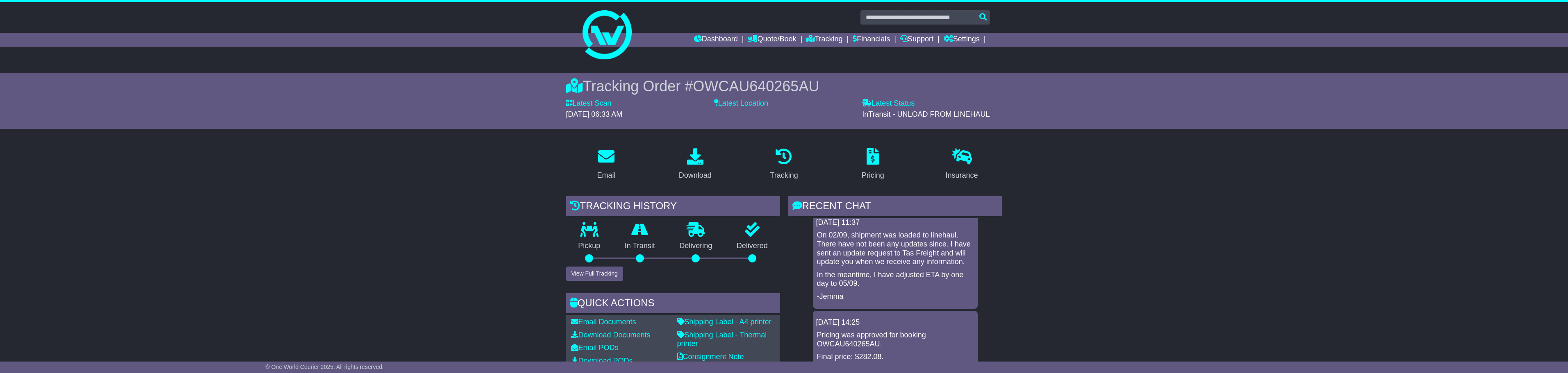
scroll to position [413, 0]
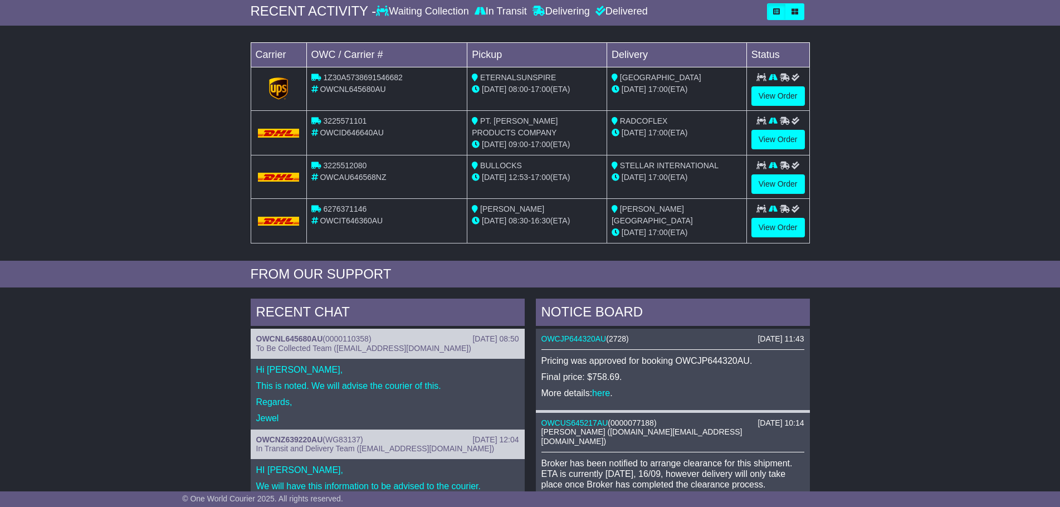
scroll to position [279, 0]
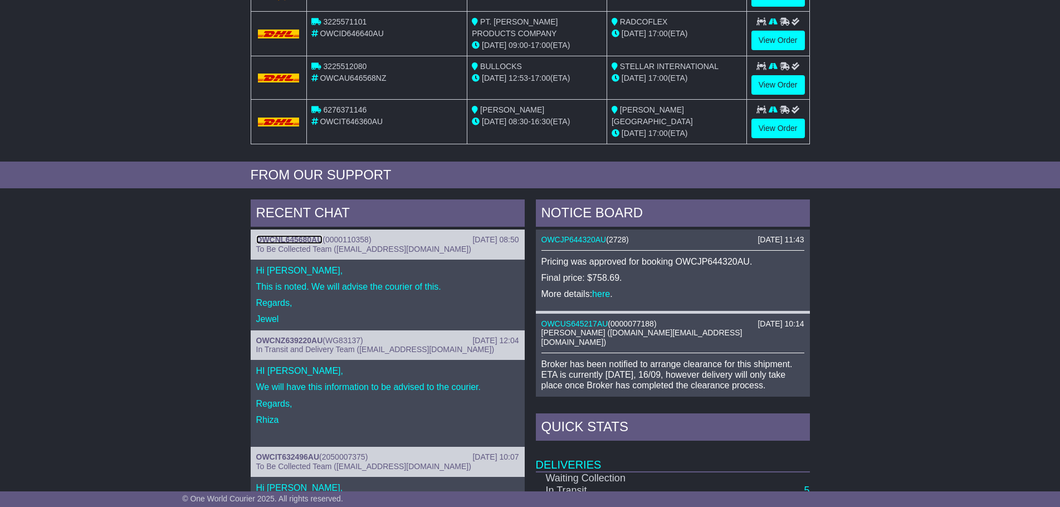
click at [297, 237] on link "OWCNL645680AU" at bounding box center [289, 239] width 67 height 9
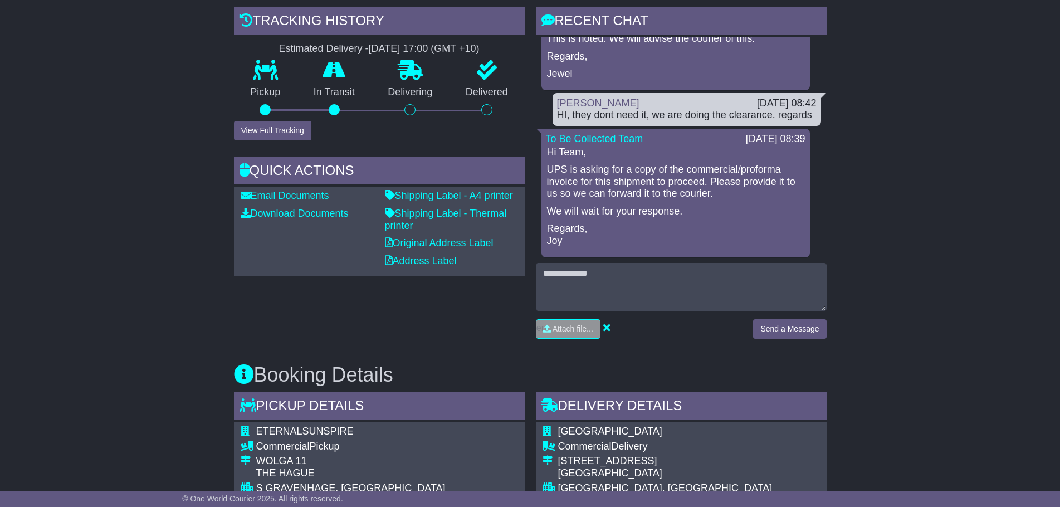
scroll to position [54, 0]
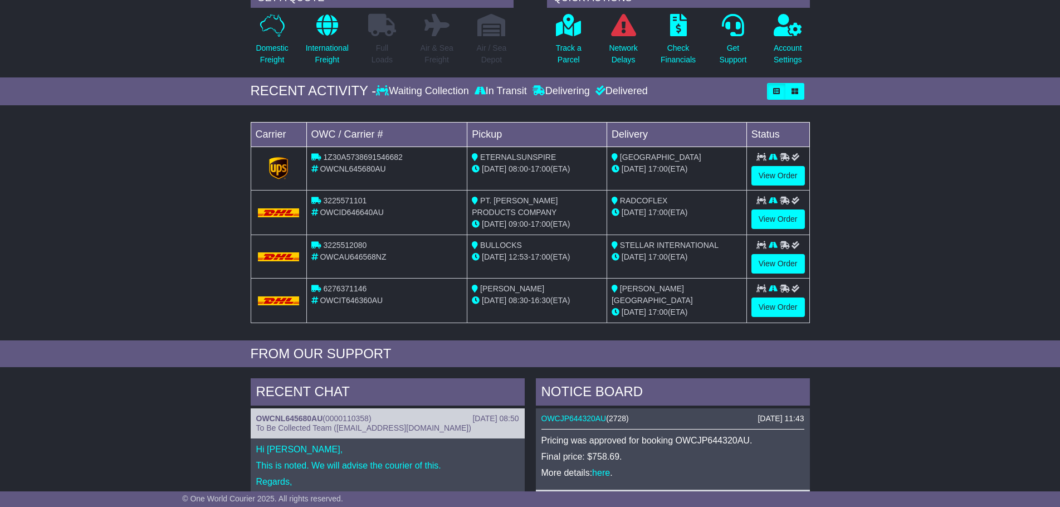
scroll to position [279, 0]
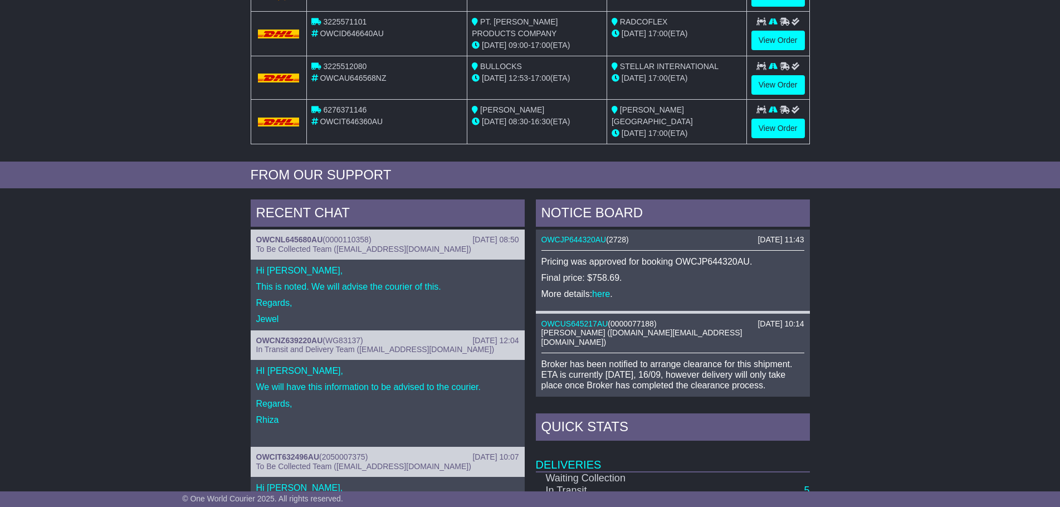
click at [287, 332] on div "04 Sep 2025 12:04 OWCNZ639220AU ( WG83137 ) In Transit and Delivery Team (deliv…" at bounding box center [388, 345] width 274 height 30
click at [292, 346] on span "In Transit and Delivery Team ([EMAIL_ADDRESS][DOMAIN_NAME])" at bounding box center [375, 349] width 238 height 9
click at [292, 338] on link "OWCNZ639220AU" at bounding box center [289, 340] width 67 height 9
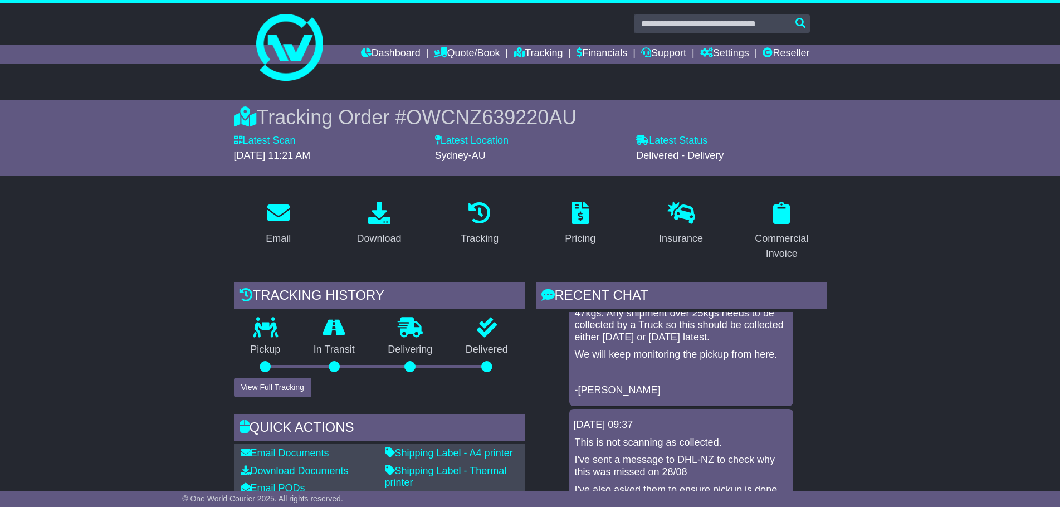
scroll to position [928, 0]
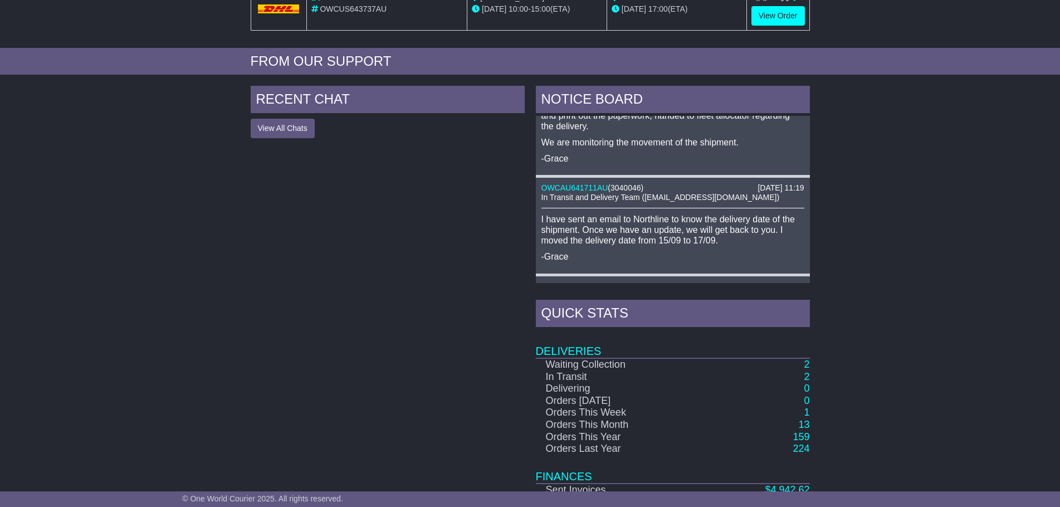
scroll to position [19, 0]
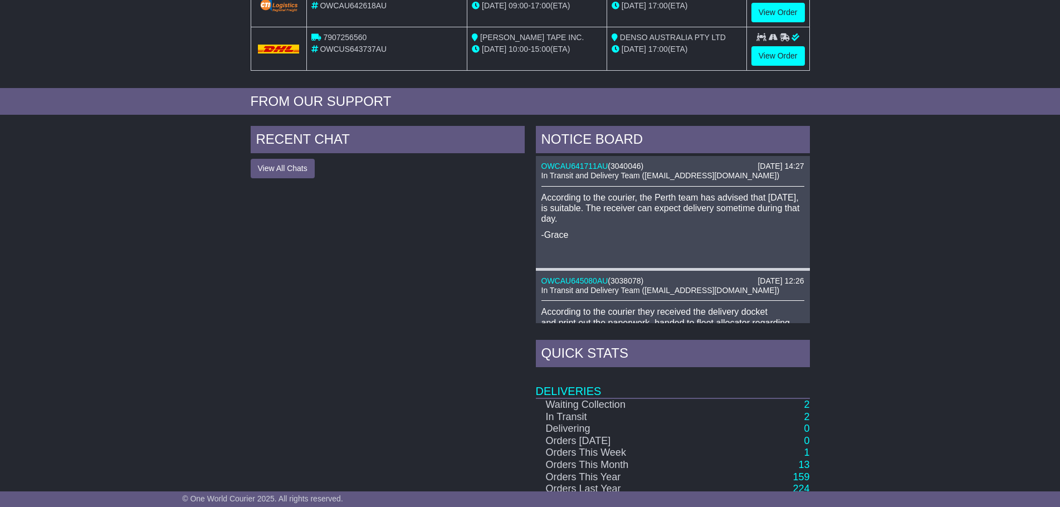
scroll to position [390, 0]
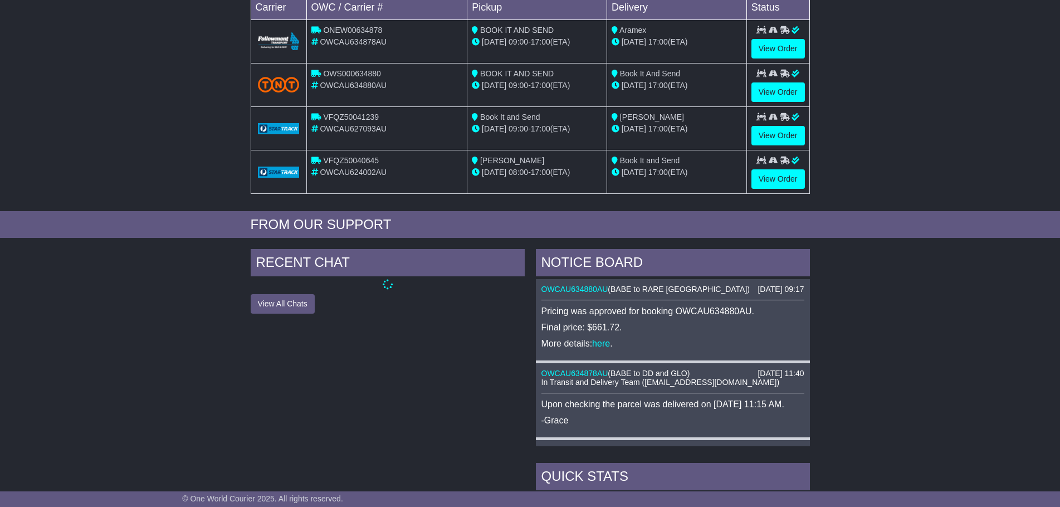
scroll to position [279, 0]
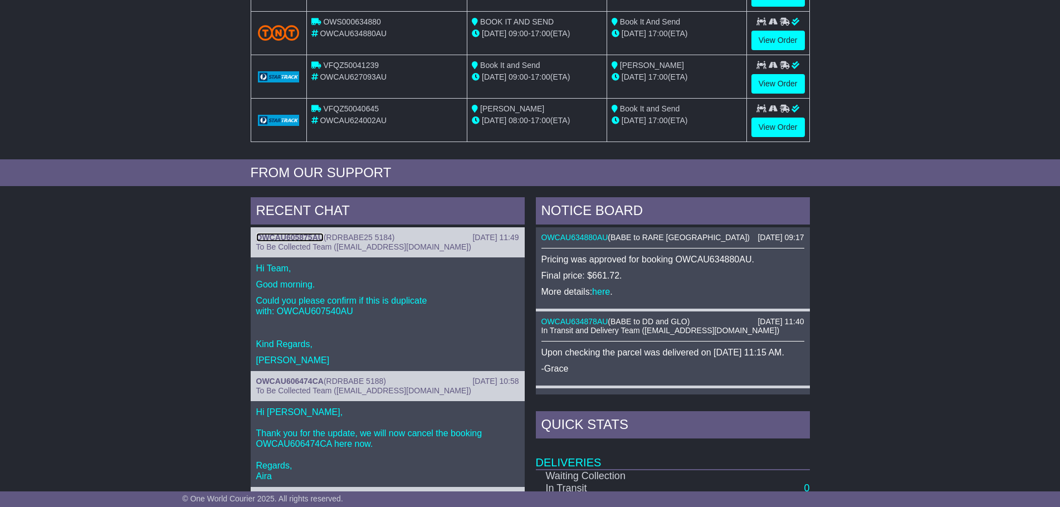
click at [300, 236] on link "OWCAU605875AU" at bounding box center [289, 237] width 67 height 9
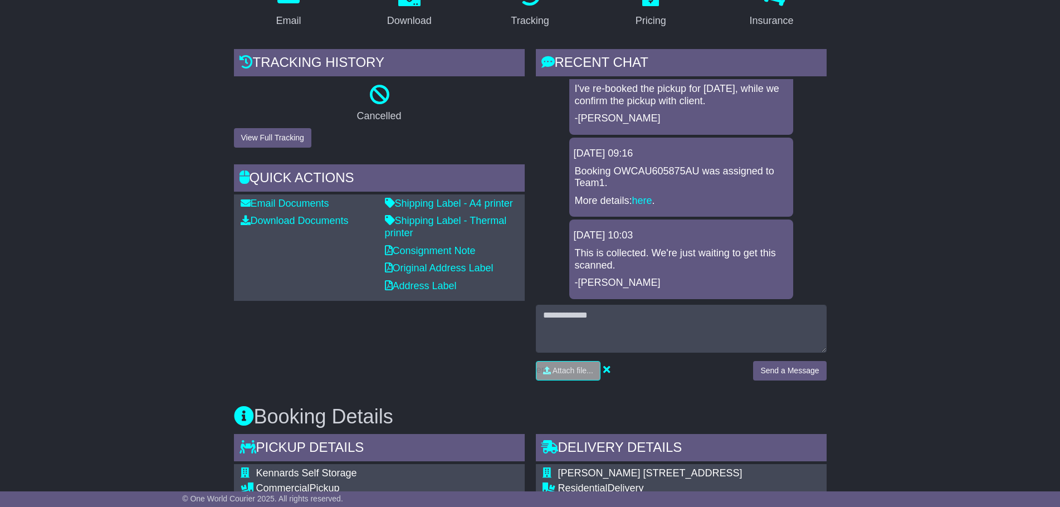
scroll to position [223, 0]
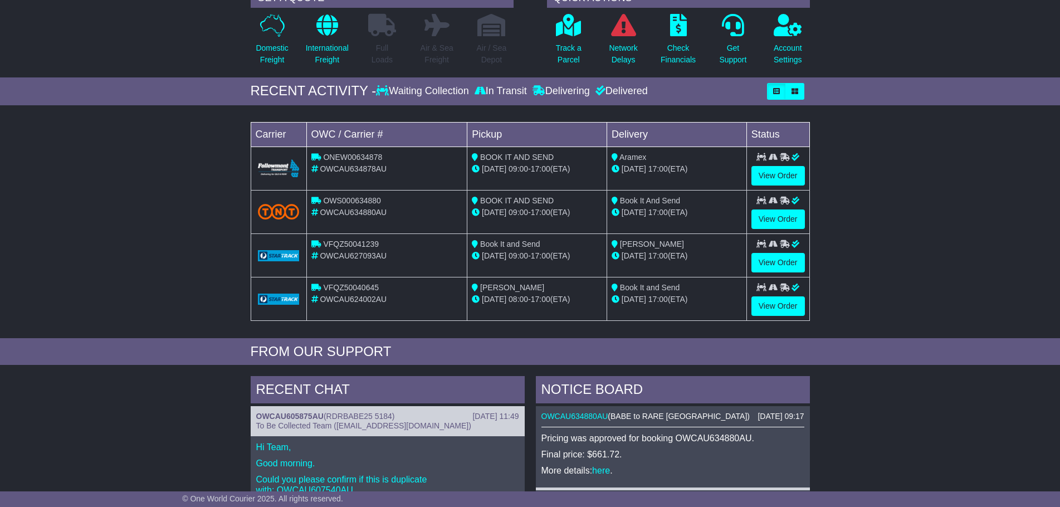
scroll to position [279, 0]
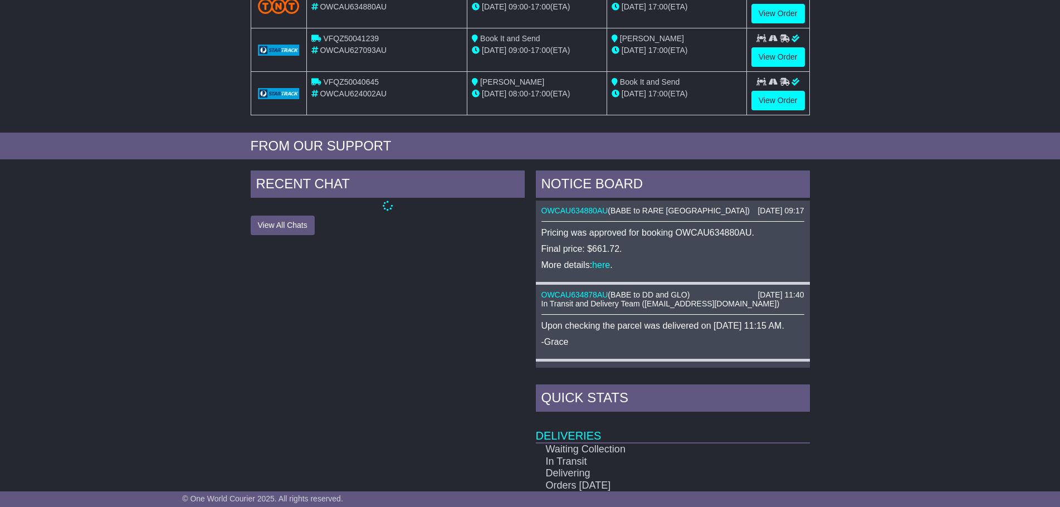
scroll to position [334, 0]
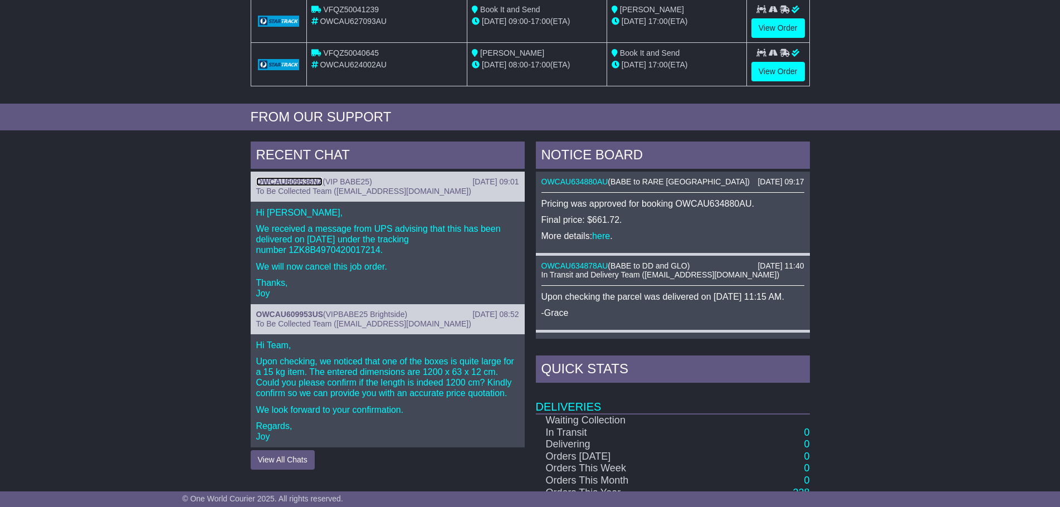
click at [286, 179] on link "OWCAU609536NZ" at bounding box center [289, 181] width 67 height 9
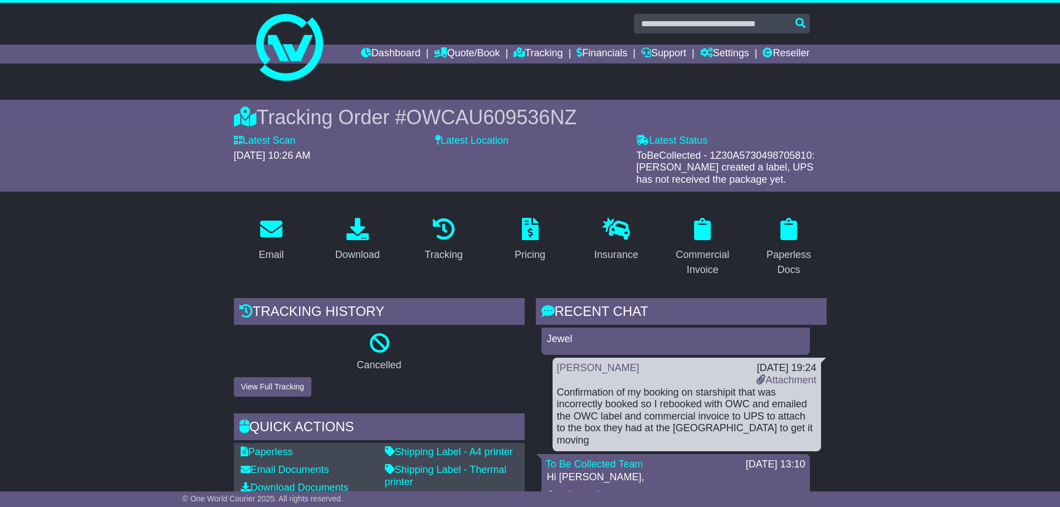
scroll to position [390, 0]
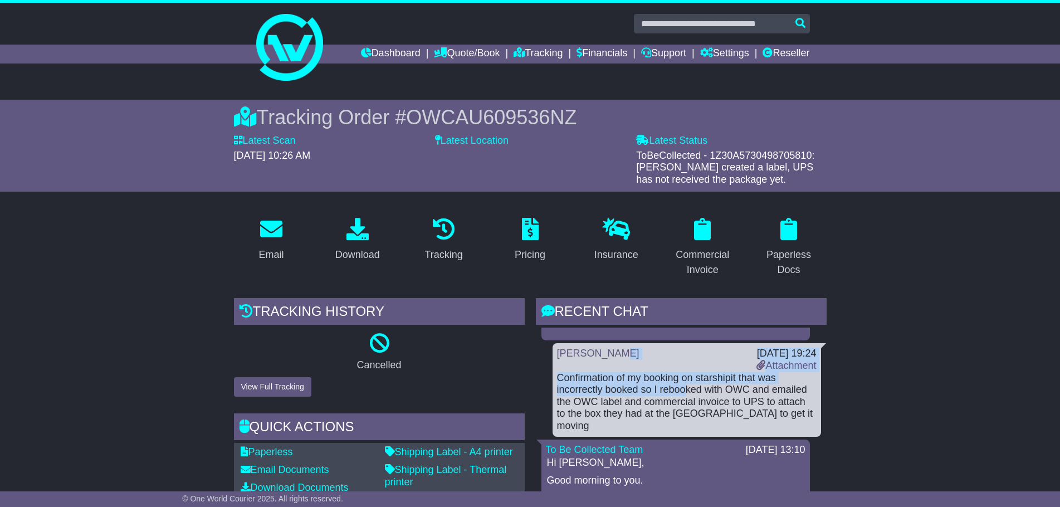
drag, startPoint x: 626, startPoint y: 371, endPoint x: 684, endPoint y: 389, distance: 60.8
click at [684, 389] on div "Bonnie Te Wake 18 Jun 2025 19:24 Attachment Confirmation of my booking on stars…" at bounding box center [687, 389] width 268 height 93
click at [684, 389] on div "Confirmation of my booking on starshipit that was incorrectly booked so I reboo…" at bounding box center [687, 402] width 260 height 60
click at [774, 362] on link "Attachment" at bounding box center [786, 365] width 60 height 11
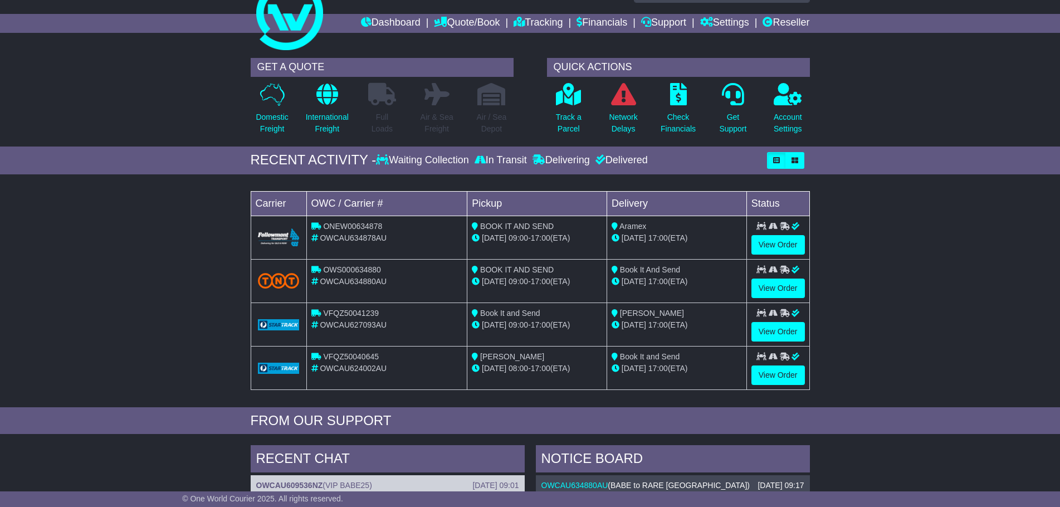
scroll to position [31, 0]
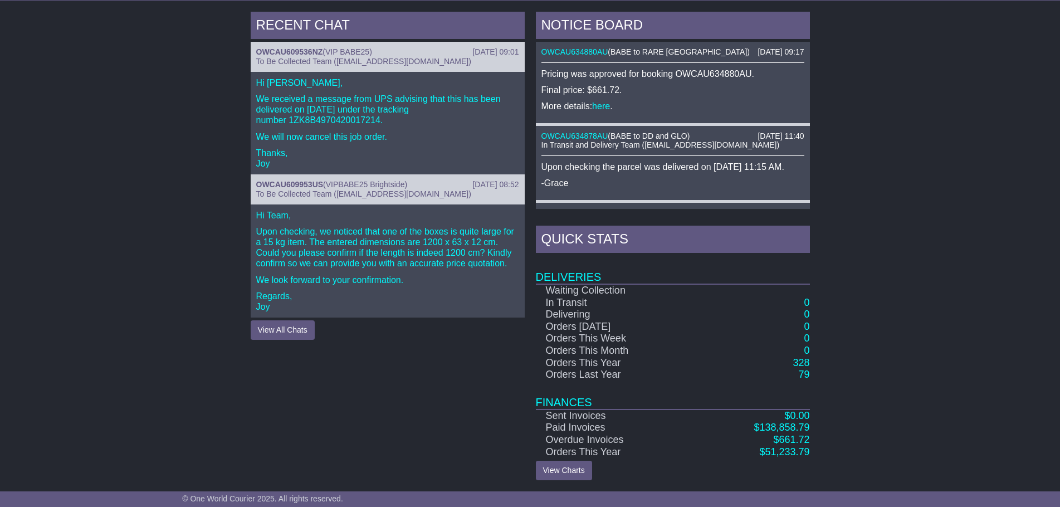
scroll to position [465, 0]
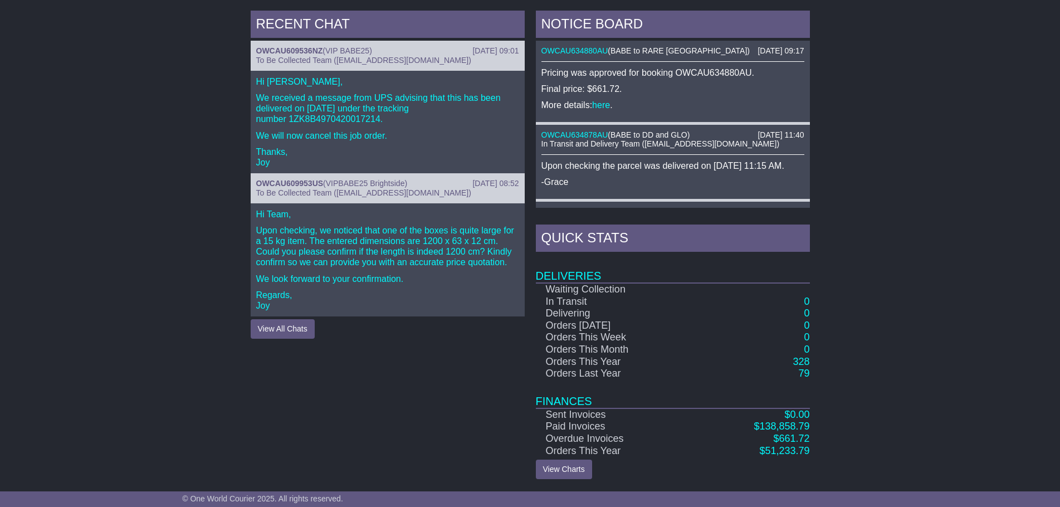
click at [935, 326] on div "RECENT CHAT [DATE] 09:01 OWCAU609536NZ ( VIP BABE25 ) To Be Collected Team ([EM…" at bounding box center [530, 245] width 1060 height 480
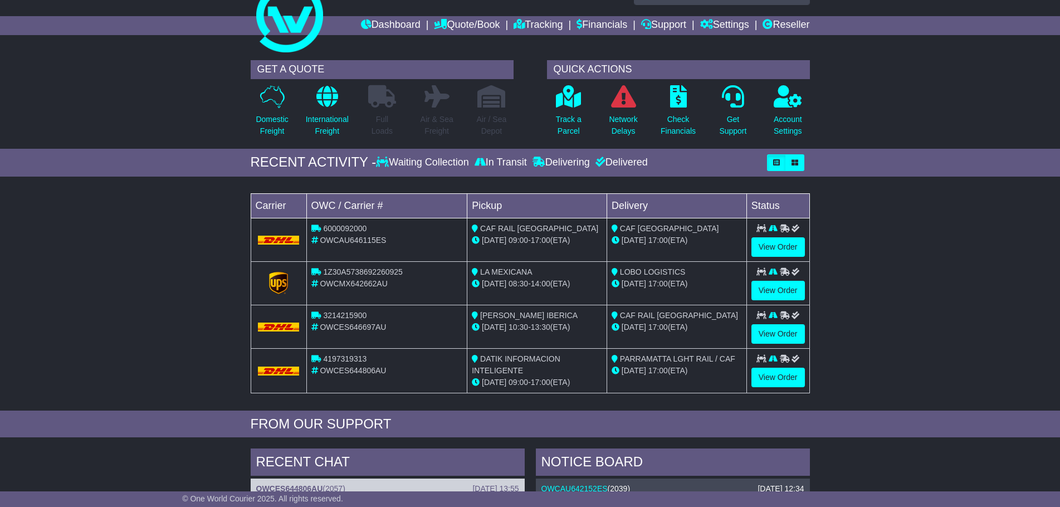
scroll to position [111, 0]
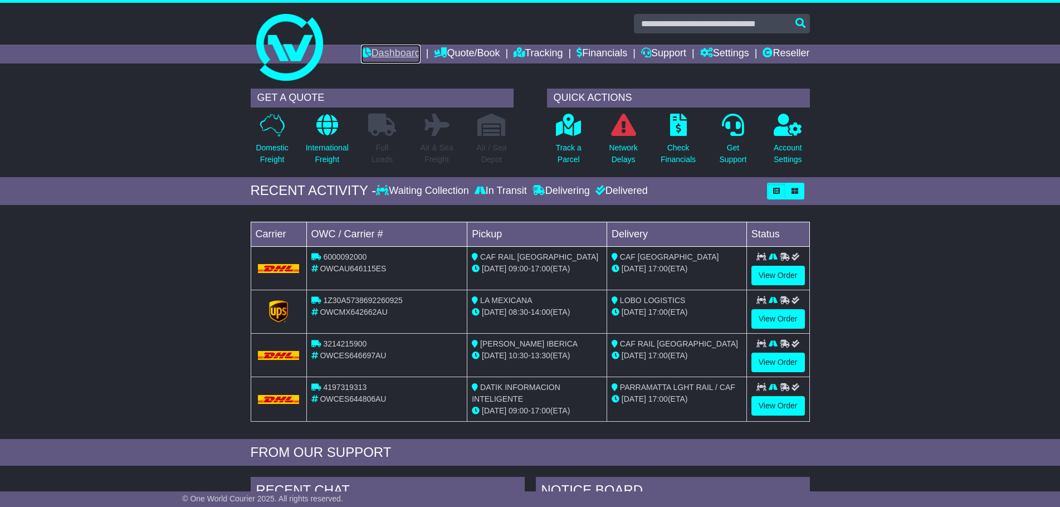
click at [385, 56] on link "Dashboard" at bounding box center [391, 54] width 60 height 19
